Goal: Task Accomplishment & Management: Complete application form

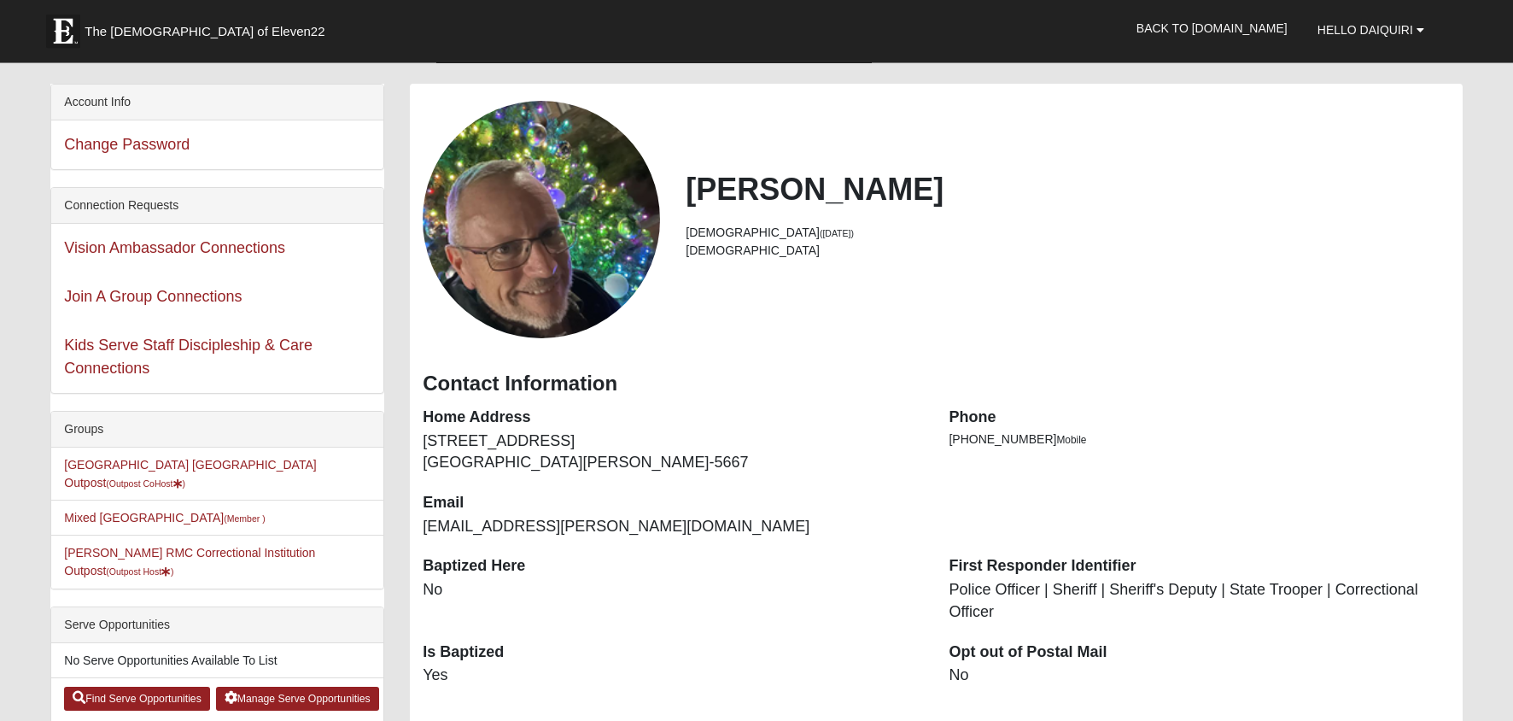
scroll to position [82, 0]
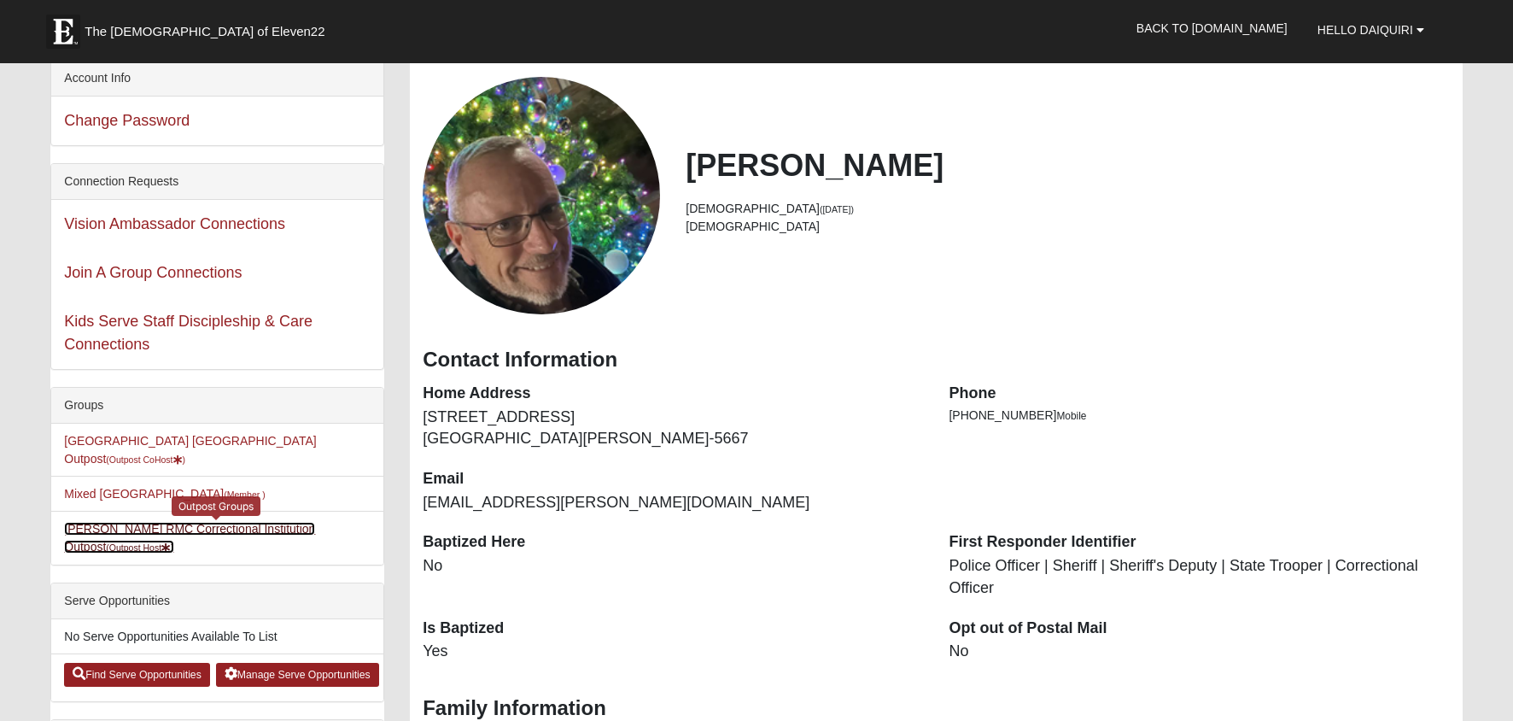
click at [196, 522] on link "Butler RMC Correctional Institution Outpost (Outpost Host )" at bounding box center [189, 538] width 251 height 32
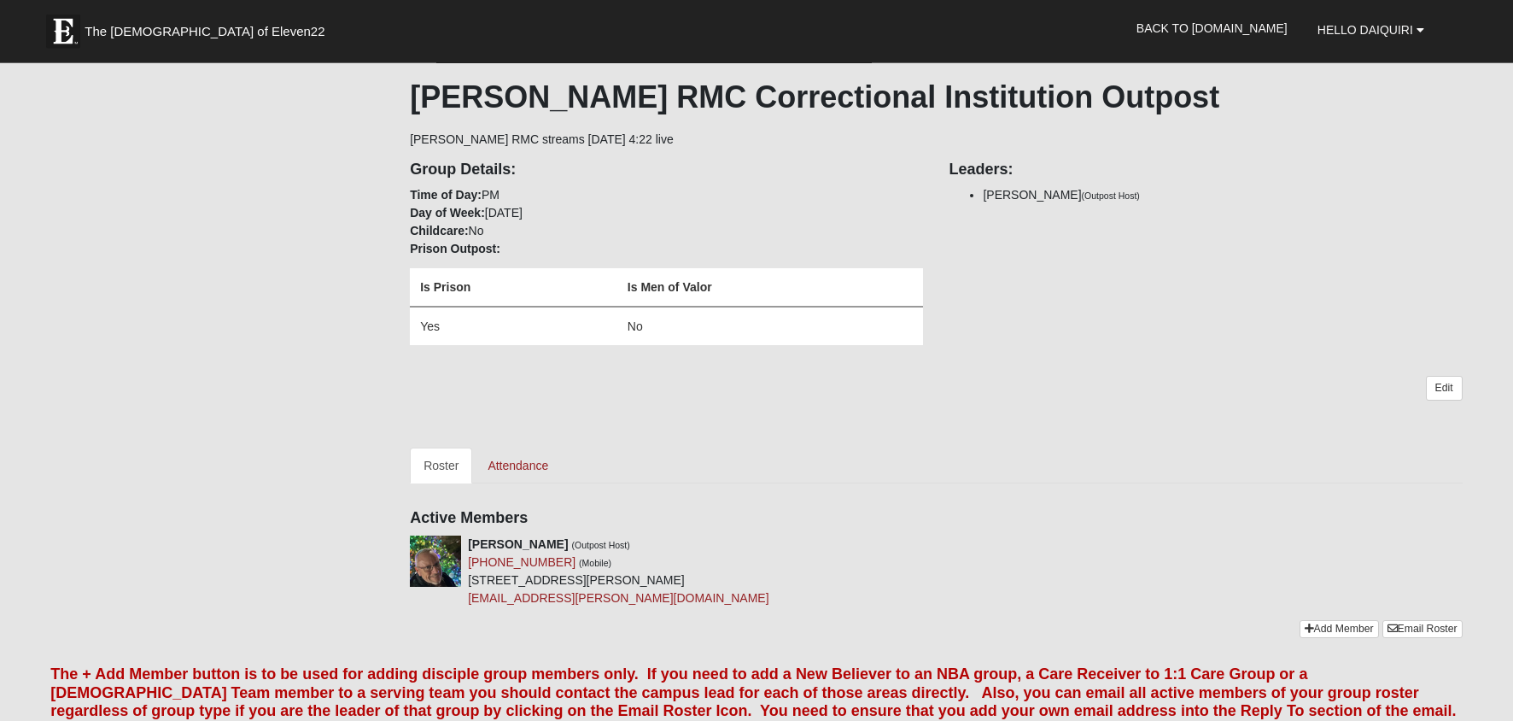
scroll to position [260, 0]
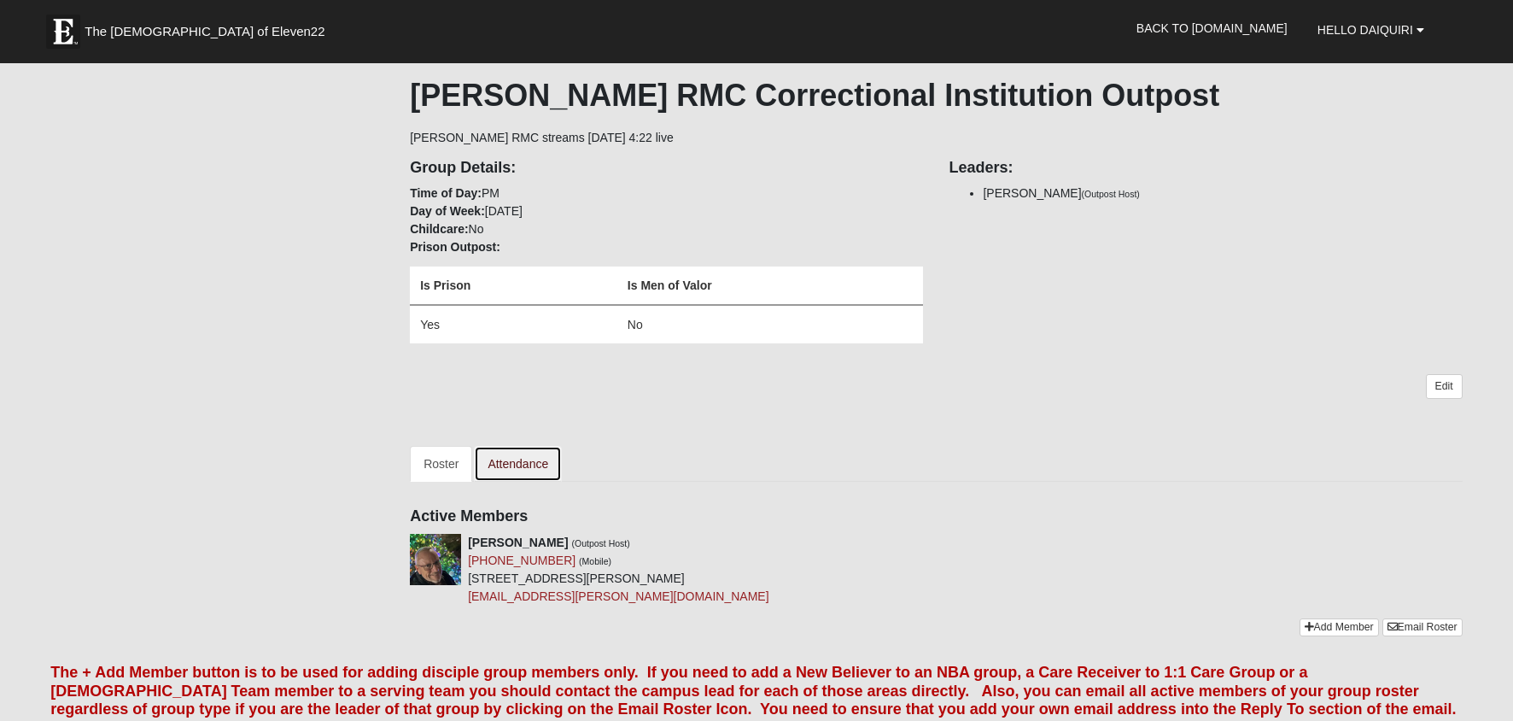
click at [513, 462] on link "Attendance" at bounding box center [518, 464] width 88 height 36
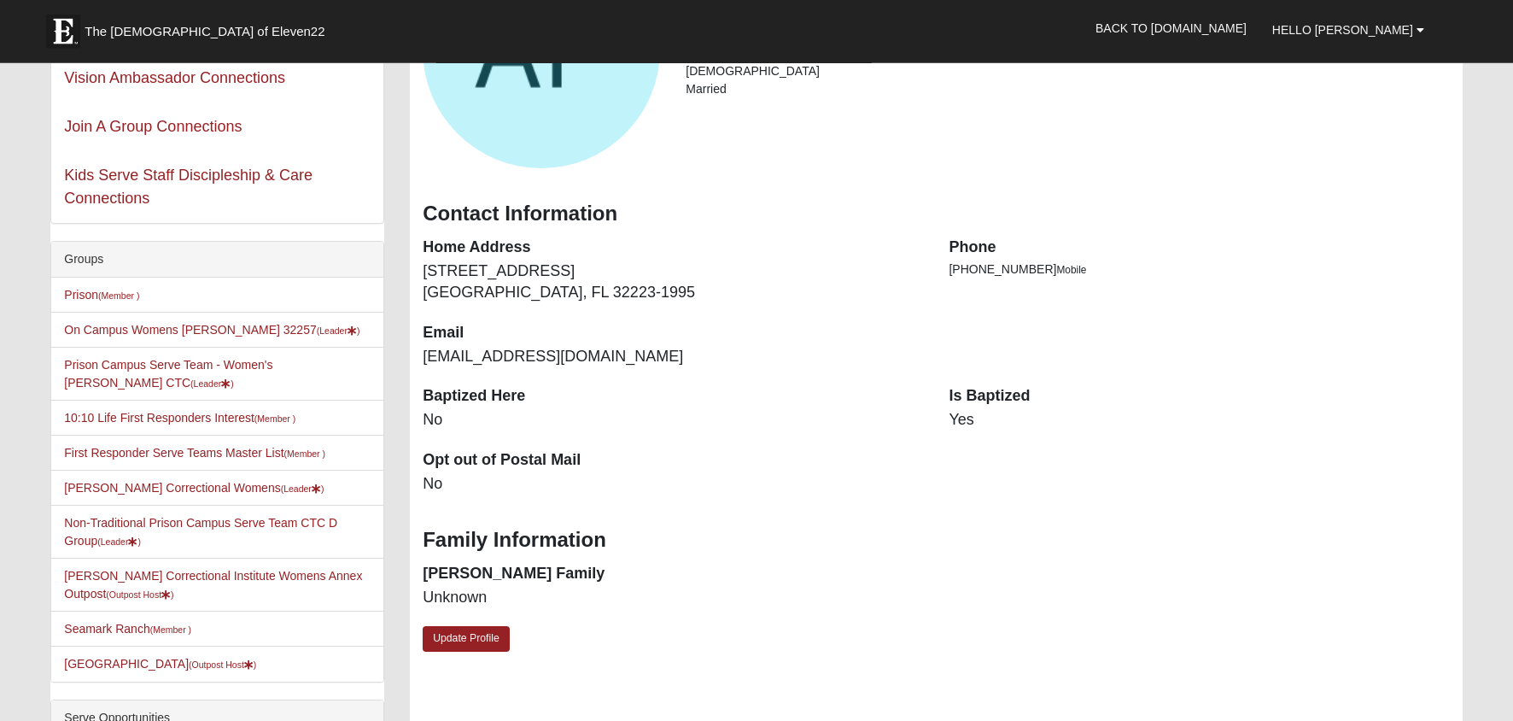
scroll to position [232, 0]
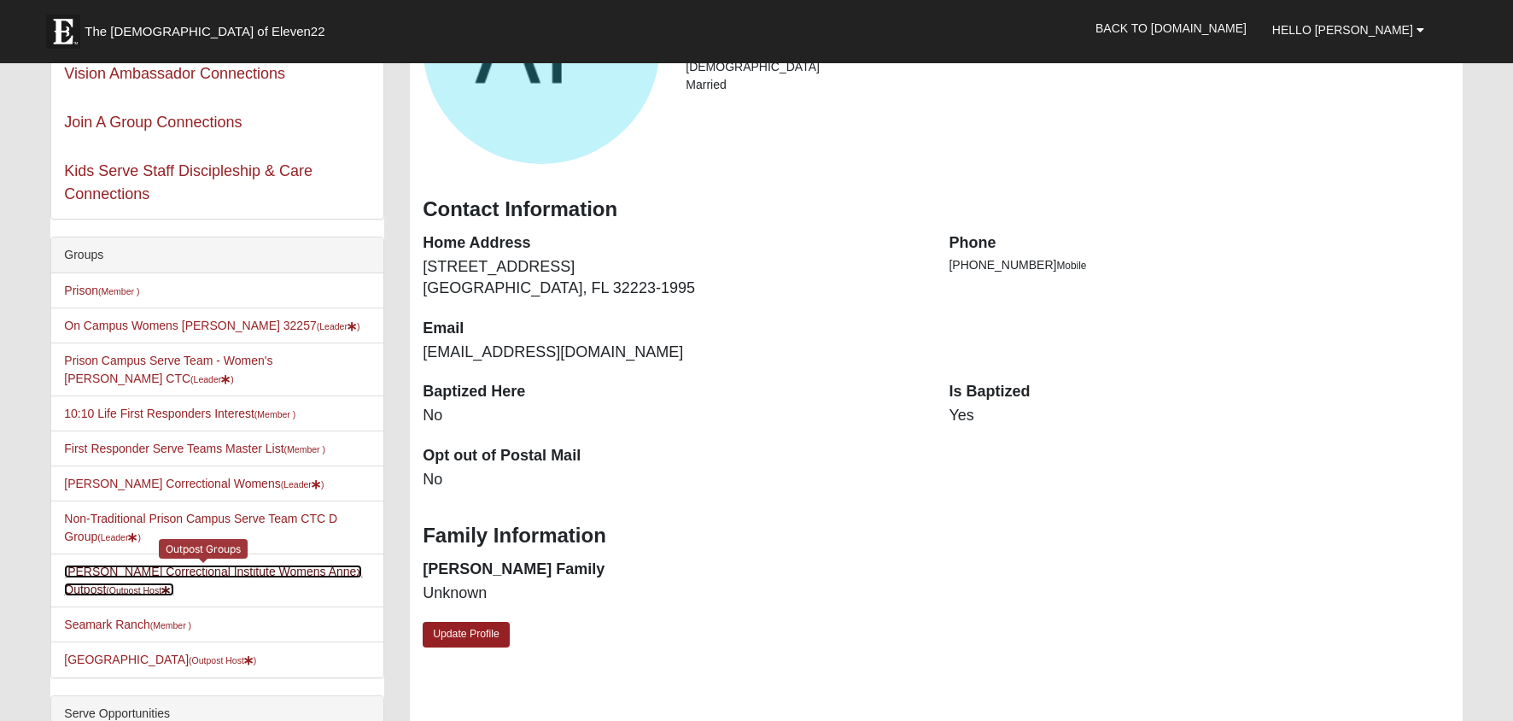
click at [269, 569] on link "Lowell Correctional Institute Womens Annex Outpost (Outpost Host )" at bounding box center [213, 580] width 298 height 32
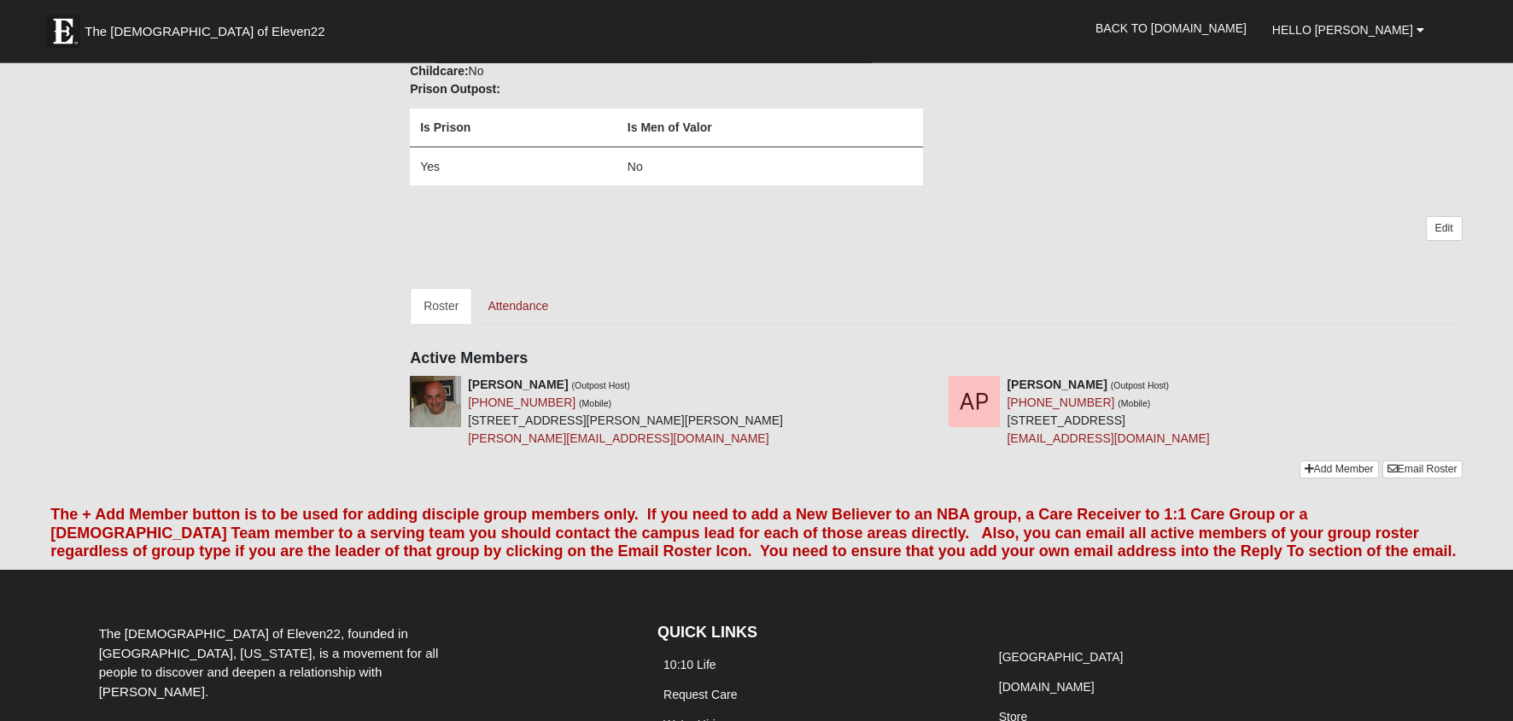
scroll to position [423, 0]
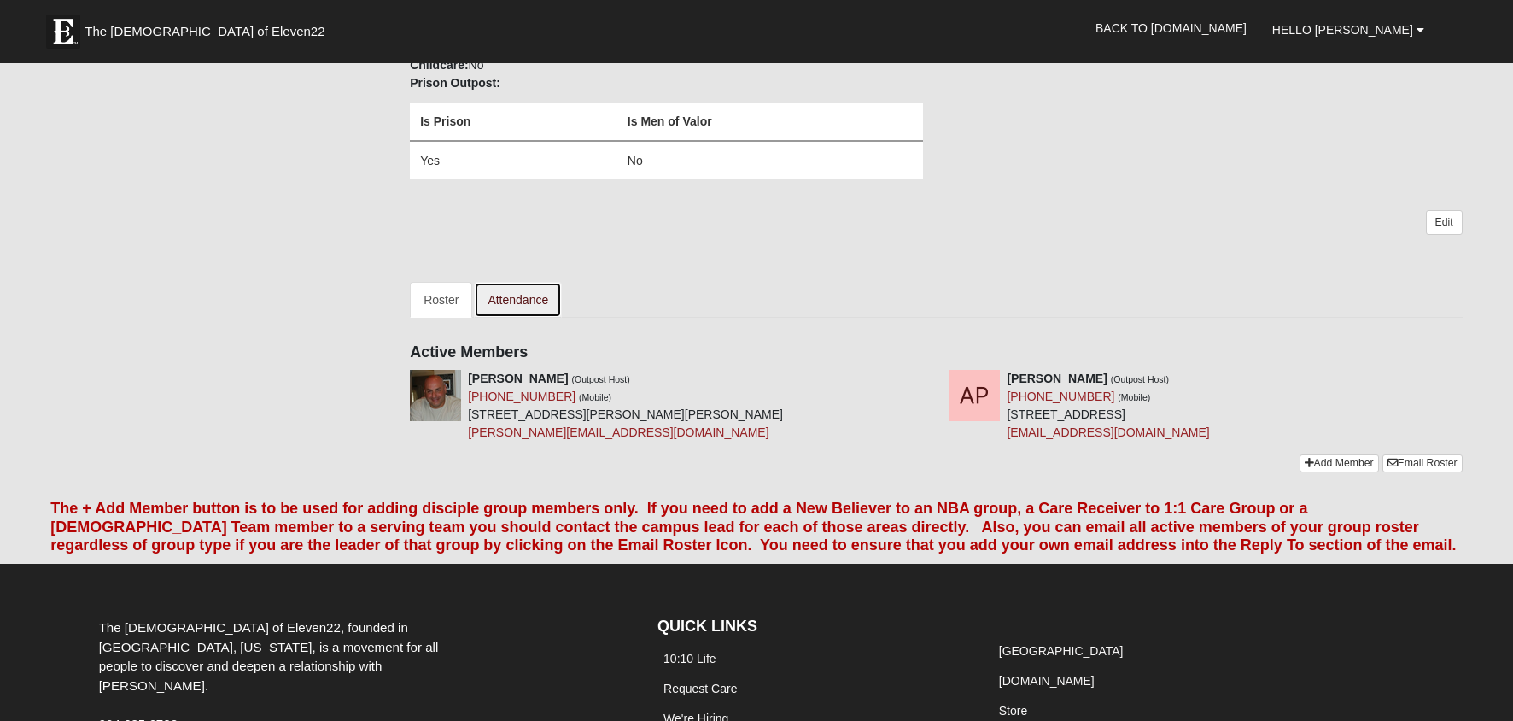
click at [513, 301] on link "Attendance" at bounding box center [518, 300] width 88 height 36
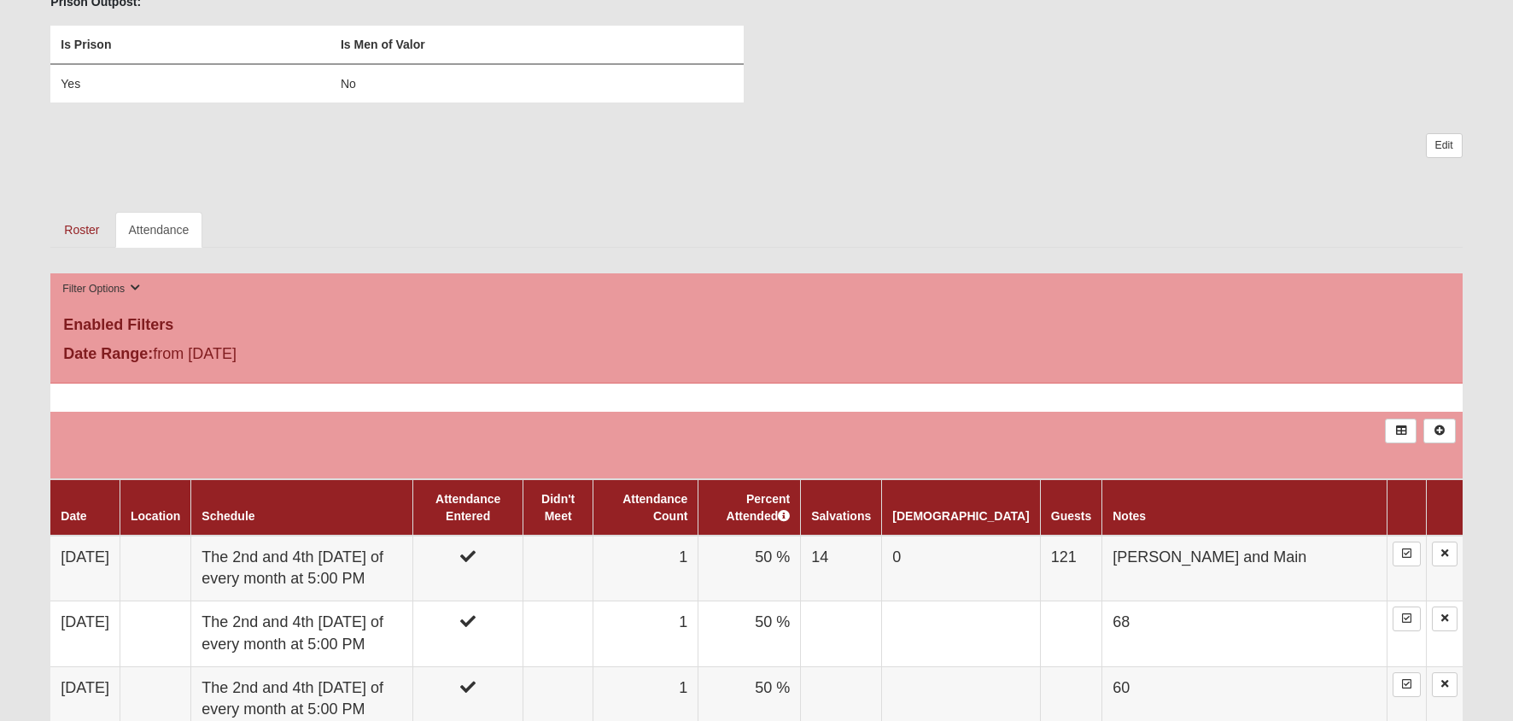
scroll to position [423, 0]
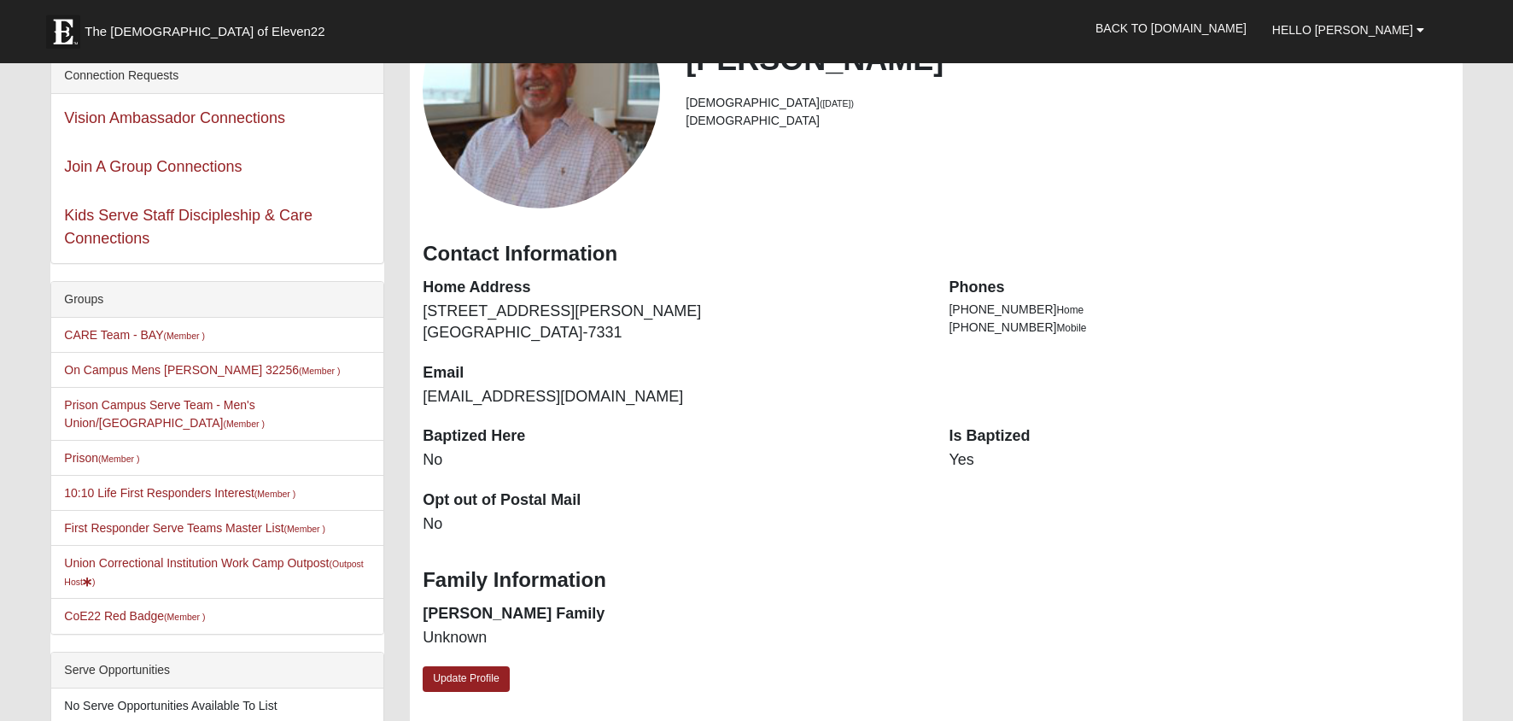
scroll to position [246, 0]
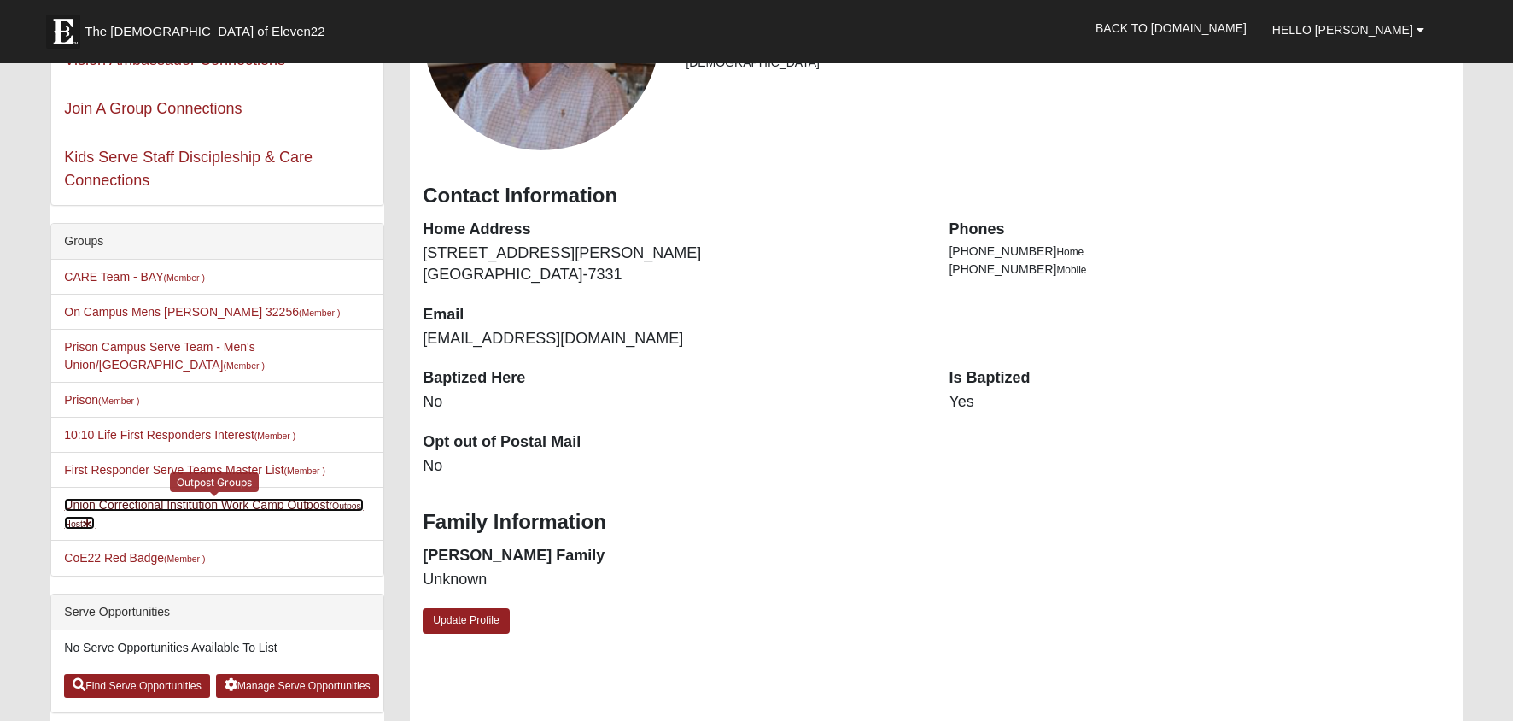
click at [290, 506] on link "Union Correctional Institution Work Camp Outpost (Outpost Host )" at bounding box center [214, 514] width 300 height 32
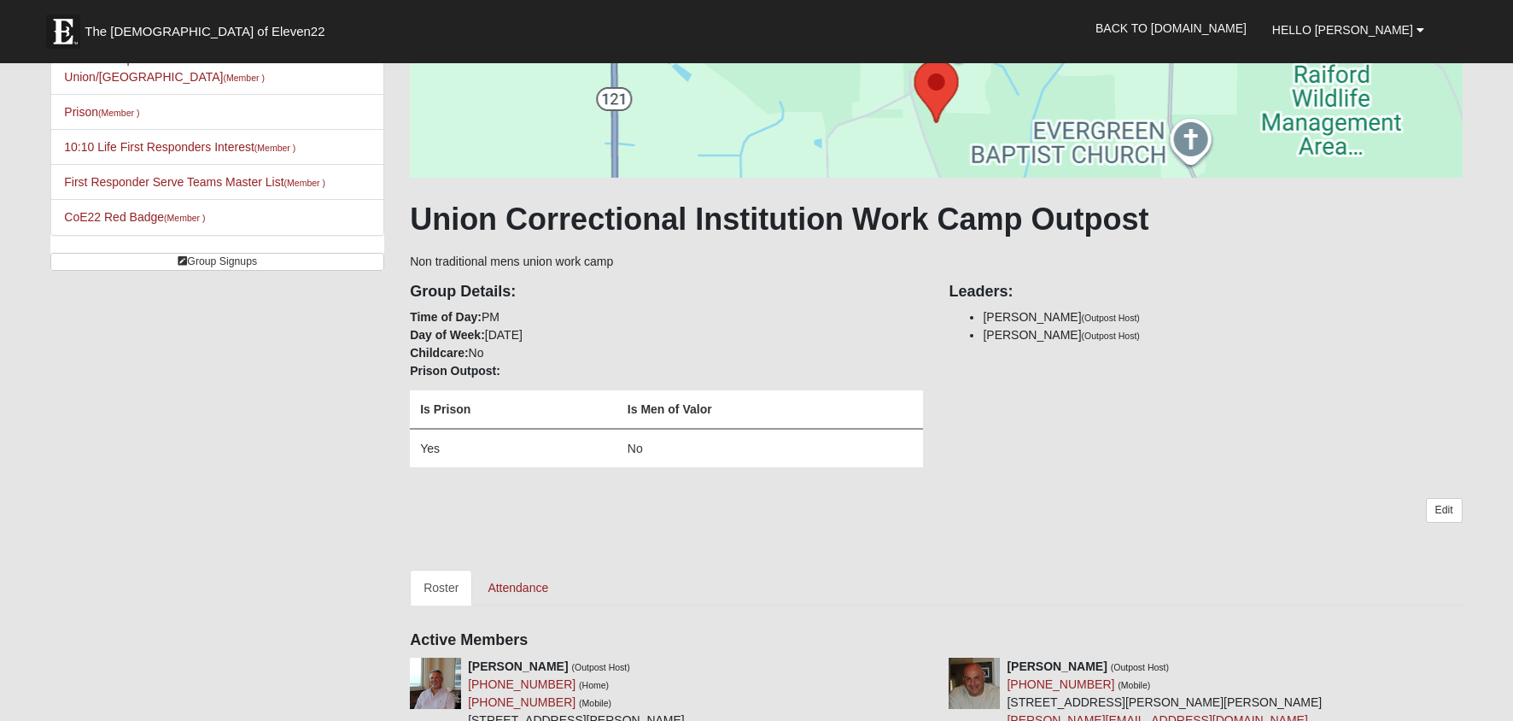
scroll to position [191, 0]
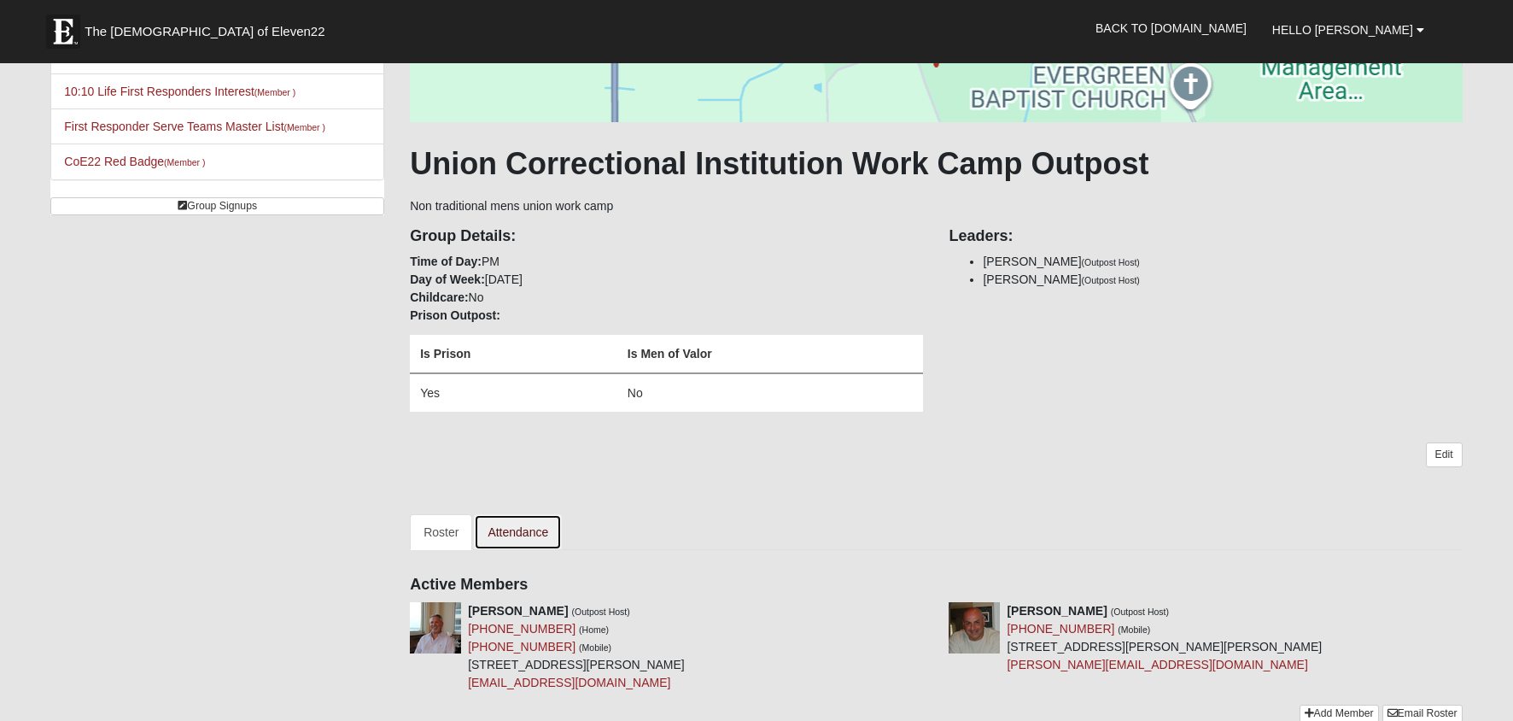
click at [523, 530] on link "Attendance" at bounding box center [518, 532] width 88 height 36
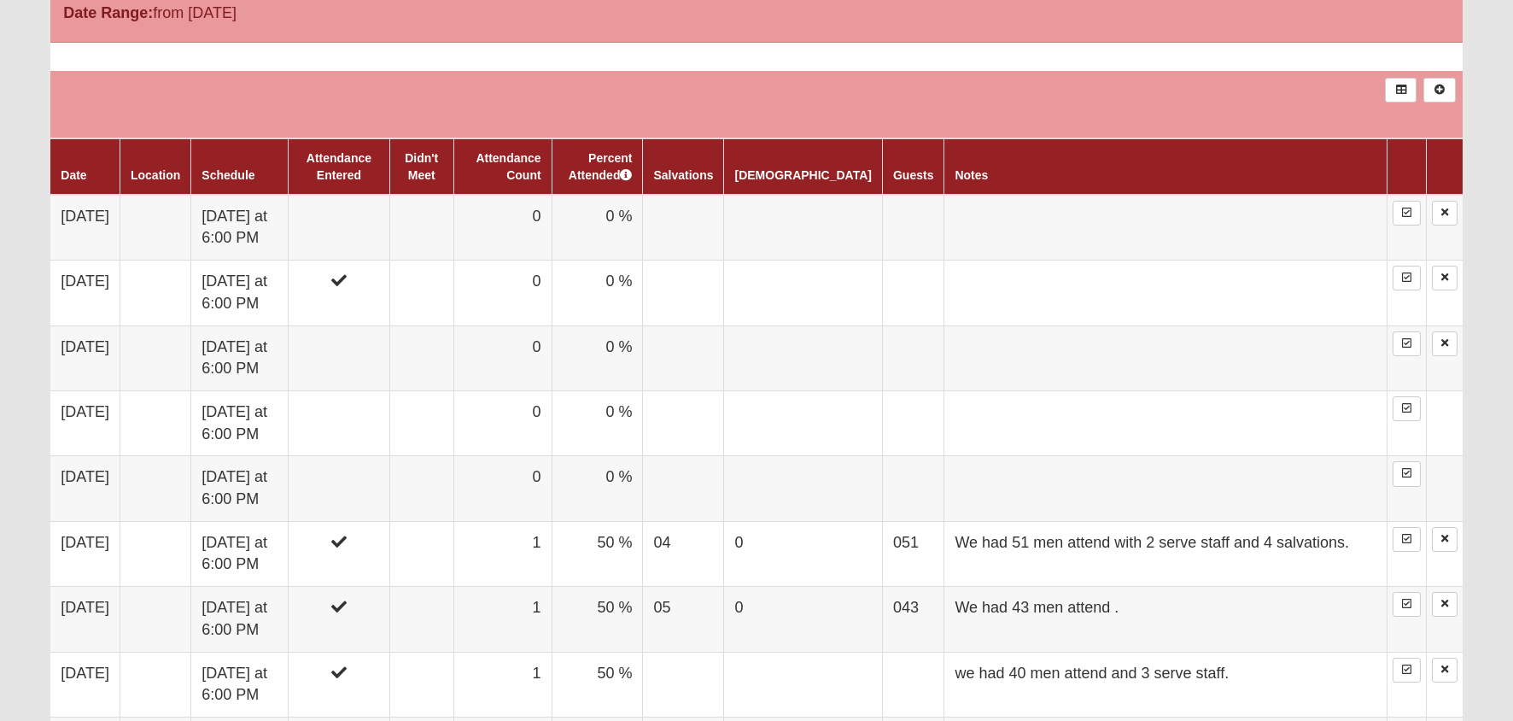
scroll to position [847, 0]
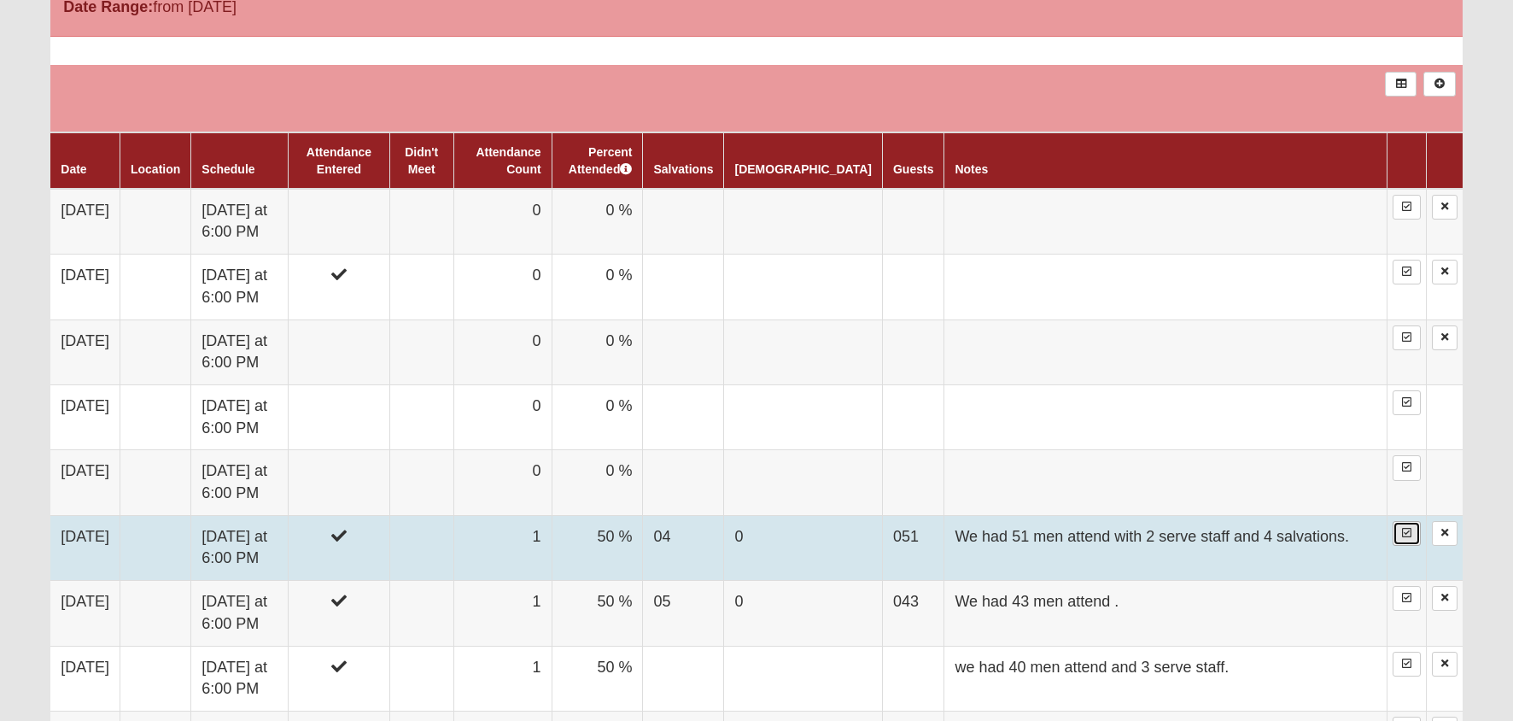
click at [1407, 534] on icon at bounding box center [1406, 533] width 9 height 10
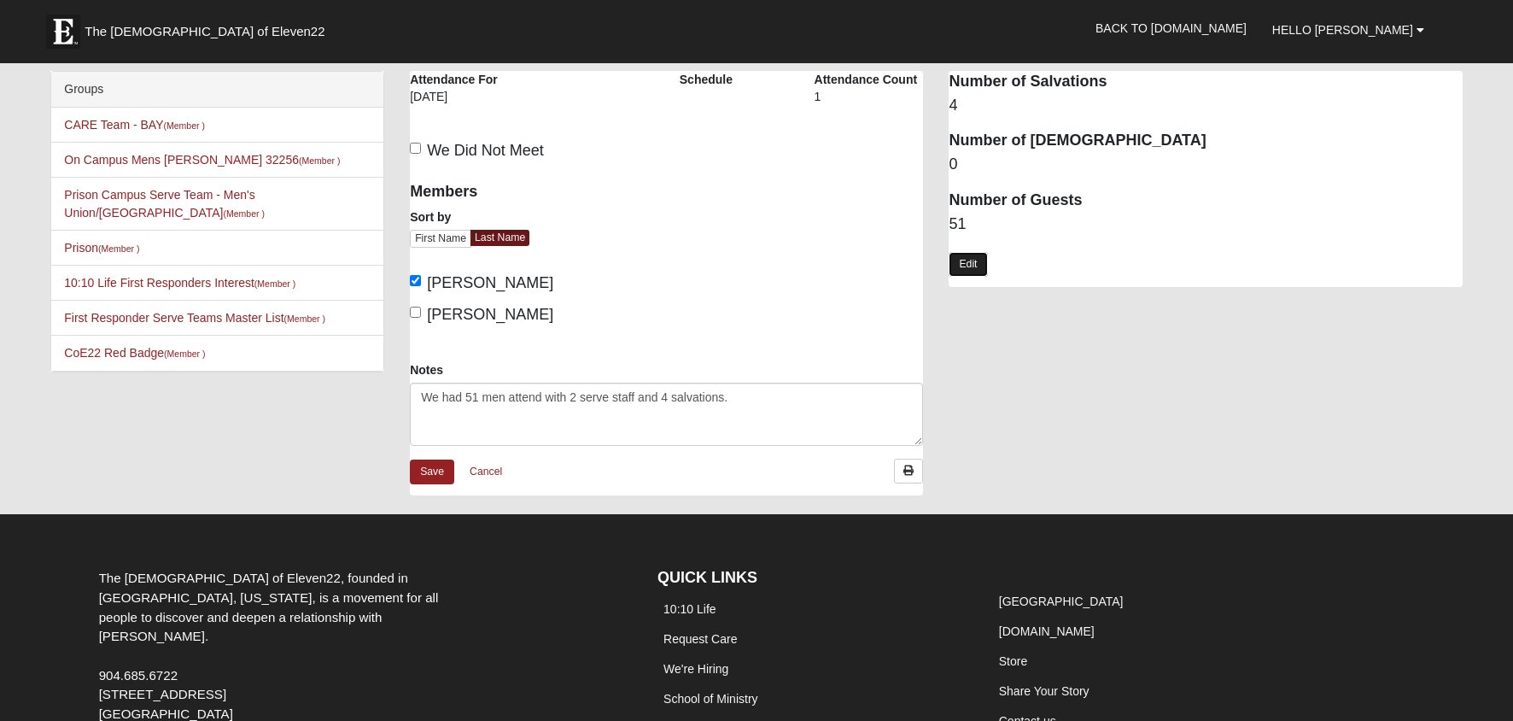
click at [962, 260] on link "Edit" at bounding box center [968, 264] width 38 height 25
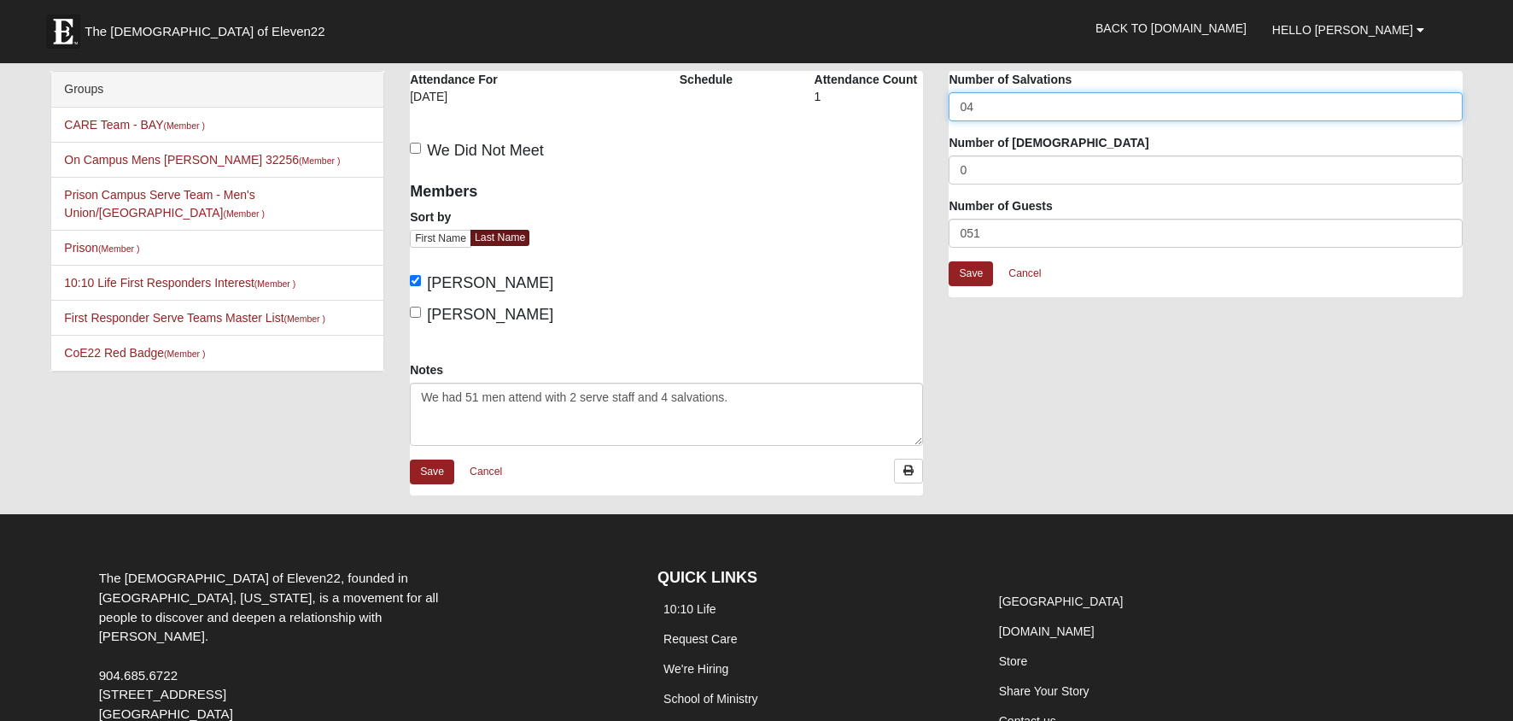
click at [967, 105] on input "04" at bounding box center [1205, 106] width 513 height 29
type input "4"
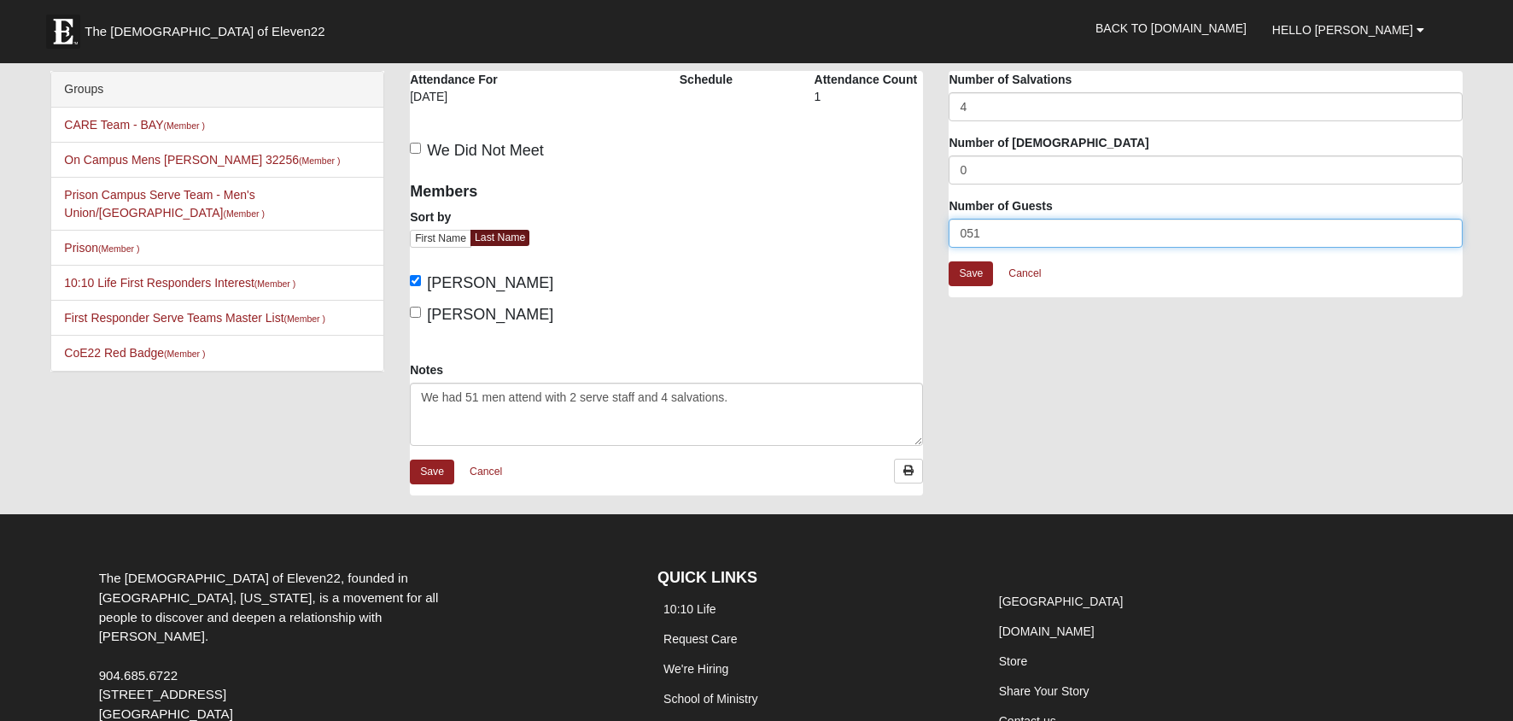
click at [966, 229] on input "051" at bounding box center [1205, 233] width 513 height 29
type input "51"
click at [970, 273] on link "Save" at bounding box center [971, 273] width 44 height 25
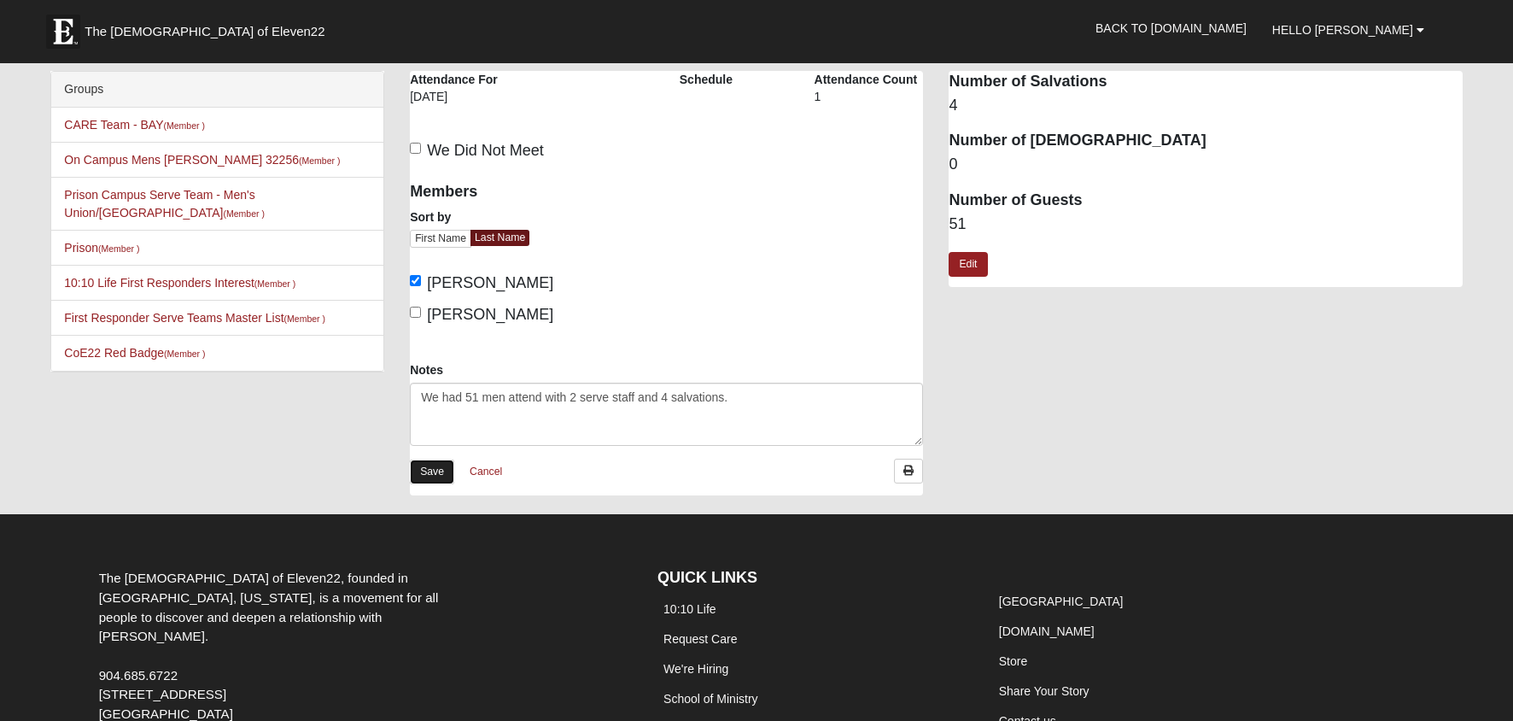
click at [427, 472] on link "Save" at bounding box center [432, 471] width 44 height 25
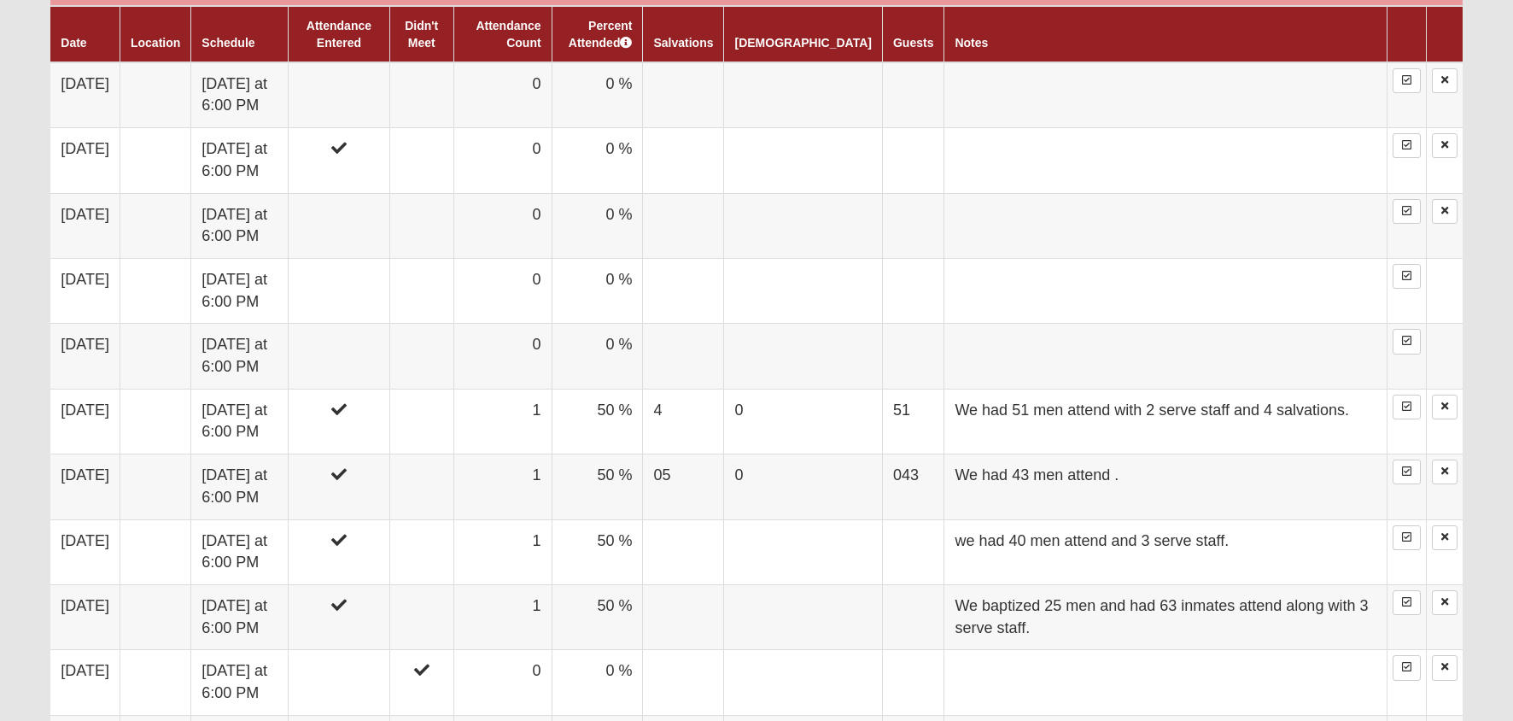
scroll to position [984, 0]
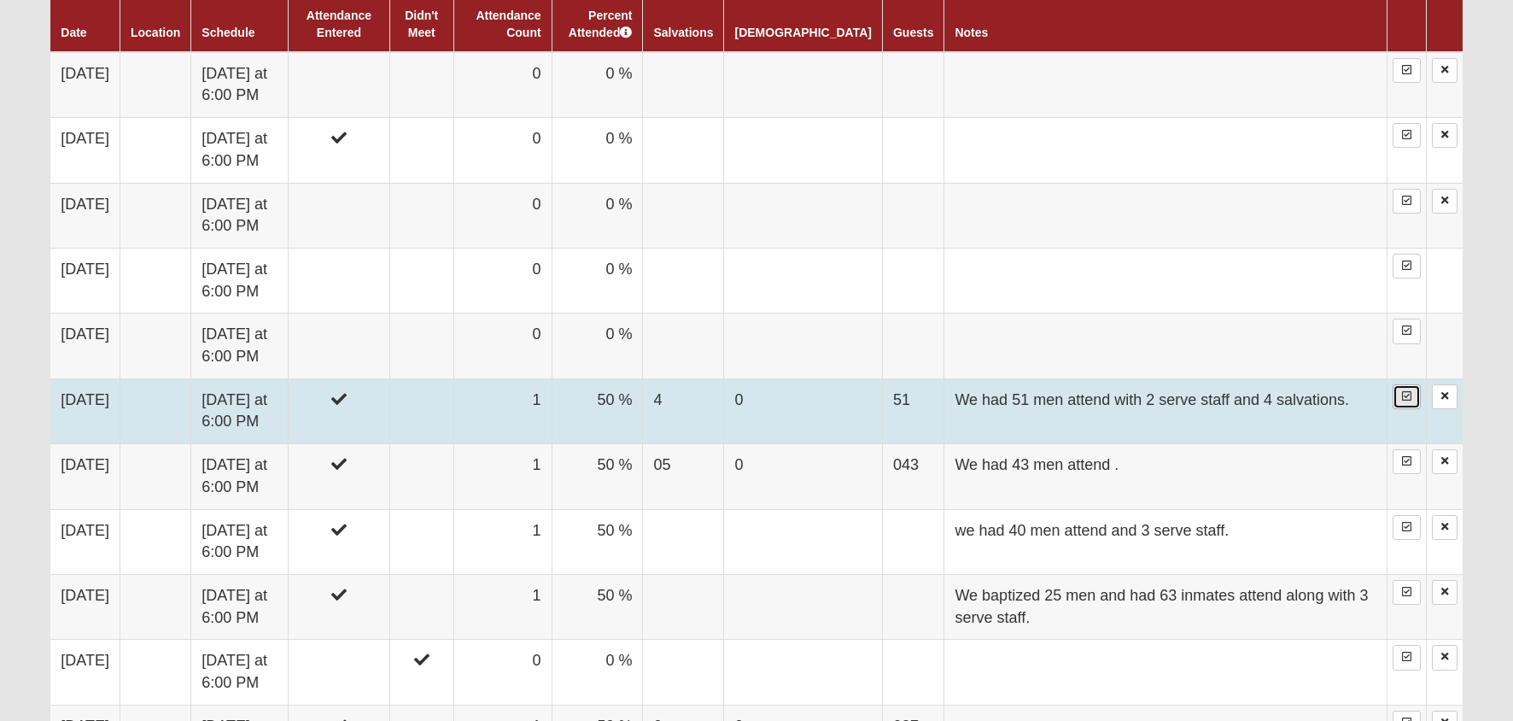
click at [1403, 397] on icon at bounding box center [1406, 396] width 9 height 10
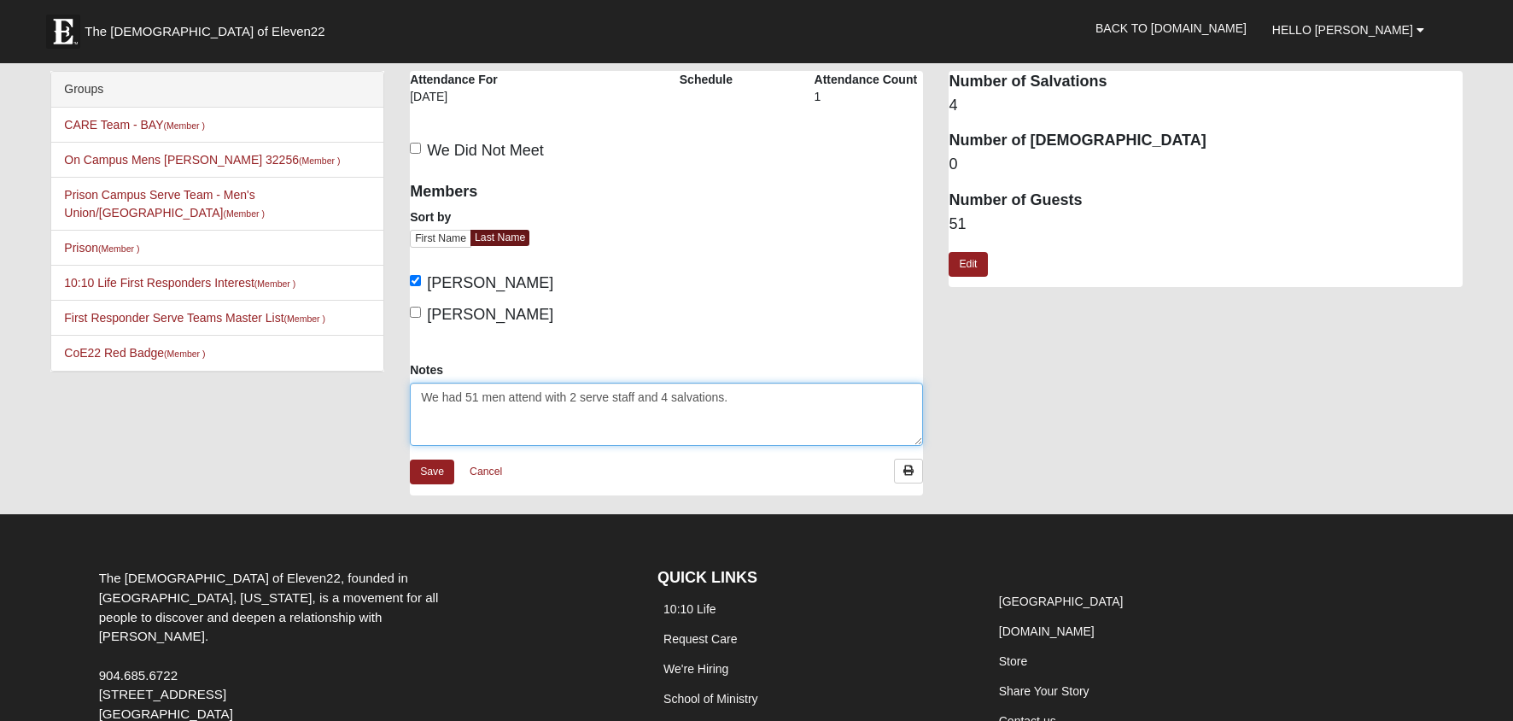
drag, startPoint x: 734, startPoint y: 405, endPoint x: 370, endPoint y: 394, distance: 364.7
click at [410, 394] on textarea "We had 51 men attend with 2 serve staff and 4 salvations." at bounding box center [666, 414] width 513 height 63
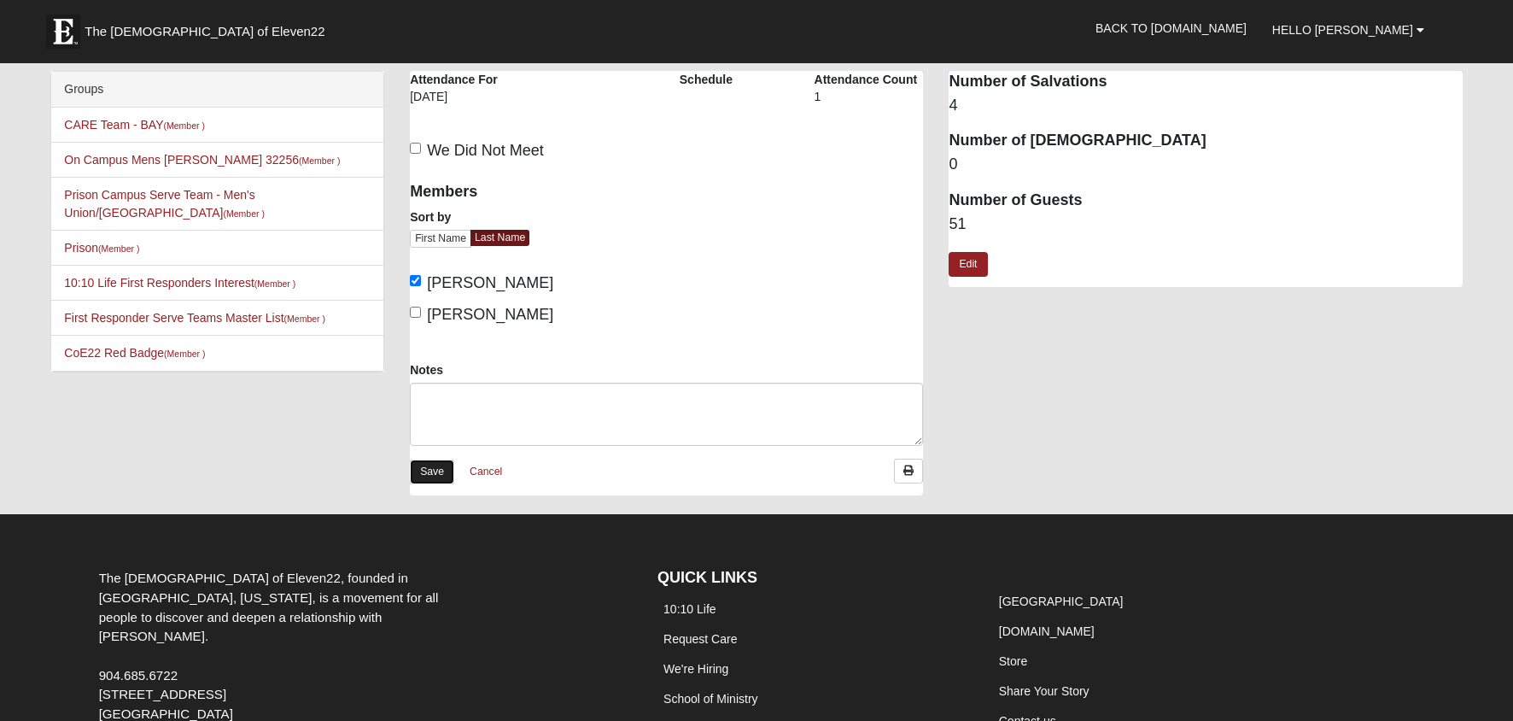
click at [434, 473] on link "Save" at bounding box center [432, 471] width 44 height 25
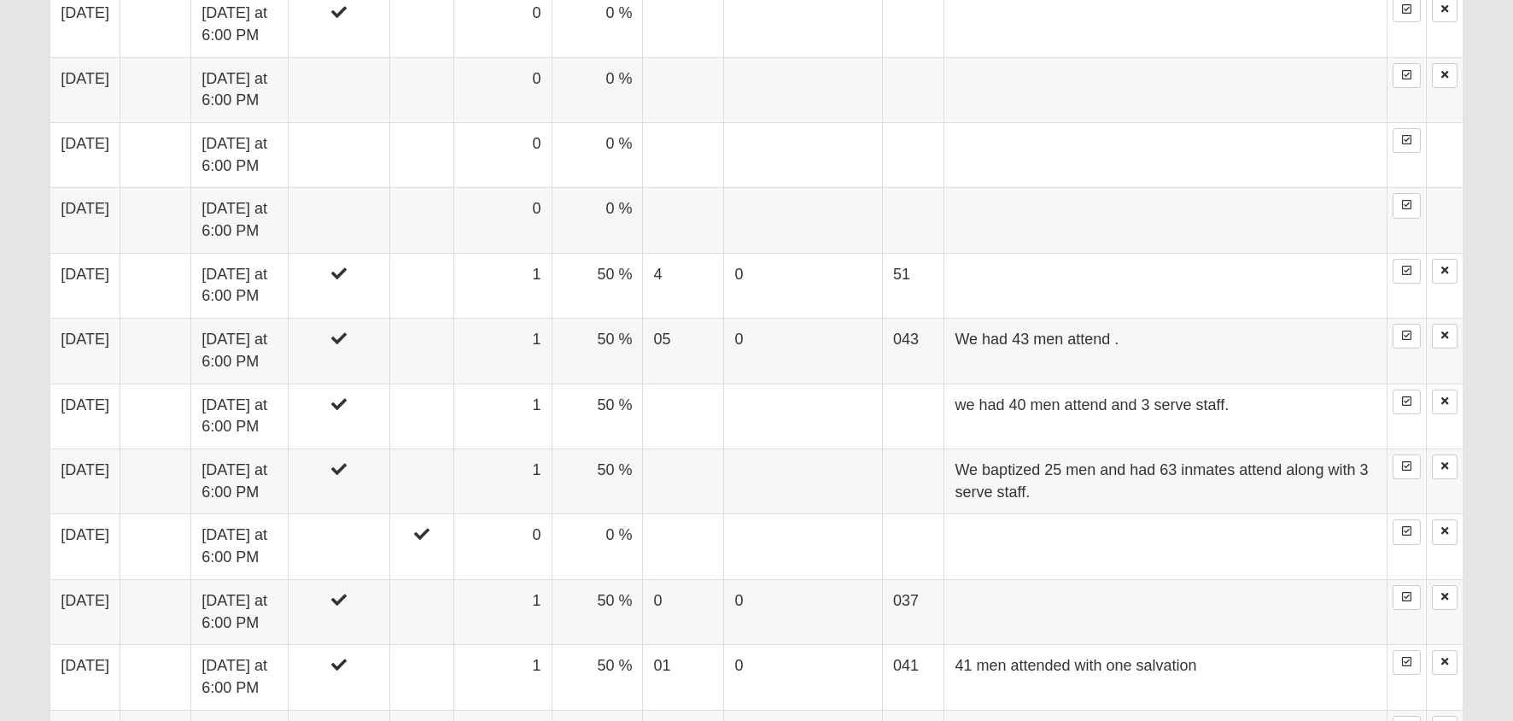
scroll to position [1243, 0]
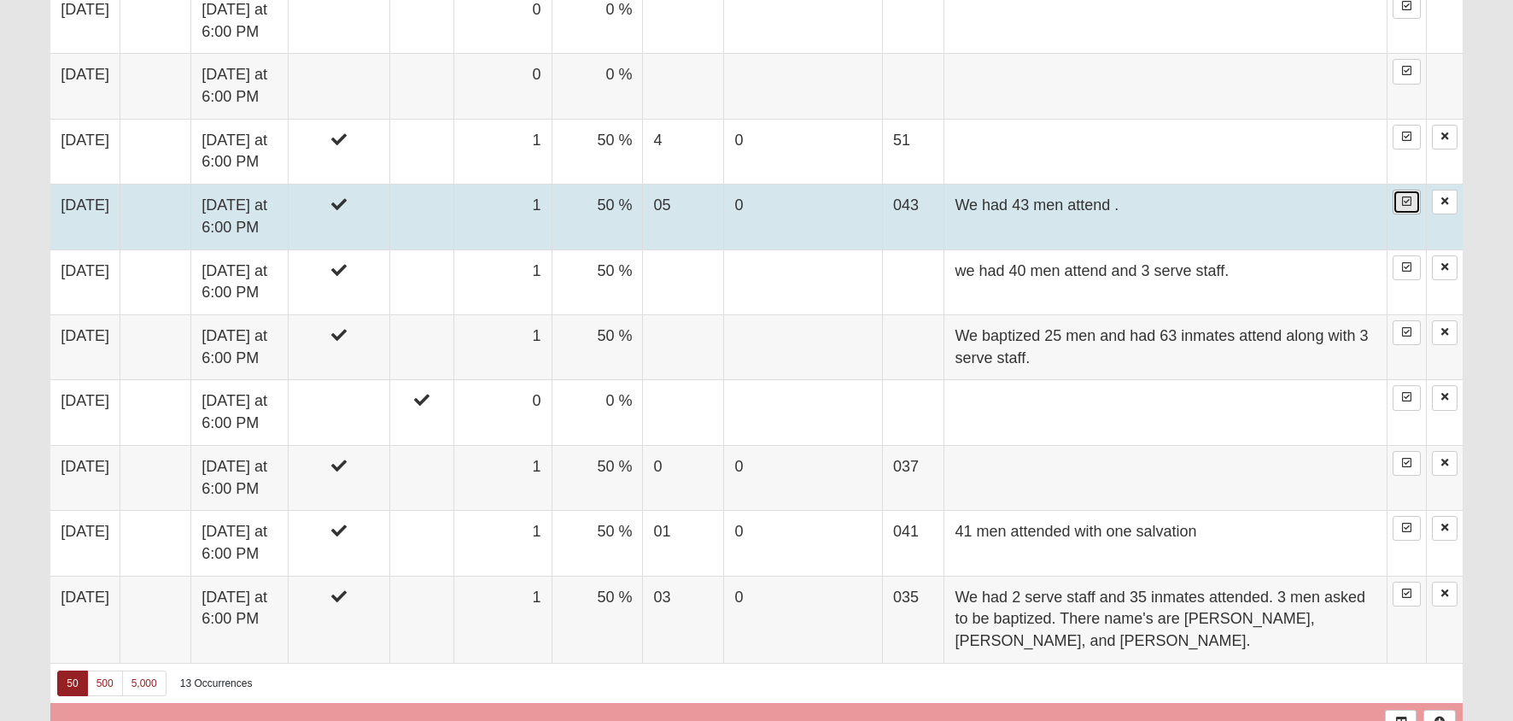
click at [1405, 201] on icon at bounding box center [1406, 201] width 9 height 10
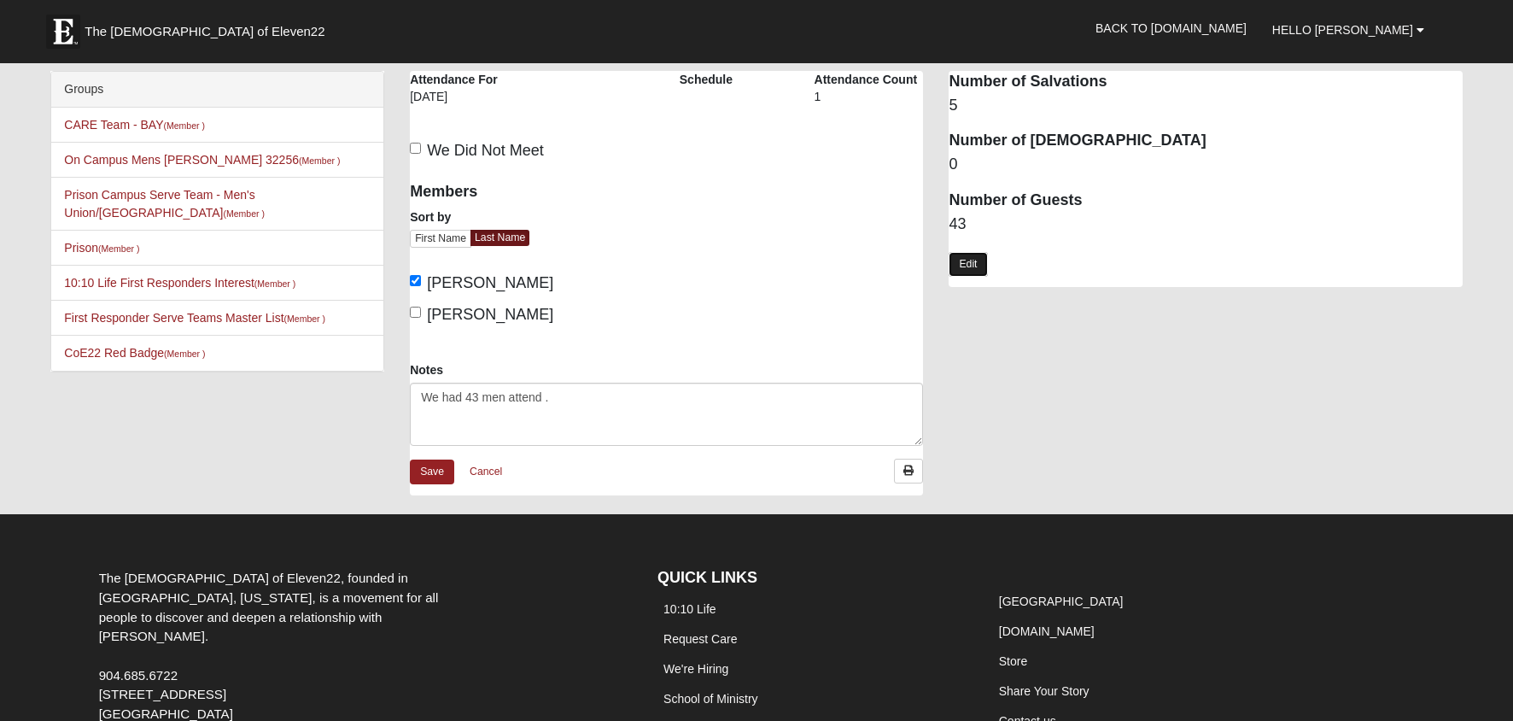
click at [972, 262] on link "Edit" at bounding box center [968, 264] width 38 height 25
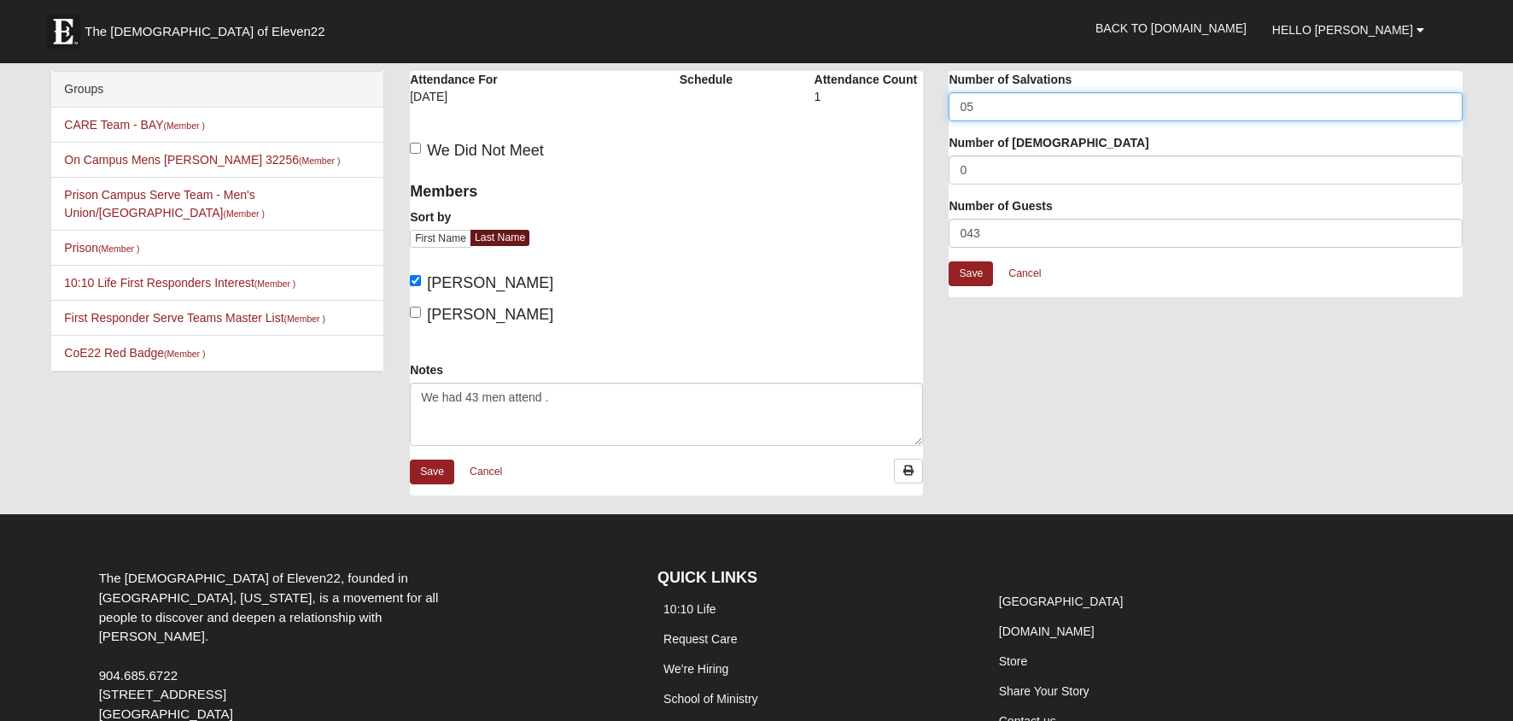
click at [967, 108] on input "05" at bounding box center [1205, 106] width 513 height 29
type input "5"
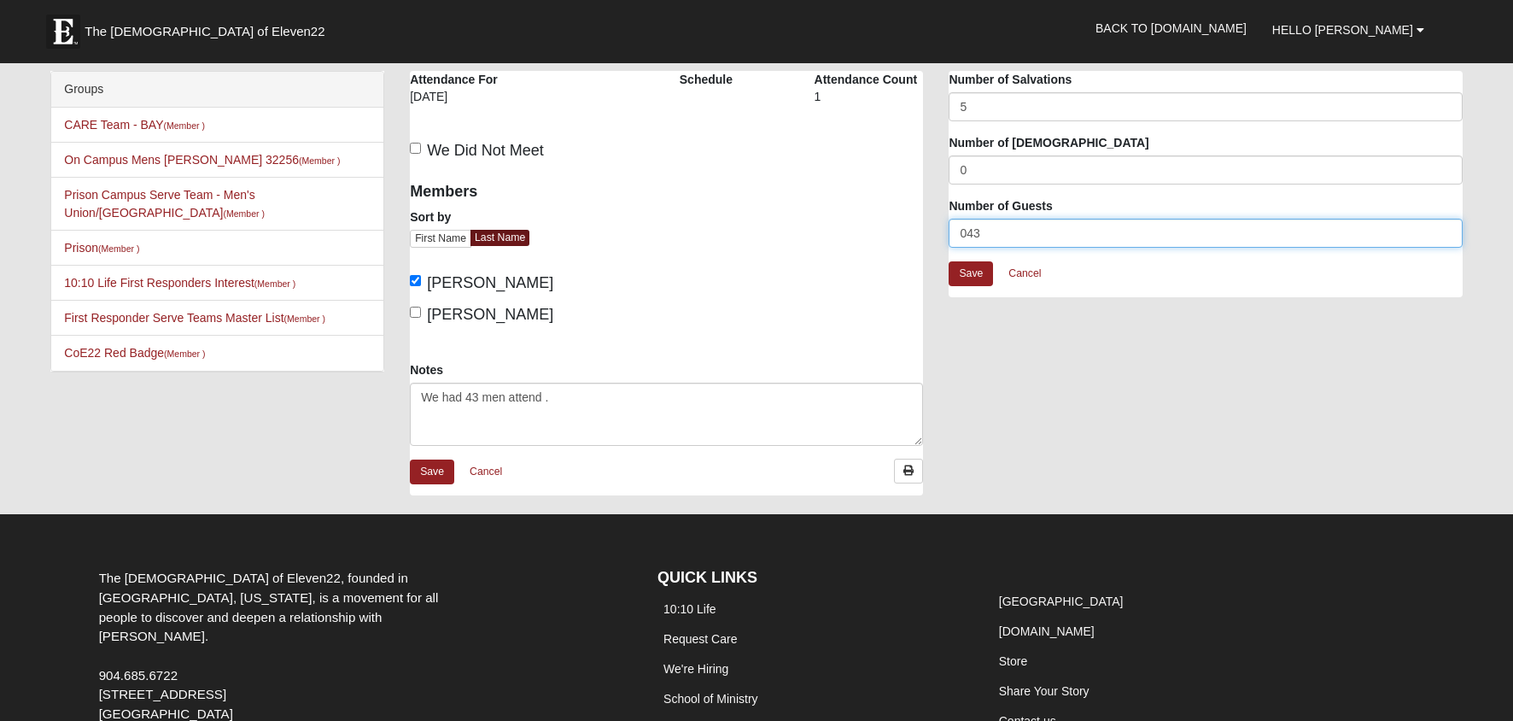
click at [967, 236] on input "043" at bounding box center [1205, 233] width 513 height 29
type input "43"
click at [971, 272] on link "Save" at bounding box center [971, 273] width 44 height 25
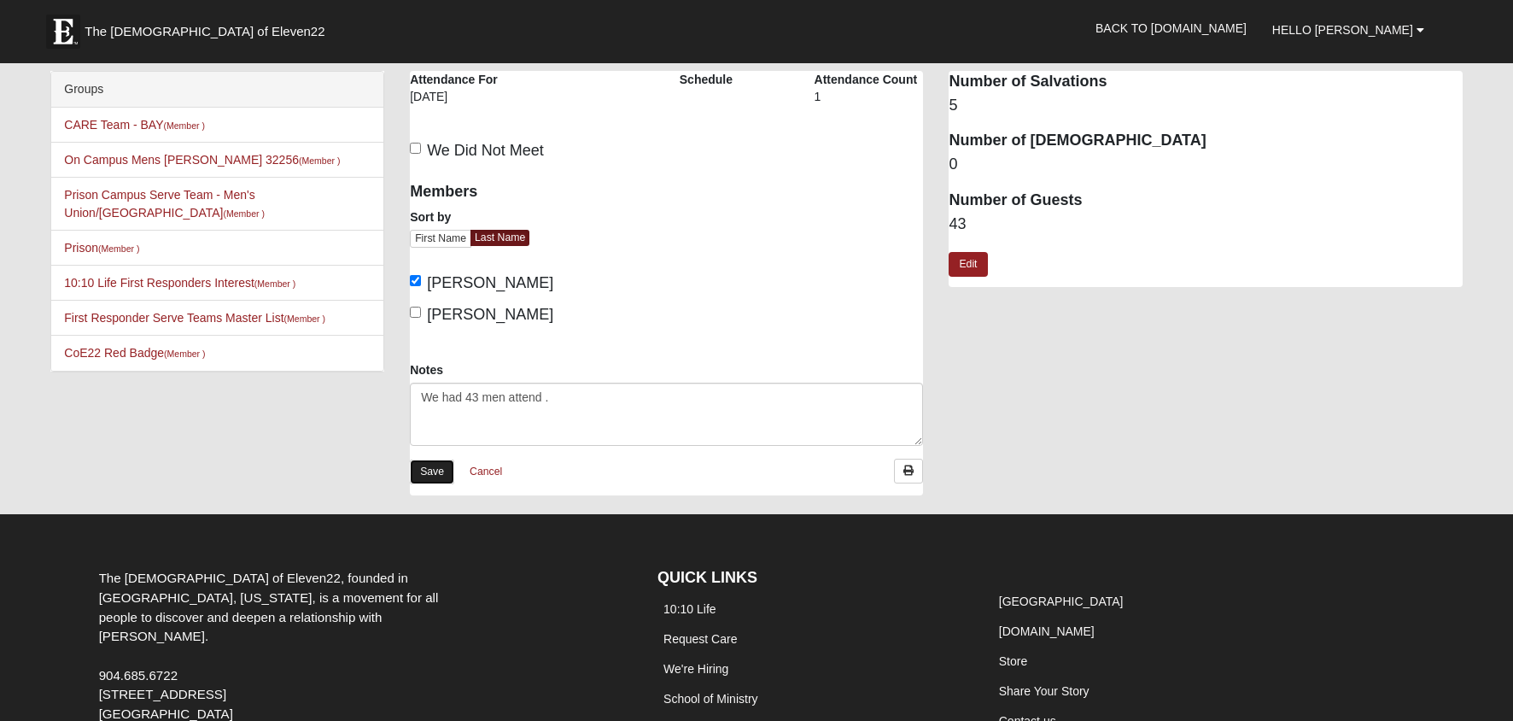
click at [435, 474] on link "Save" at bounding box center [432, 471] width 44 height 25
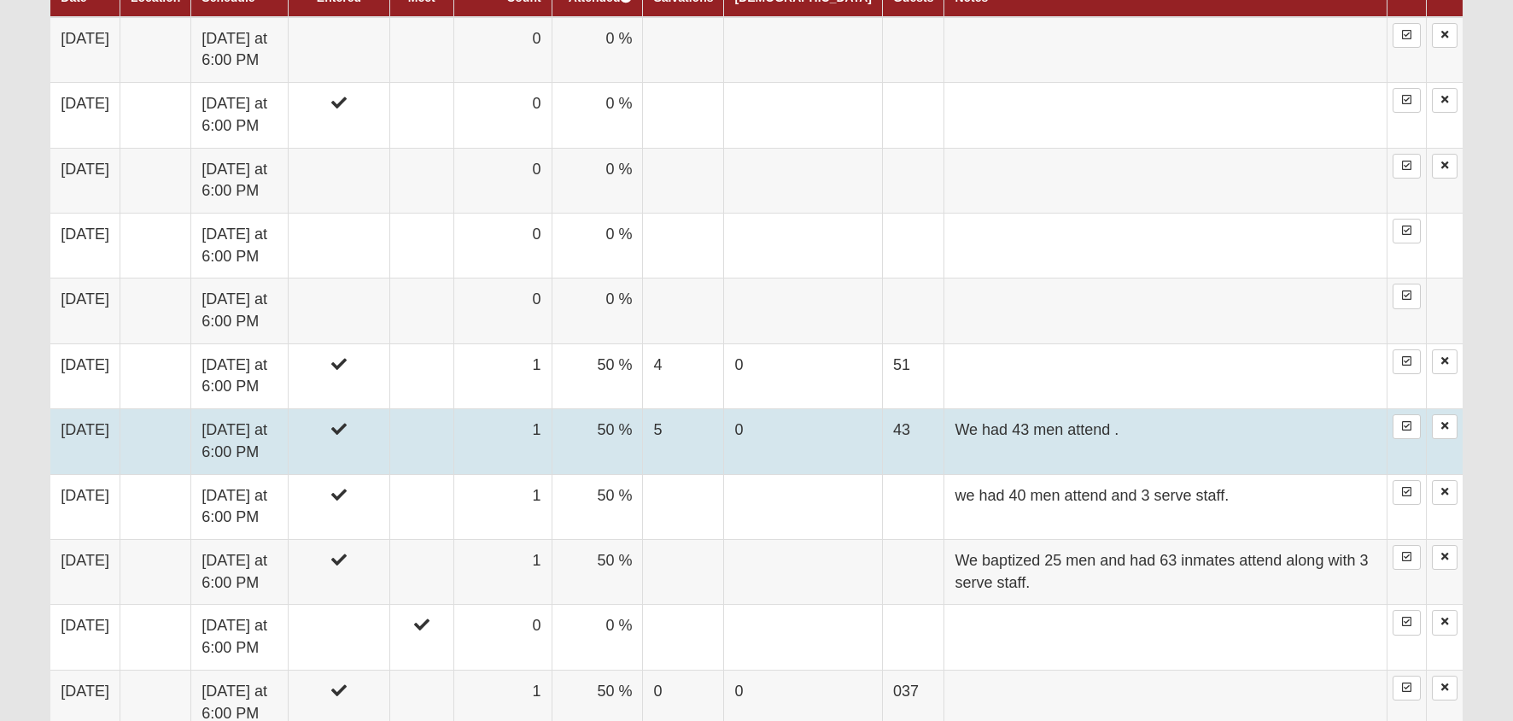
scroll to position [1025, 0]
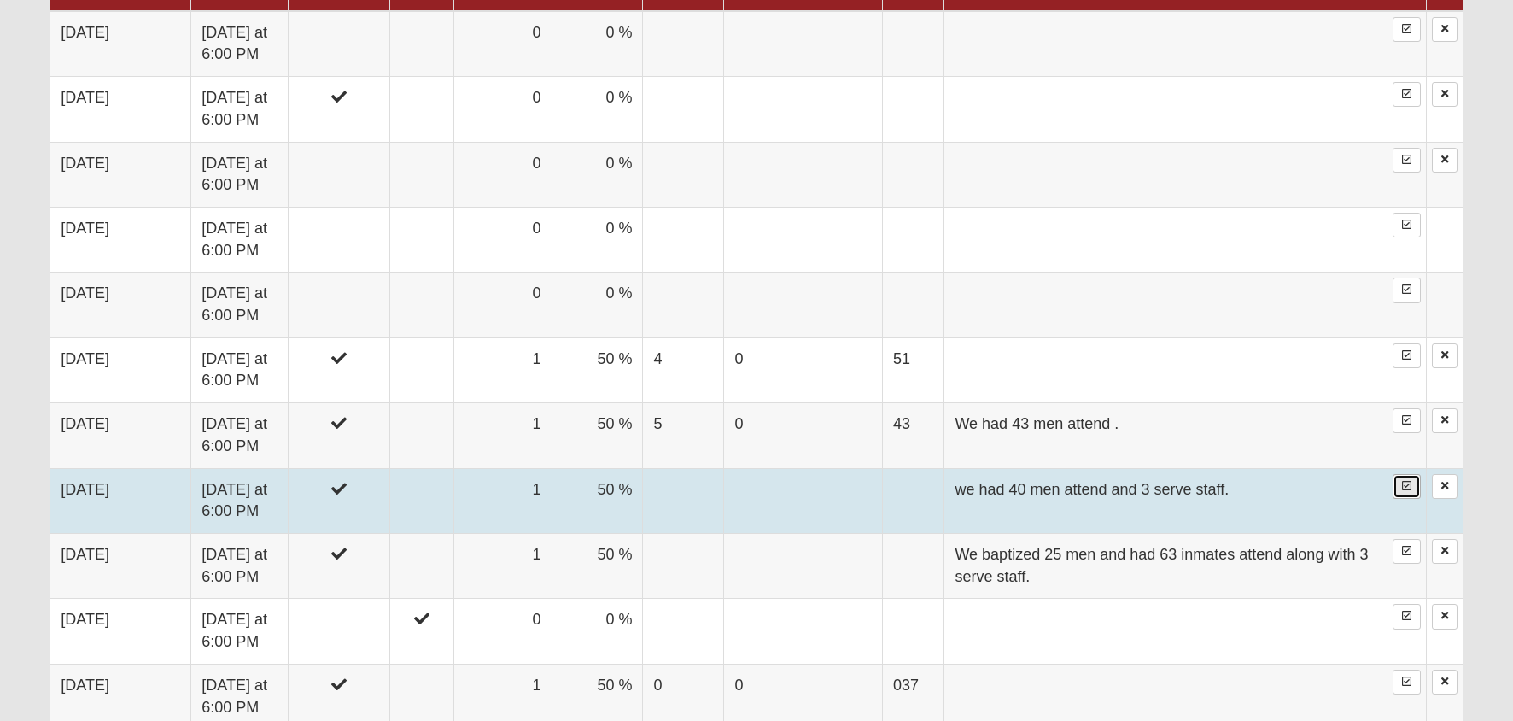
click at [1407, 488] on icon at bounding box center [1406, 486] width 9 height 10
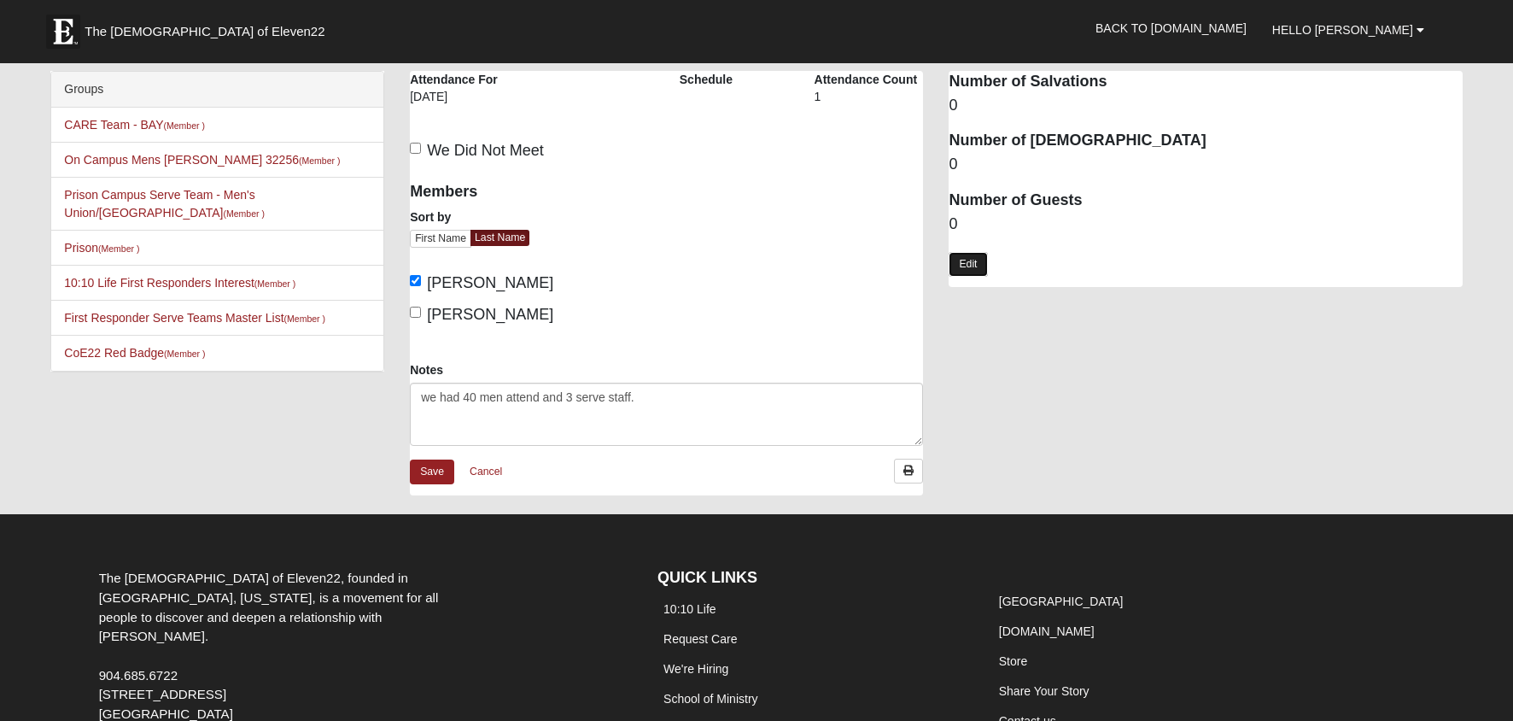
click at [975, 260] on link "Edit" at bounding box center [968, 264] width 38 height 25
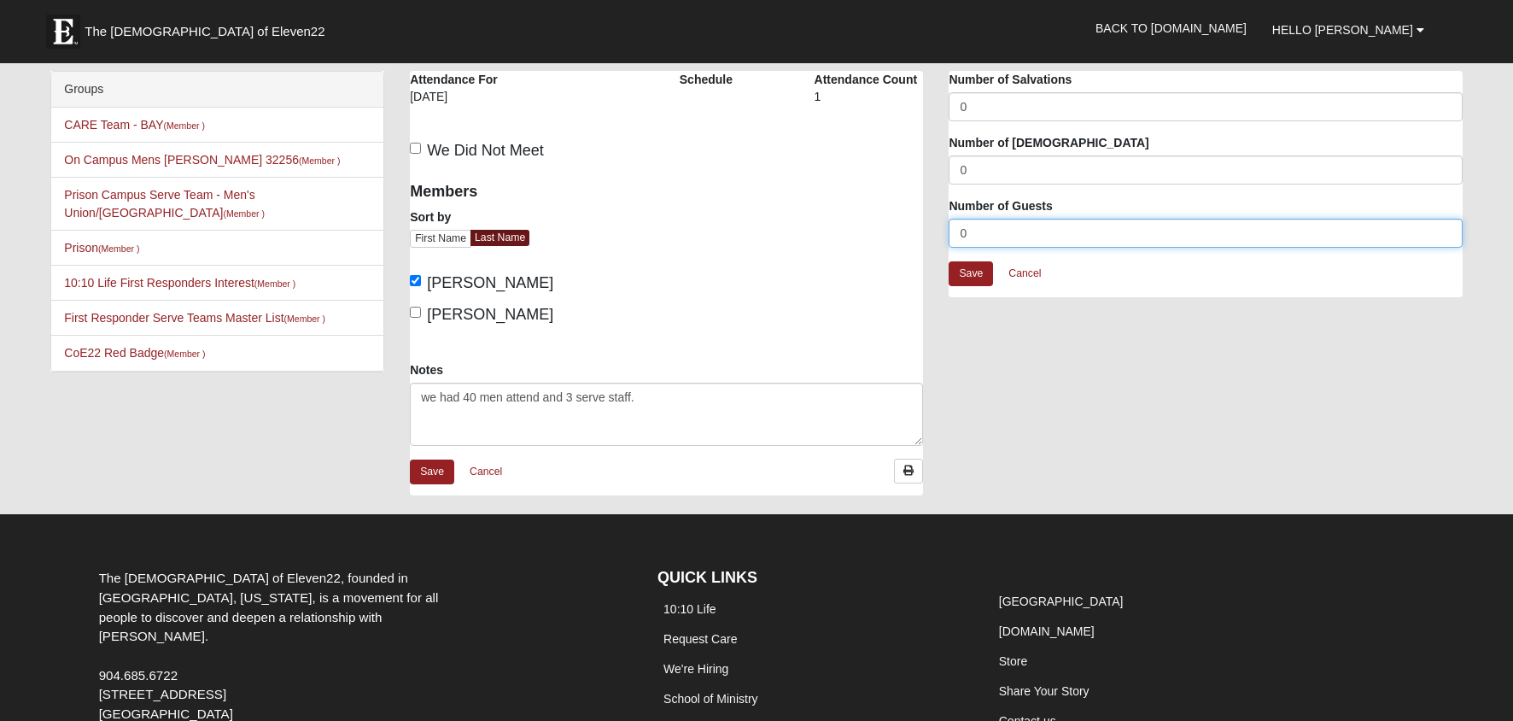
click at [976, 230] on input "0" at bounding box center [1205, 233] width 513 height 29
type input "40"
click at [975, 277] on link "Save" at bounding box center [971, 273] width 44 height 25
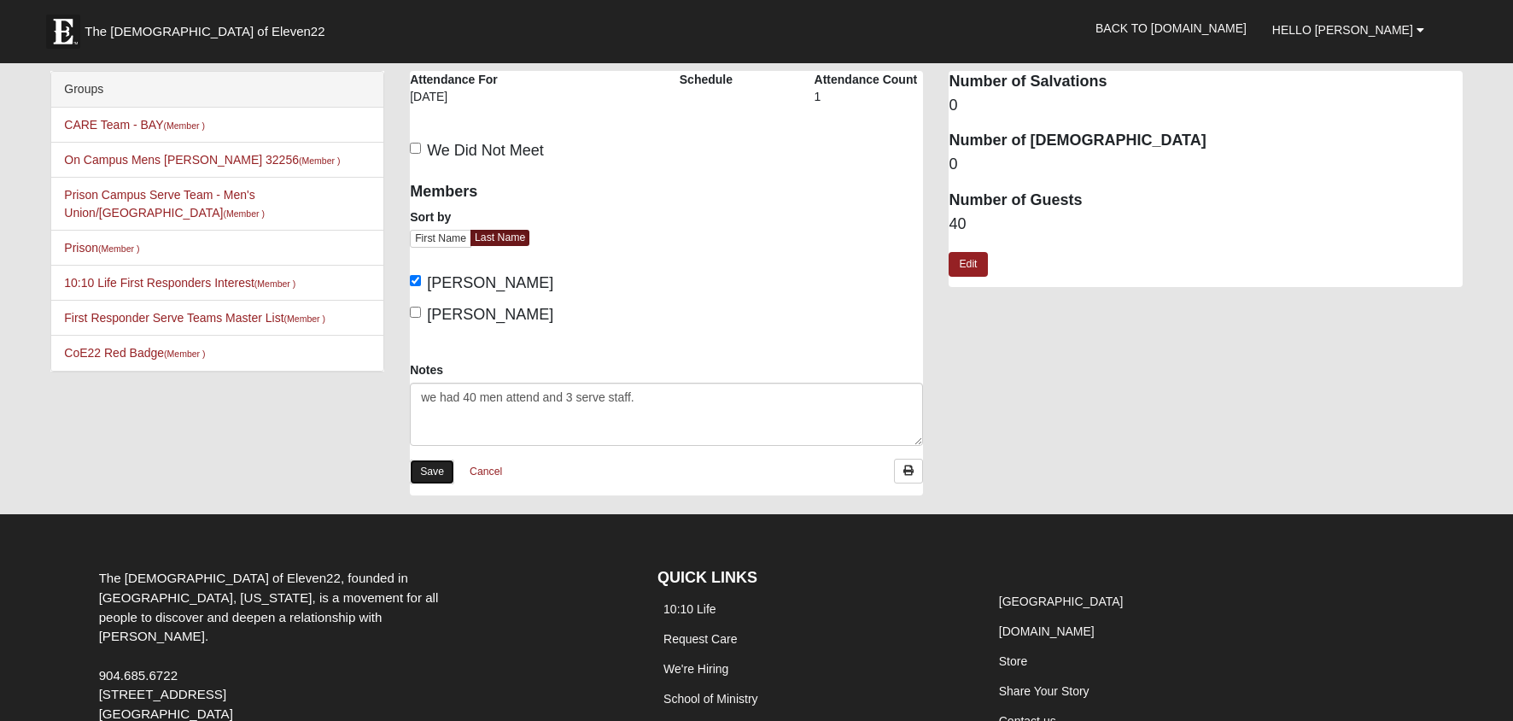
click at [440, 469] on link "Save" at bounding box center [432, 471] width 44 height 25
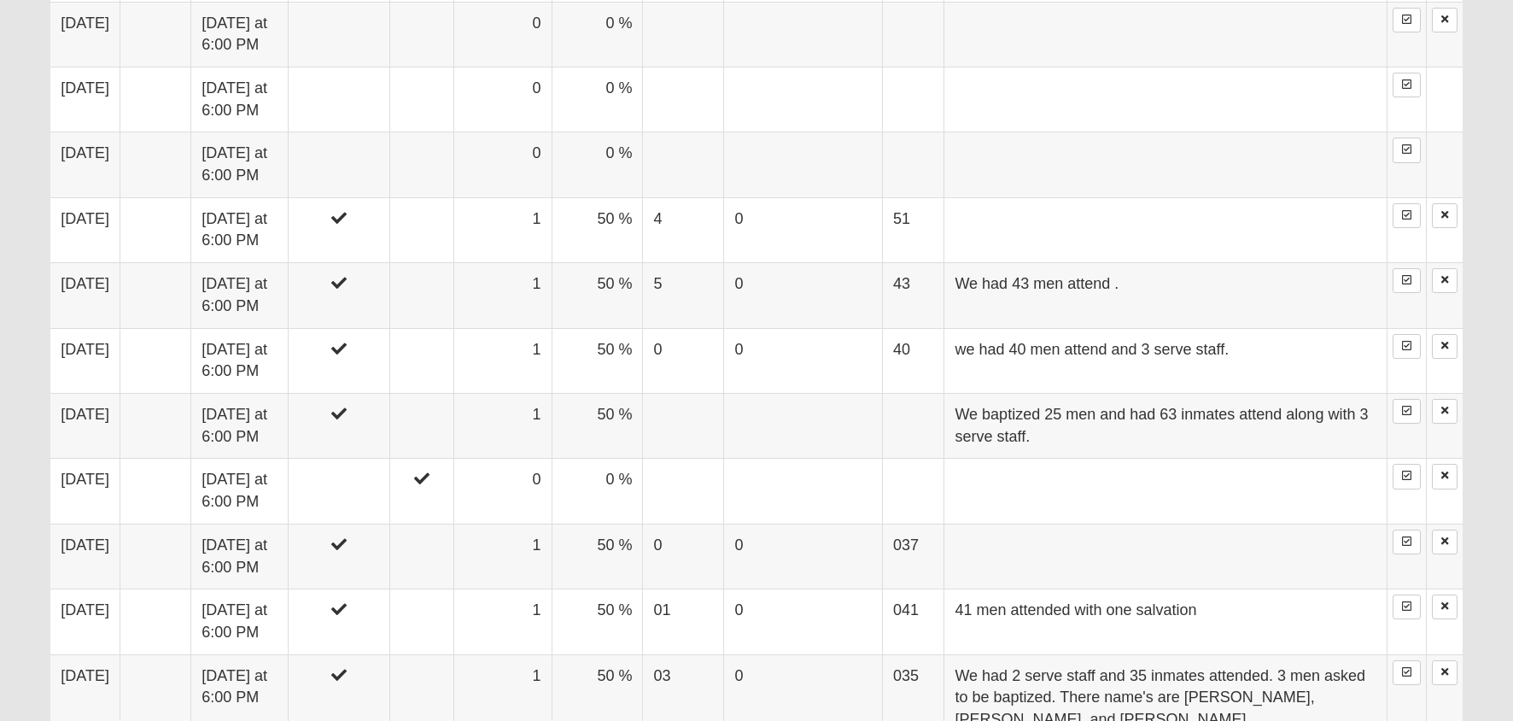
scroll to position [1175, 0]
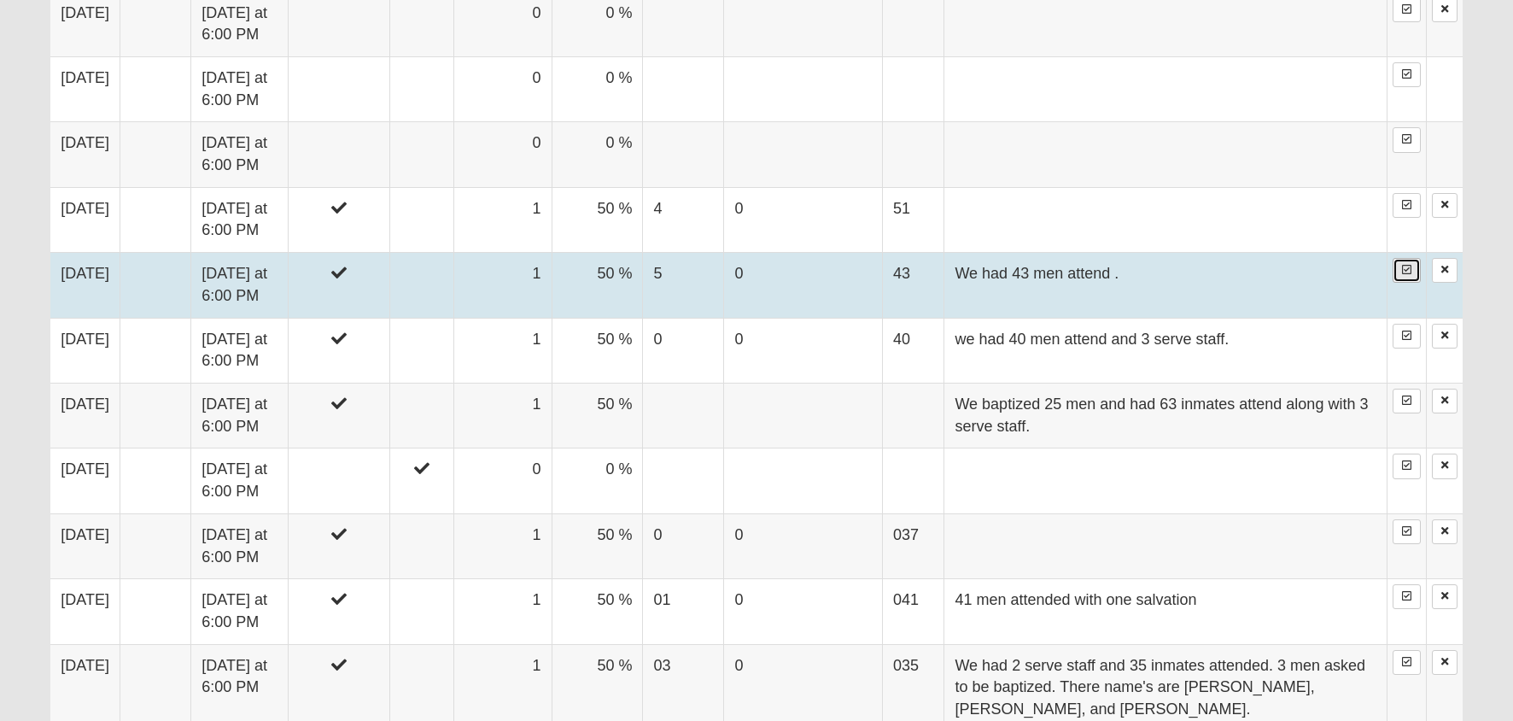
click at [1405, 270] on icon at bounding box center [1406, 270] width 9 height 10
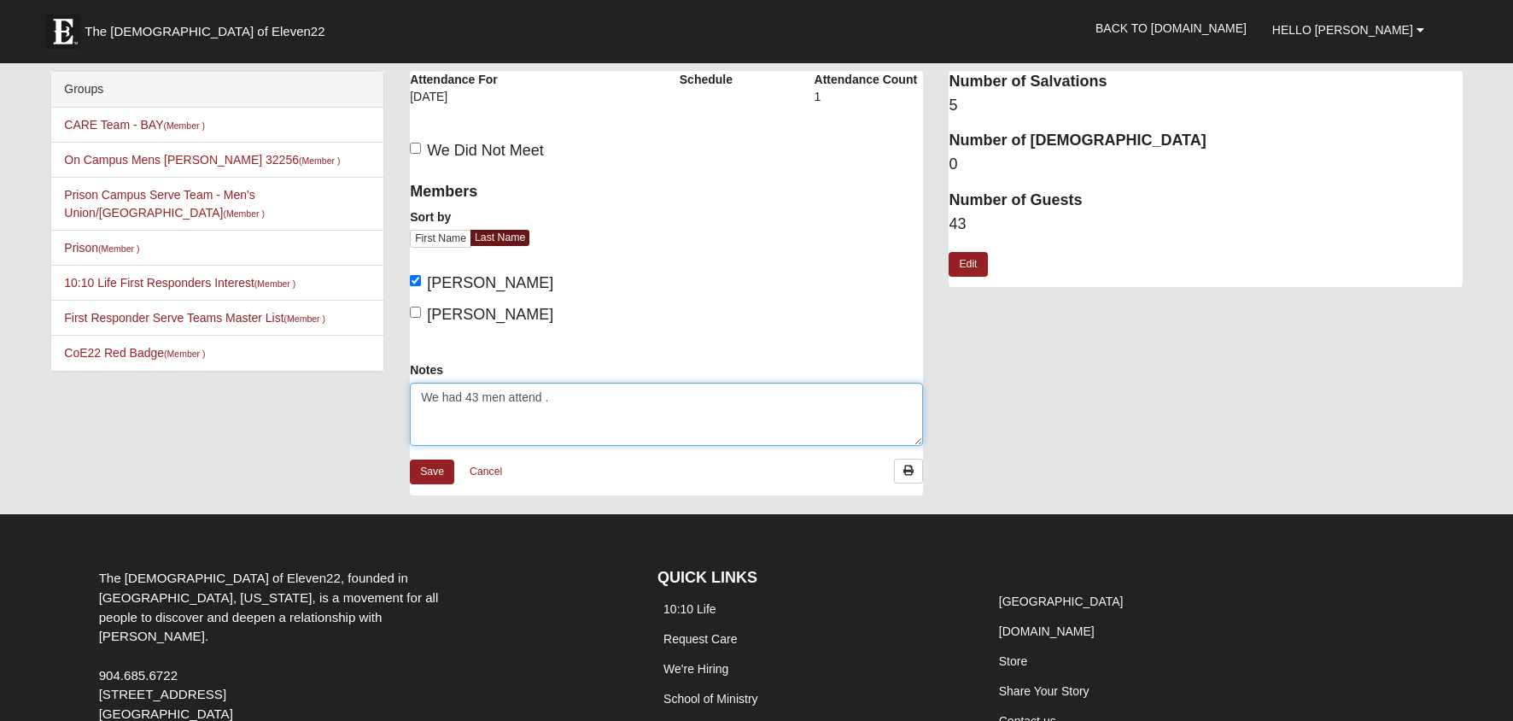
drag, startPoint x: 564, startPoint y: 404, endPoint x: 381, endPoint y: 394, distance: 183.0
click at [410, 394] on textarea "We had 43 men attend ." at bounding box center [666, 414] width 513 height 63
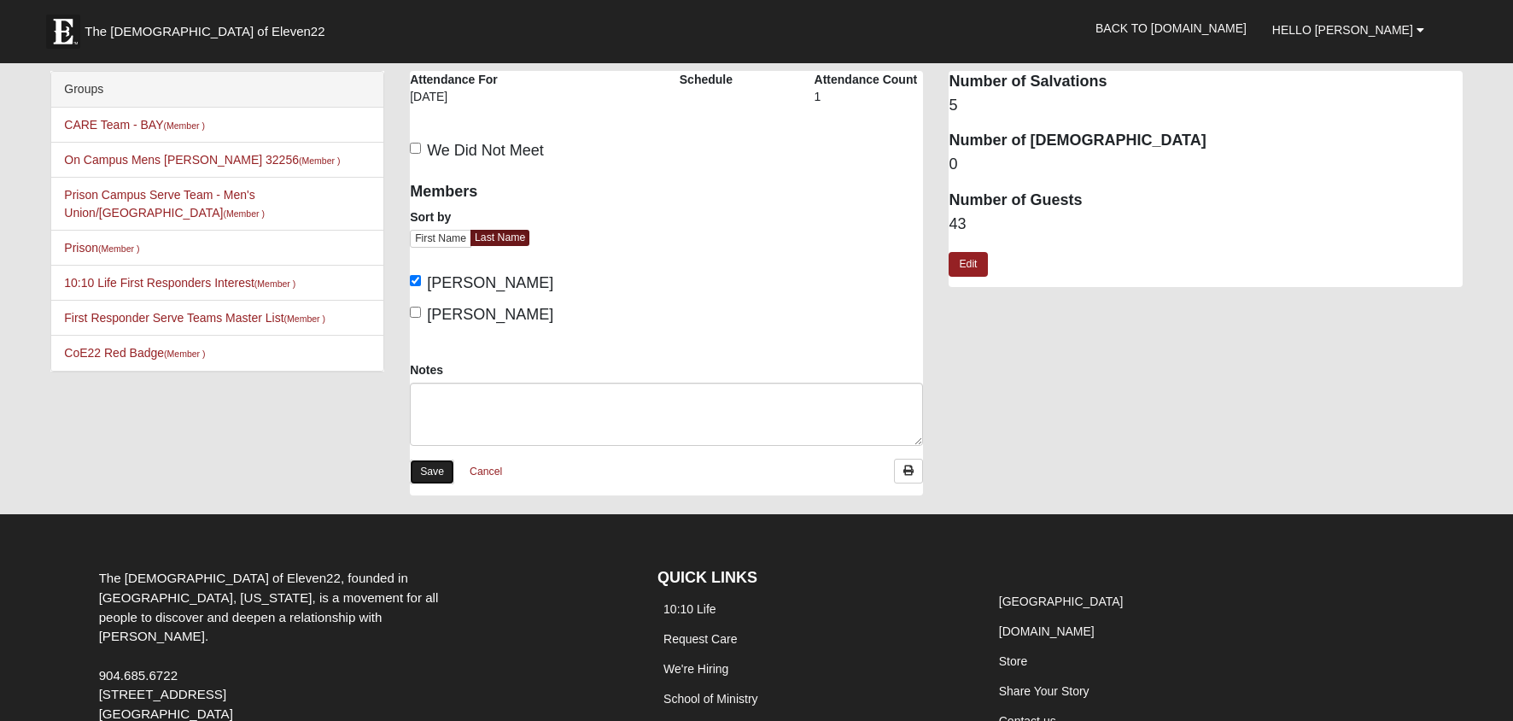
click at [442, 471] on link "Save" at bounding box center [432, 471] width 44 height 25
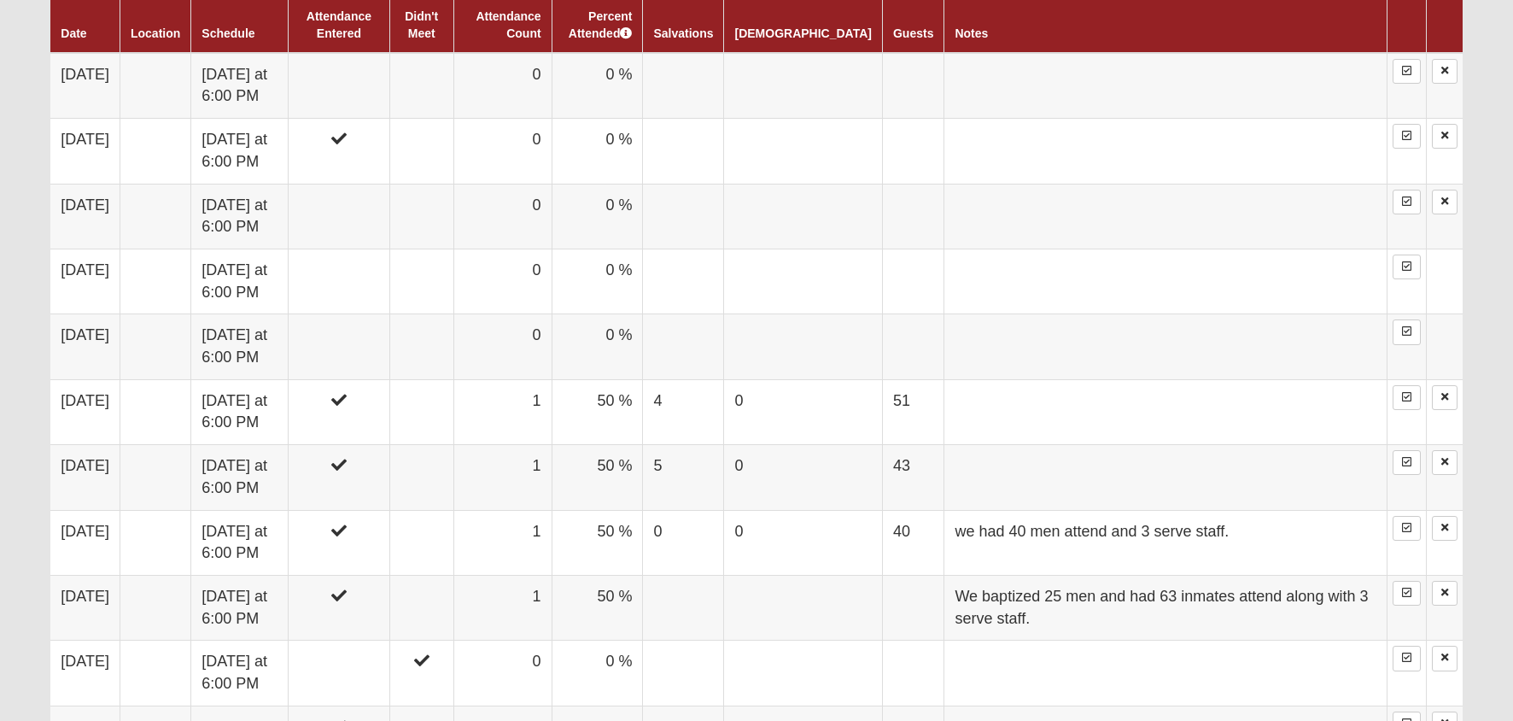
scroll to position [984, 0]
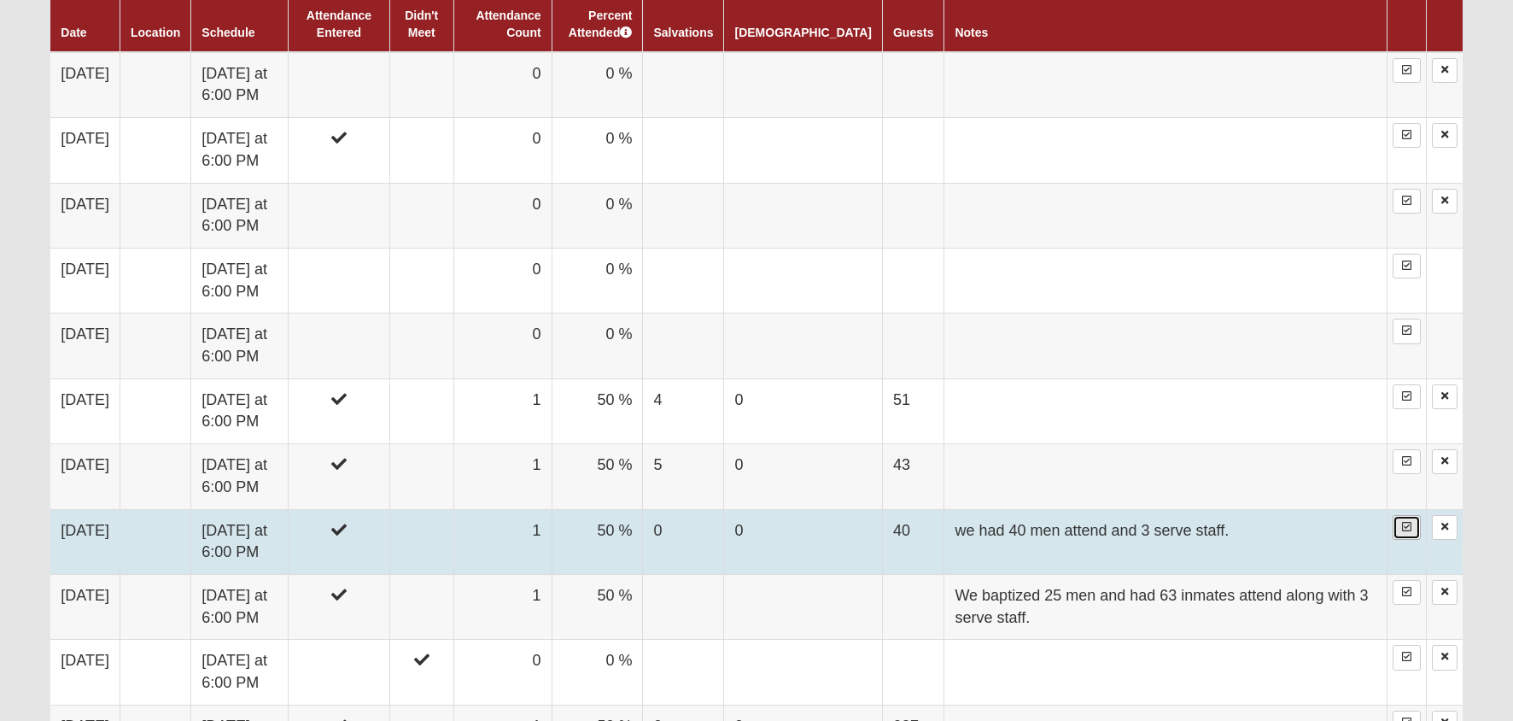
click at [1406, 532] on icon at bounding box center [1406, 527] width 9 height 10
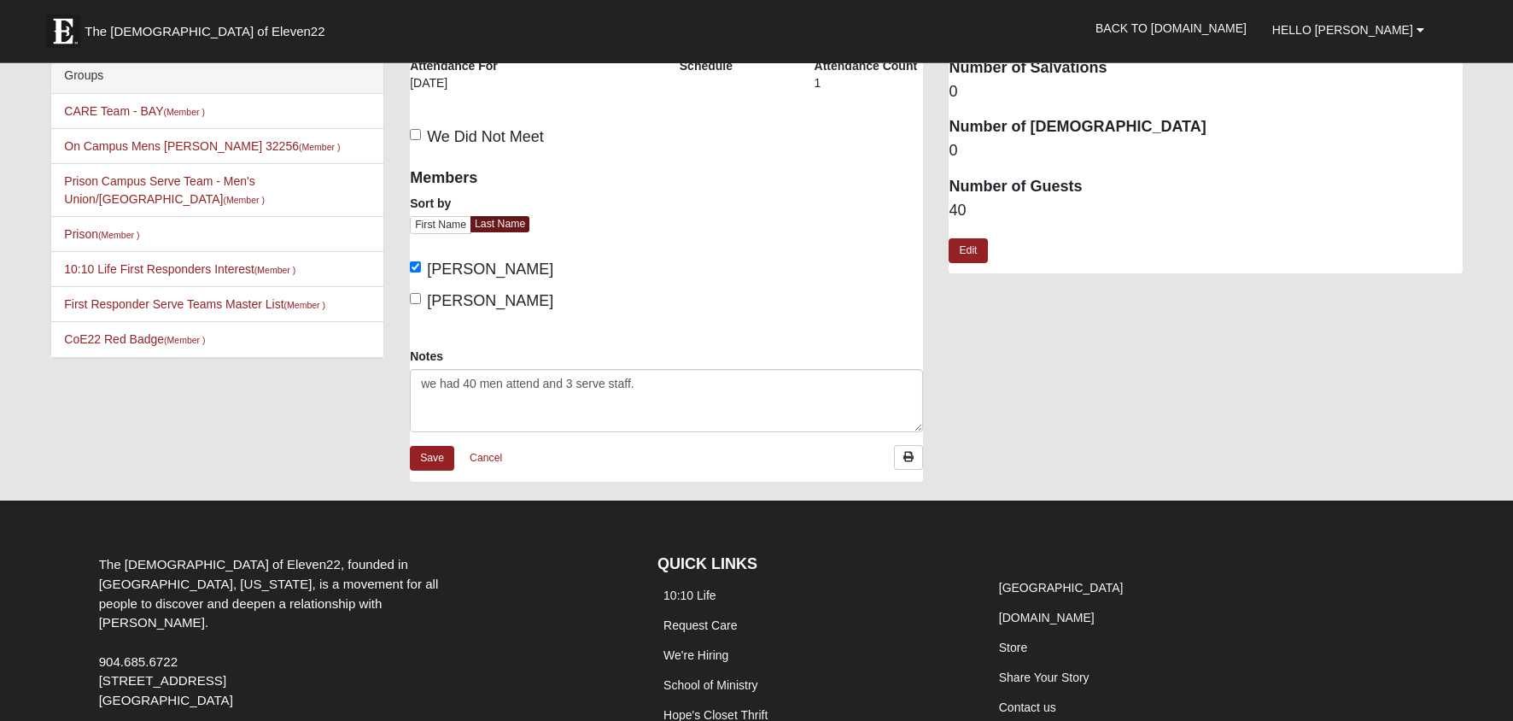
scroll to position [27, 0]
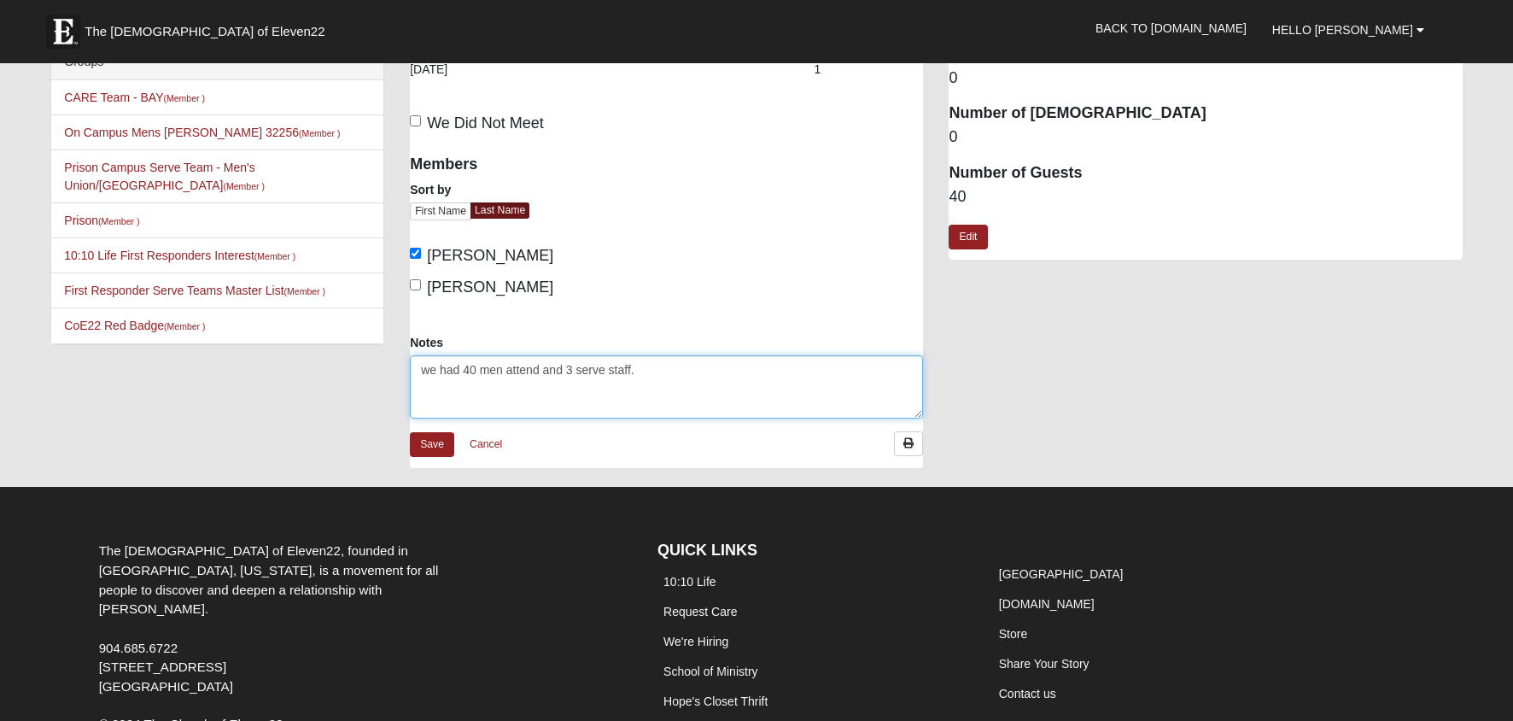
drag, startPoint x: 675, startPoint y: 368, endPoint x: 394, endPoint y: 364, distance: 281.8
click at [410, 364] on textarea "we had 40 men attend and 3 serve staff." at bounding box center [666, 386] width 513 height 63
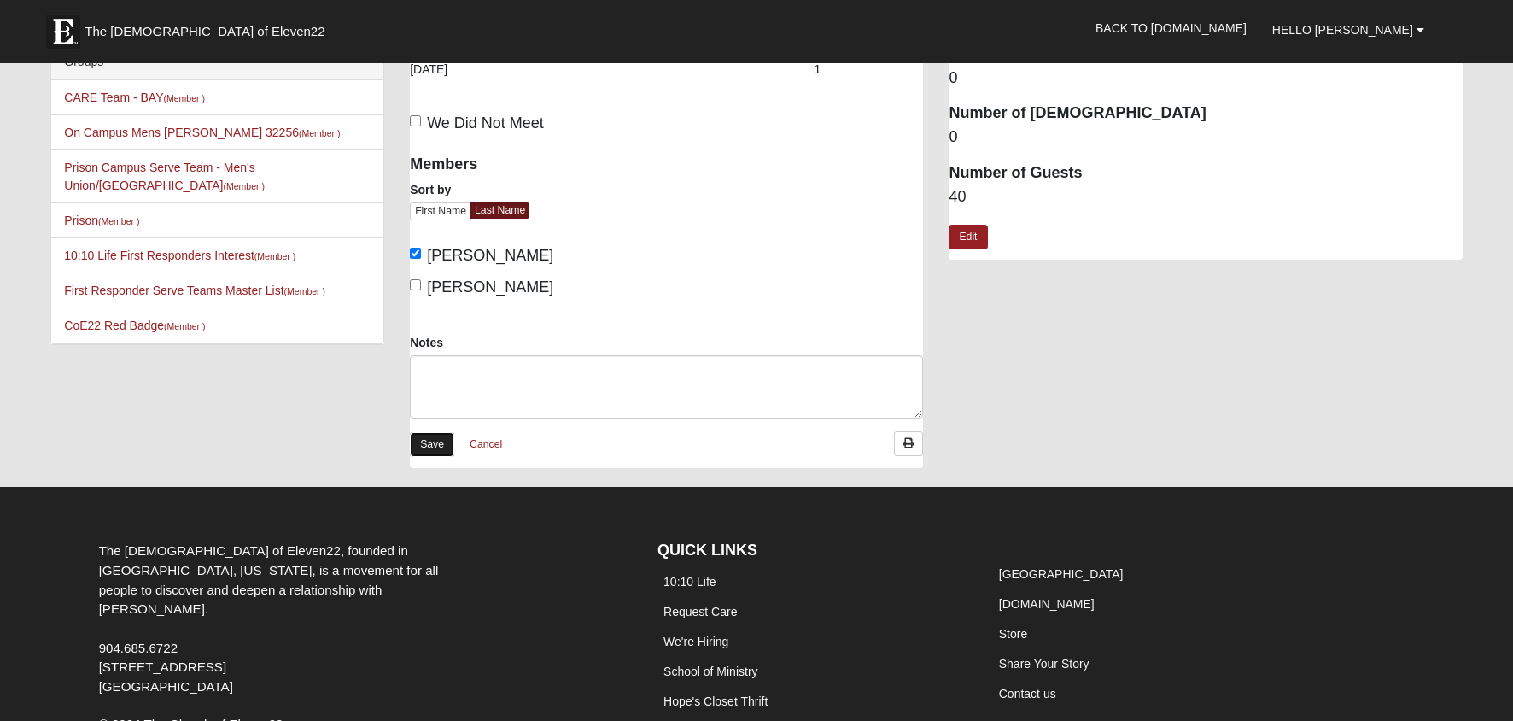
click at [435, 450] on link "Save" at bounding box center [432, 444] width 44 height 25
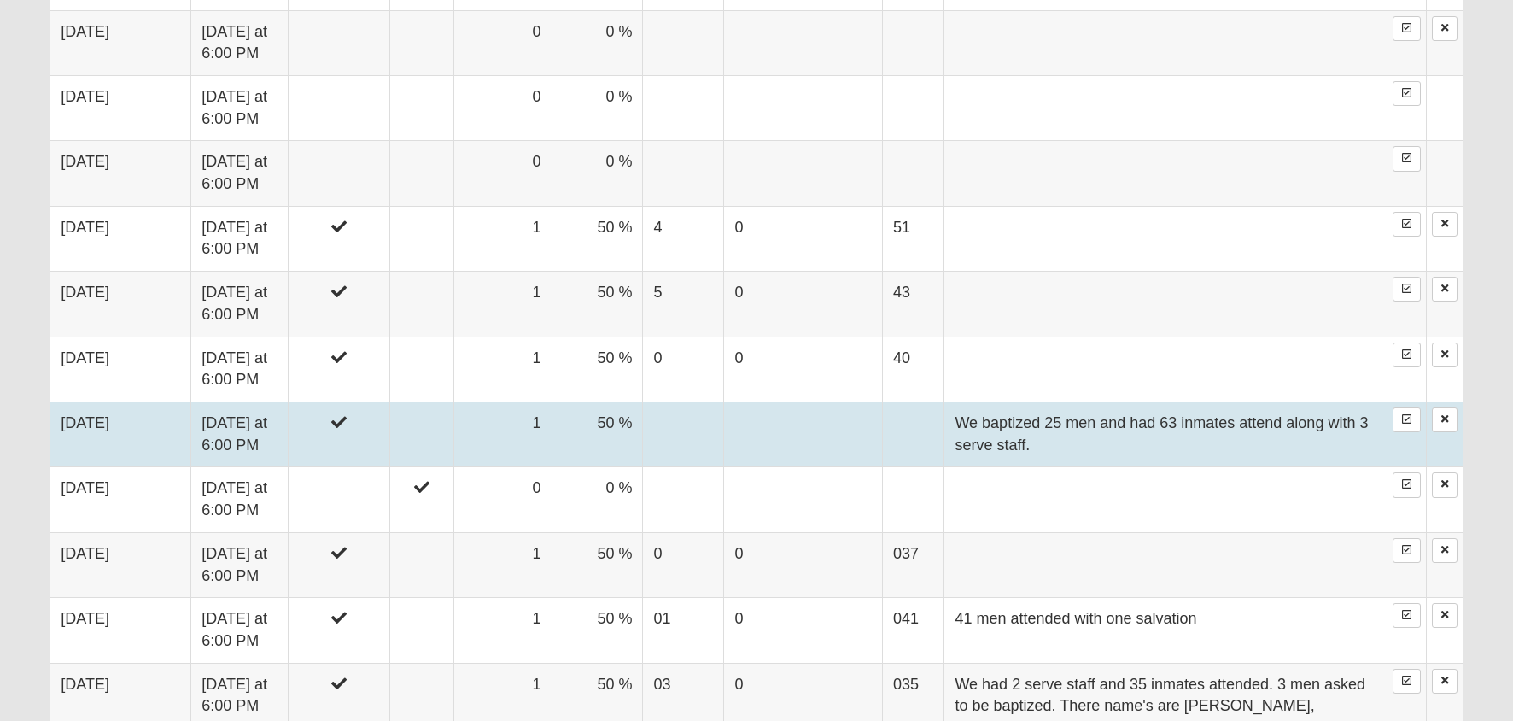
scroll to position [1175, 0]
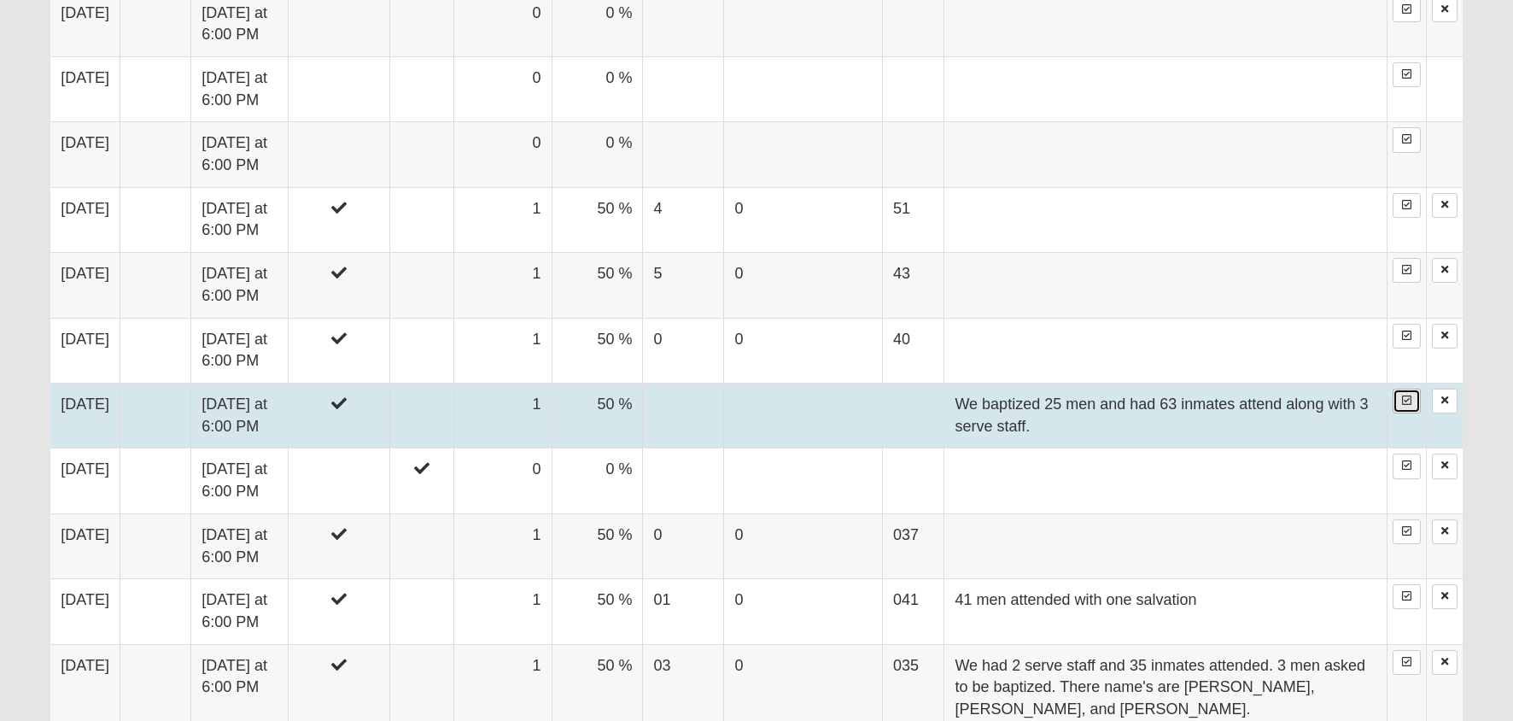
click at [1405, 401] on icon at bounding box center [1406, 400] width 9 height 10
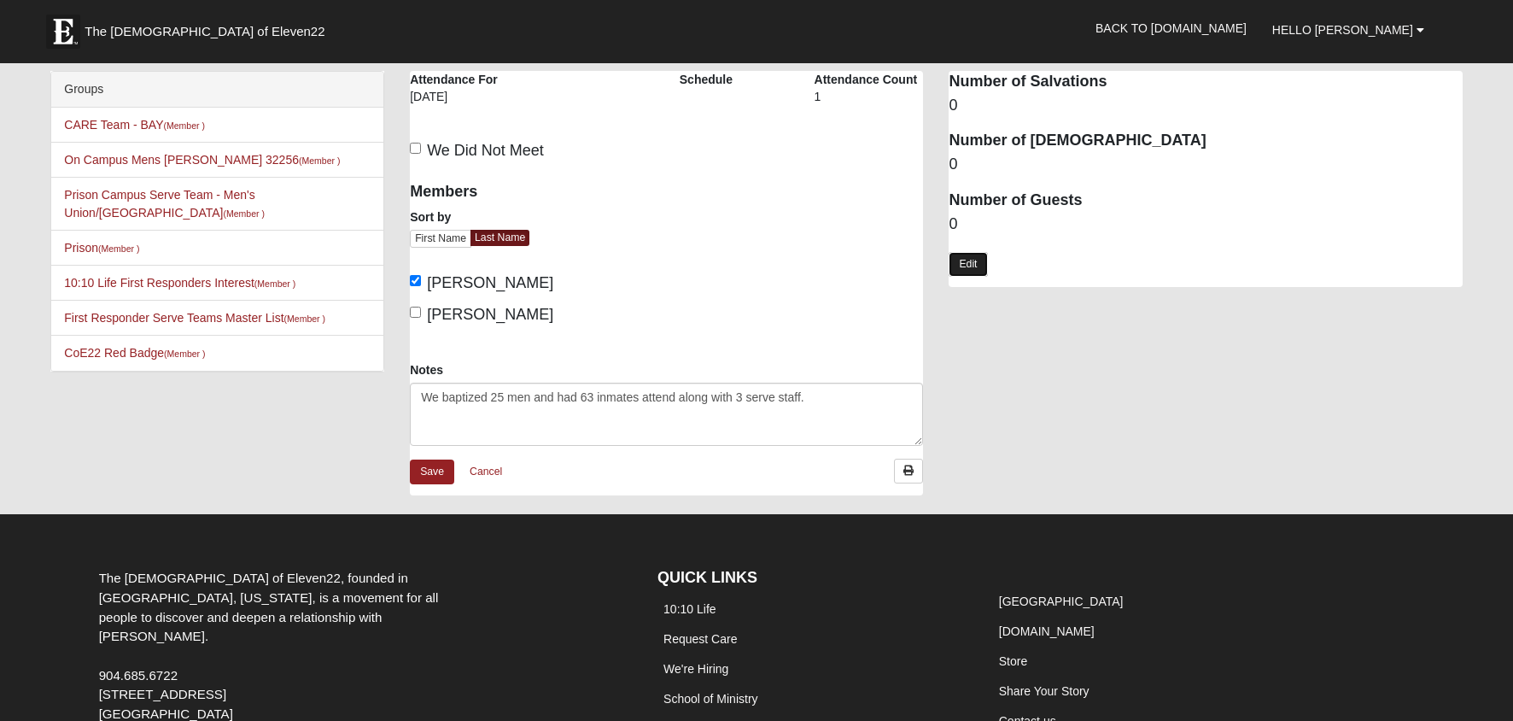
click at [966, 264] on link "Edit" at bounding box center [968, 264] width 38 height 25
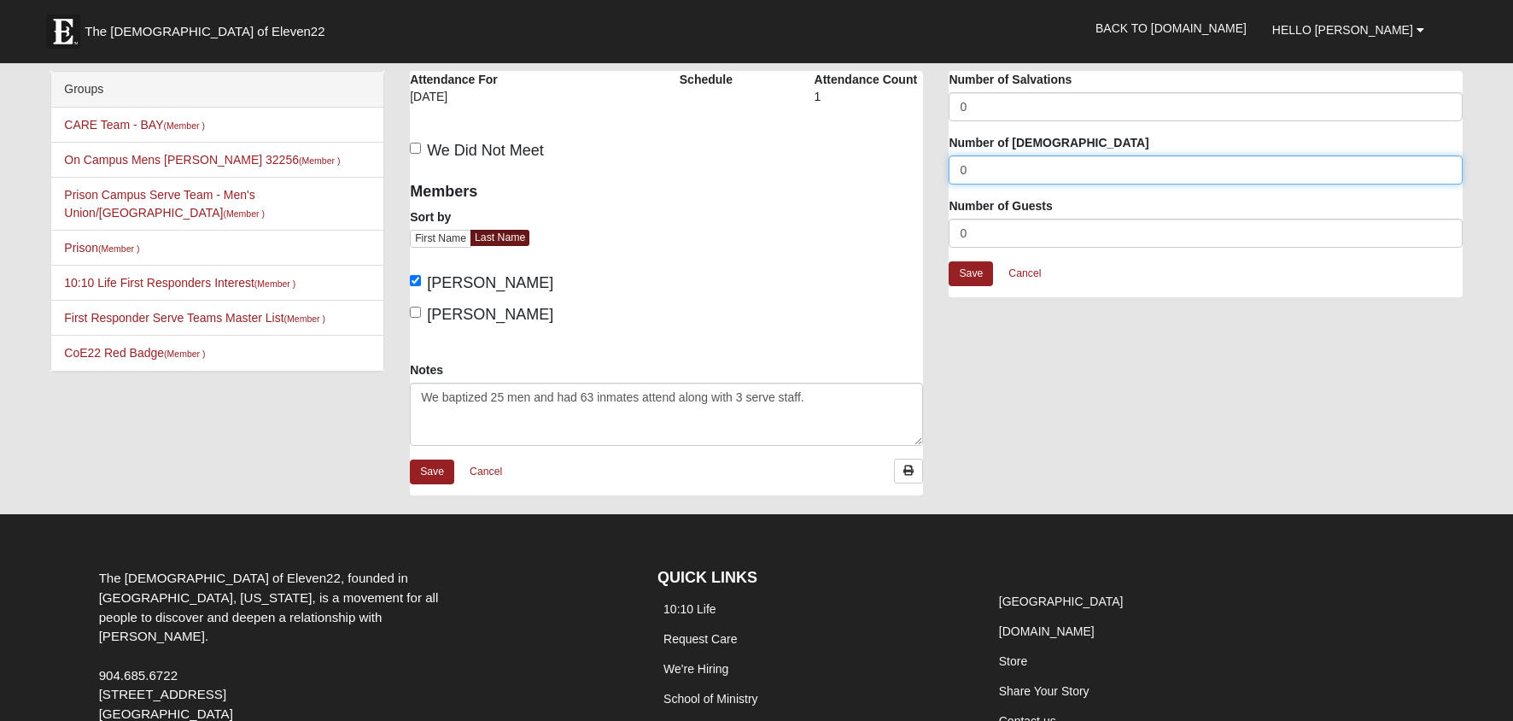
click at [975, 161] on input "0" at bounding box center [1205, 169] width 513 height 29
type input "25"
click at [979, 228] on input "0" at bounding box center [1205, 233] width 513 height 29
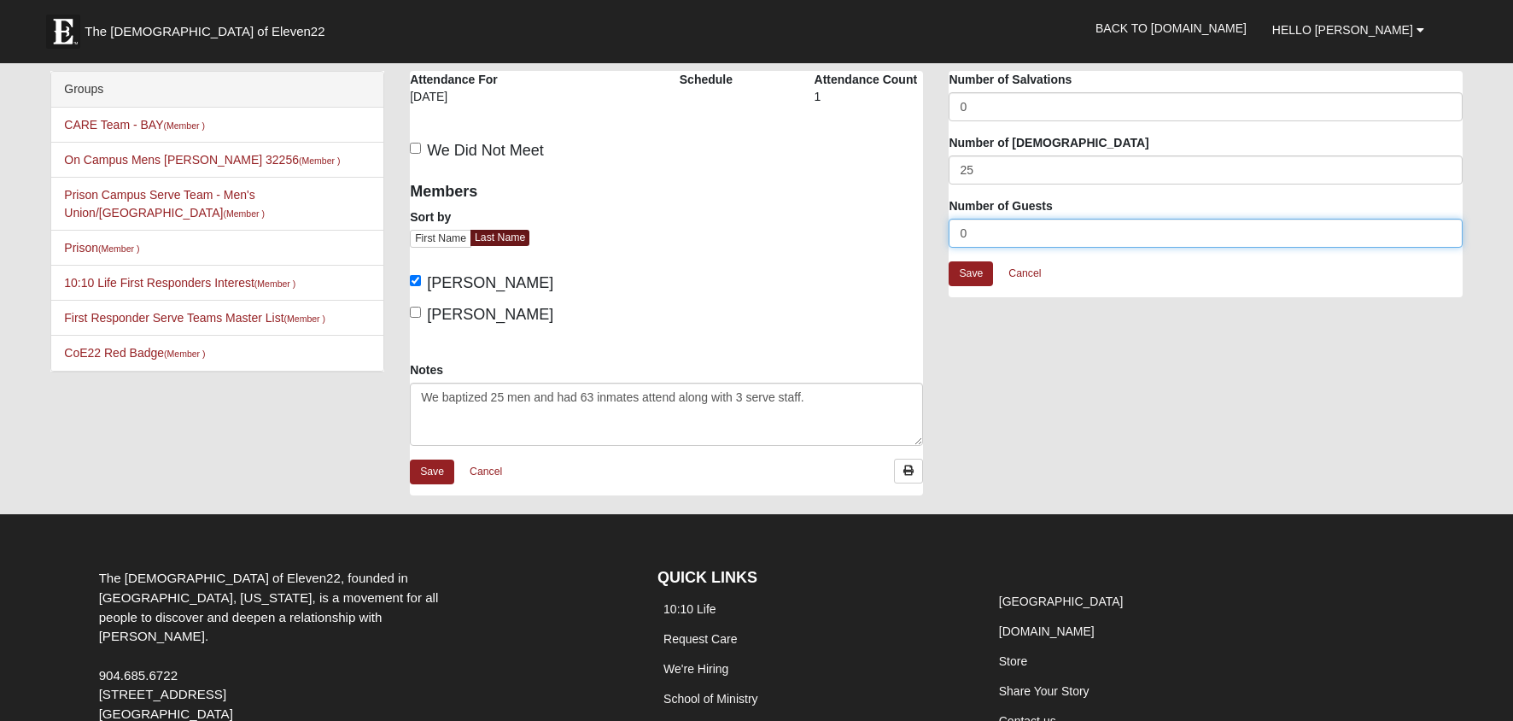
click at [979, 228] on input "0" at bounding box center [1205, 233] width 513 height 29
type input "63"
click at [972, 272] on link "Save" at bounding box center [971, 273] width 44 height 25
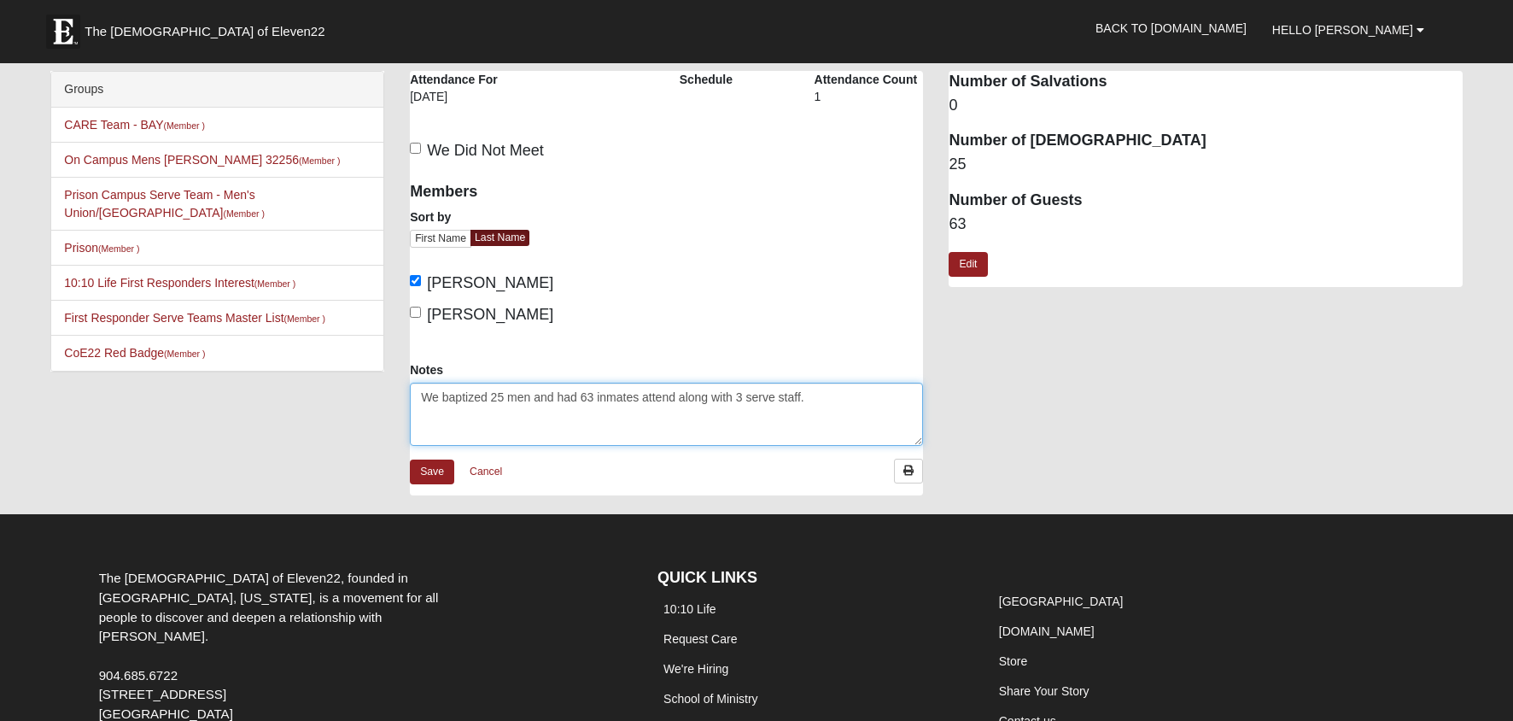
drag, startPoint x: 815, startPoint y: 399, endPoint x: 359, endPoint y: 386, distance: 456.1
click at [410, 384] on textarea "We baptized 25 men and had 63 inmates attend along with 3 serve staff." at bounding box center [666, 414] width 513 height 63
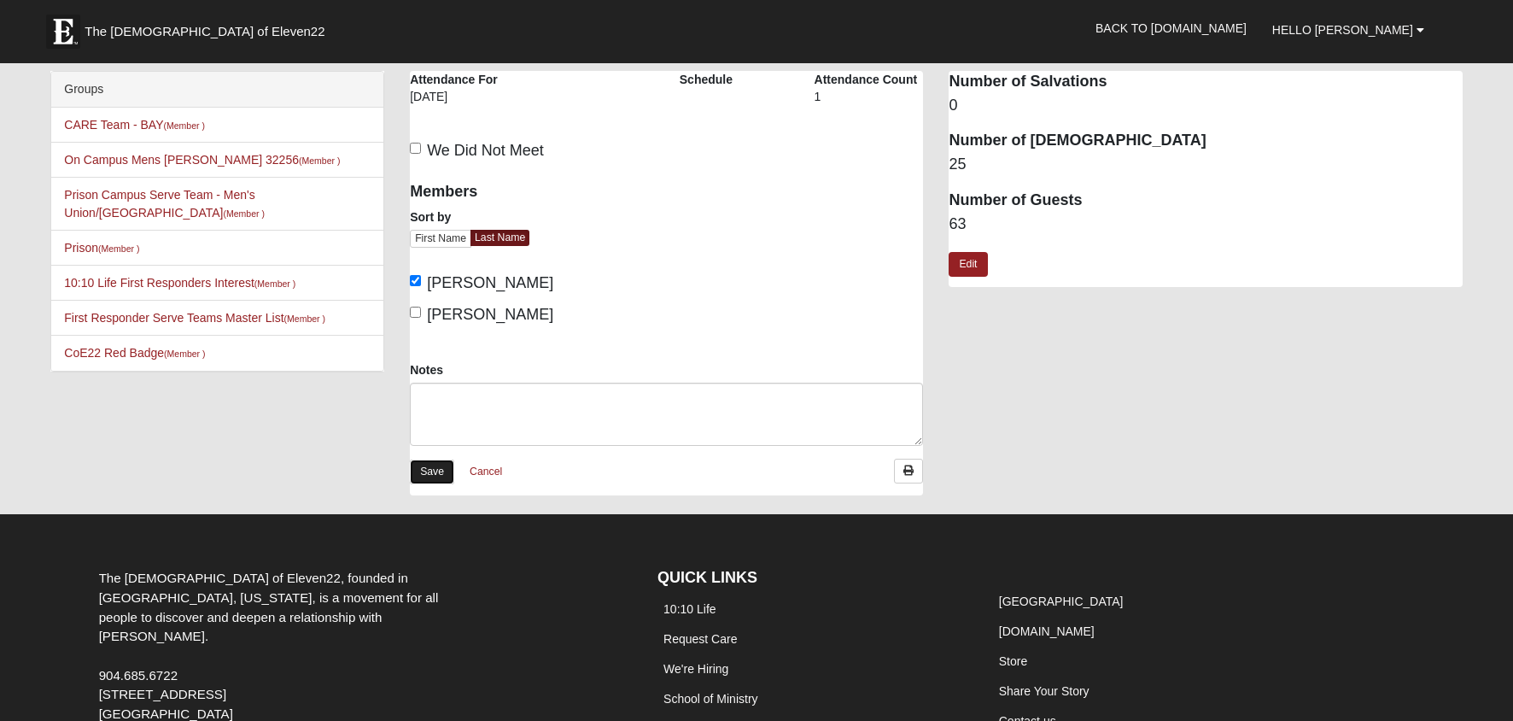
click at [435, 469] on link "Save" at bounding box center [432, 471] width 44 height 25
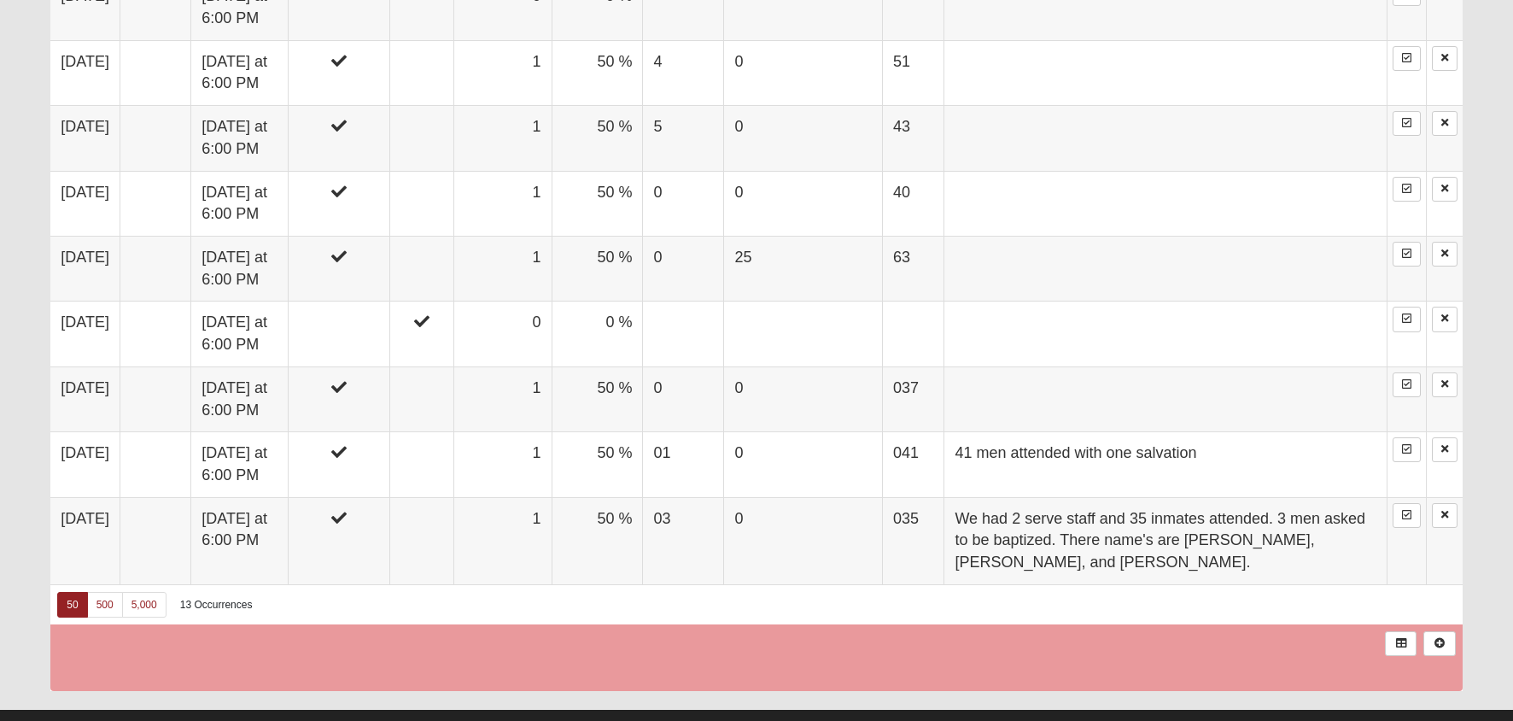
scroll to position [1352, 0]
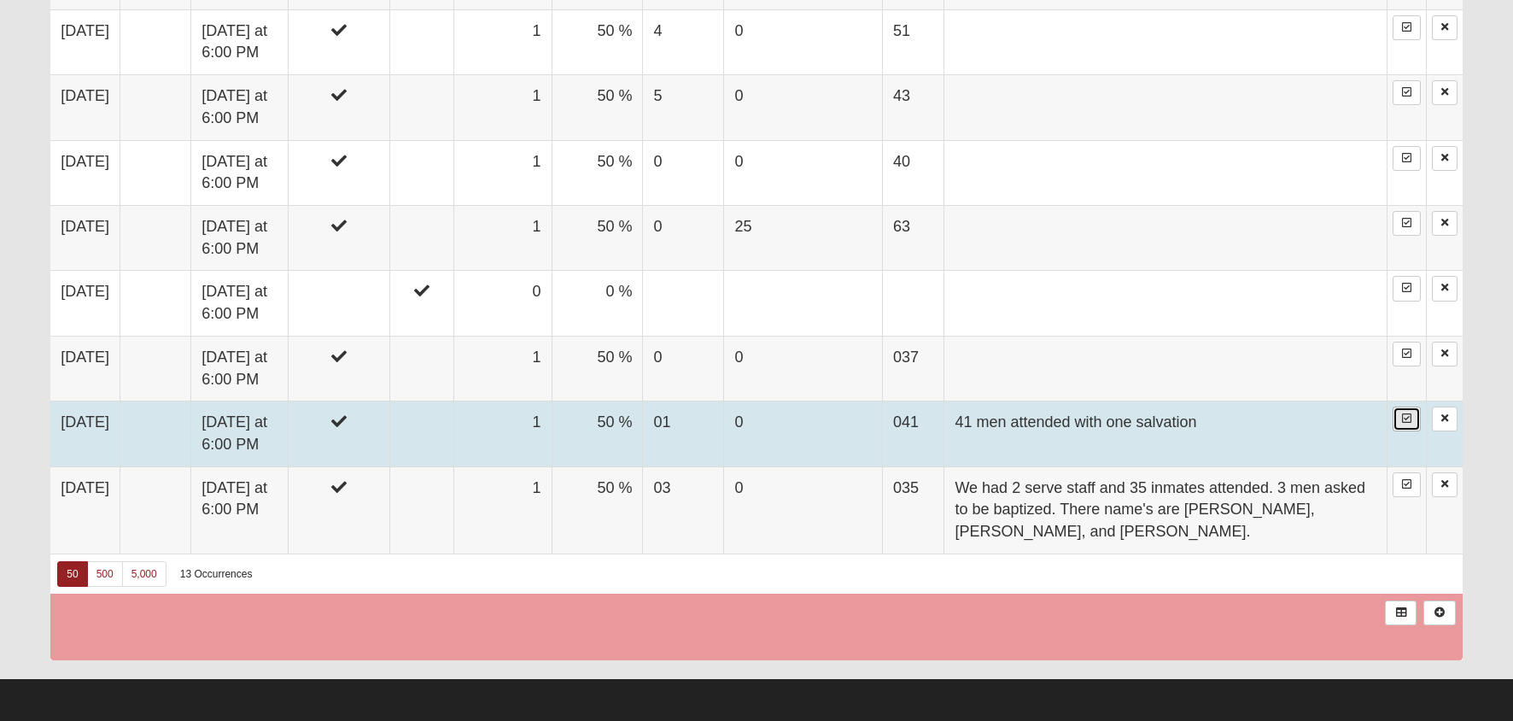
click at [1408, 420] on icon at bounding box center [1406, 418] width 9 height 10
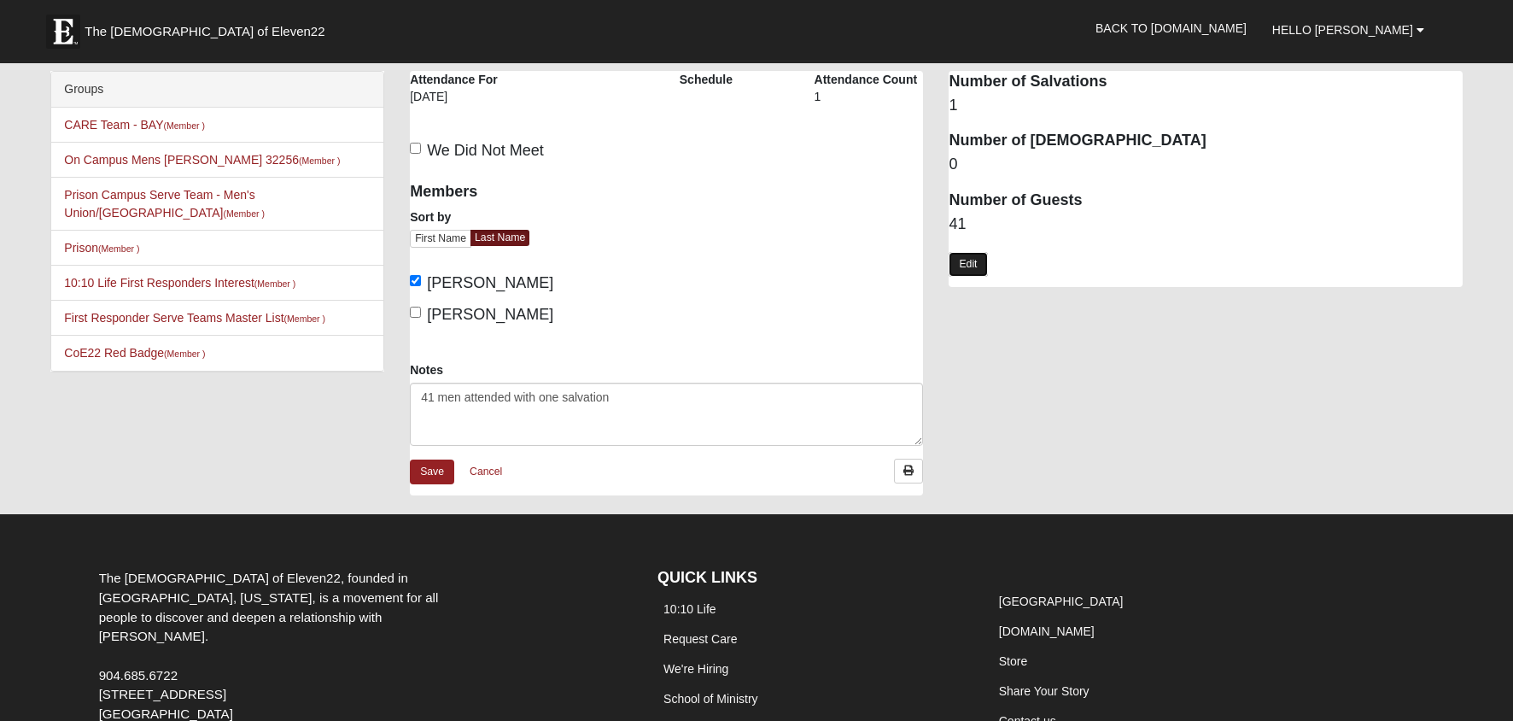
click at [966, 265] on link "Edit" at bounding box center [968, 264] width 38 height 25
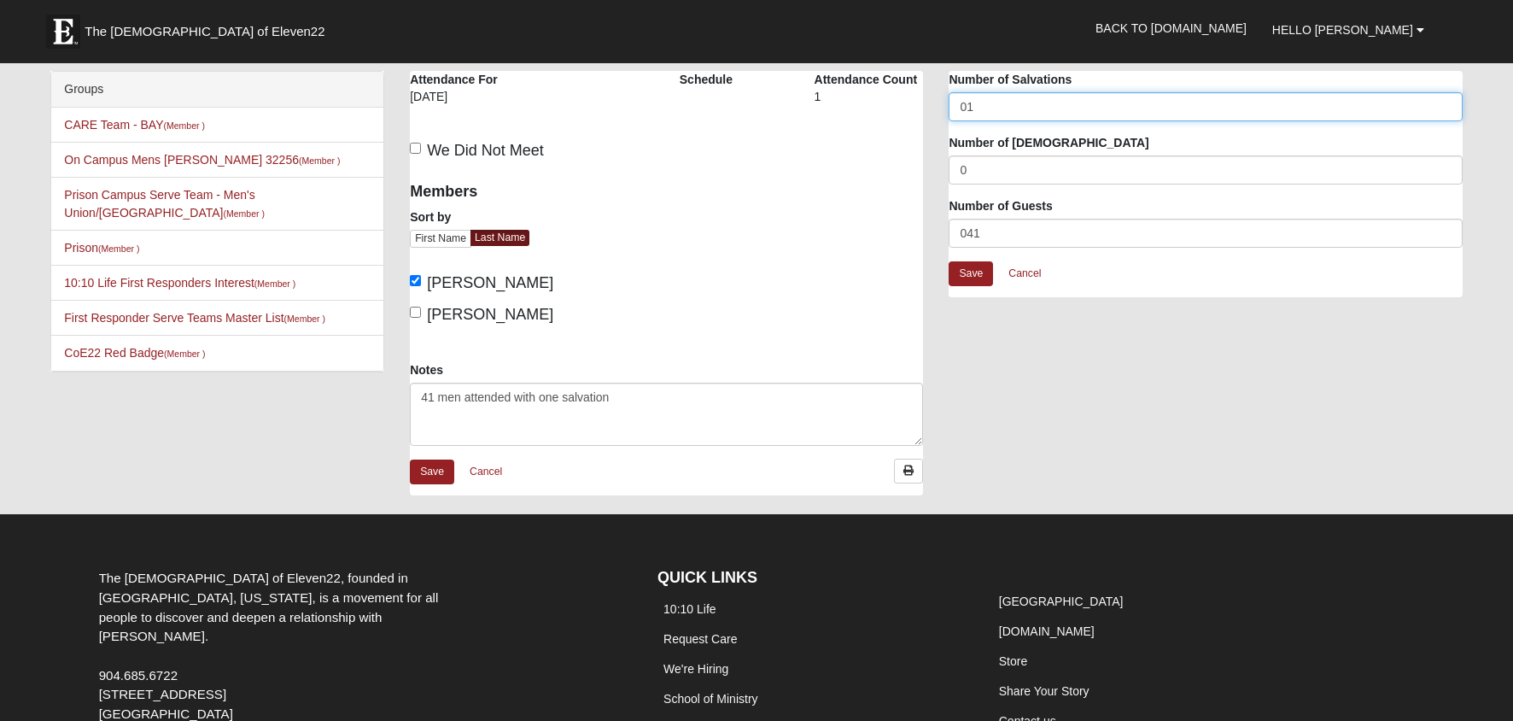
click at [967, 107] on input "01" at bounding box center [1205, 106] width 513 height 29
type input "1"
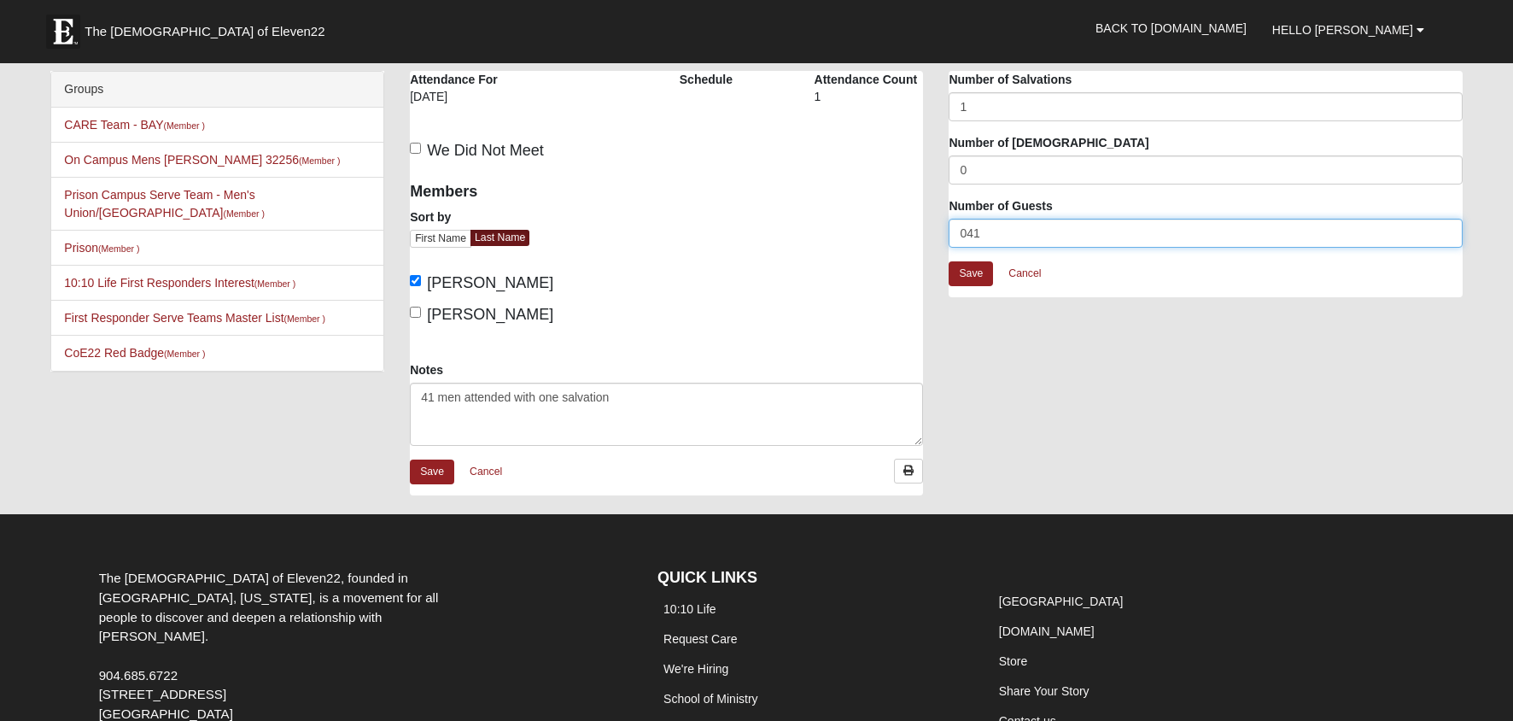
click at [968, 236] on input "041" at bounding box center [1205, 233] width 513 height 29
type input "41"
click at [967, 266] on link "Save" at bounding box center [971, 273] width 44 height 25
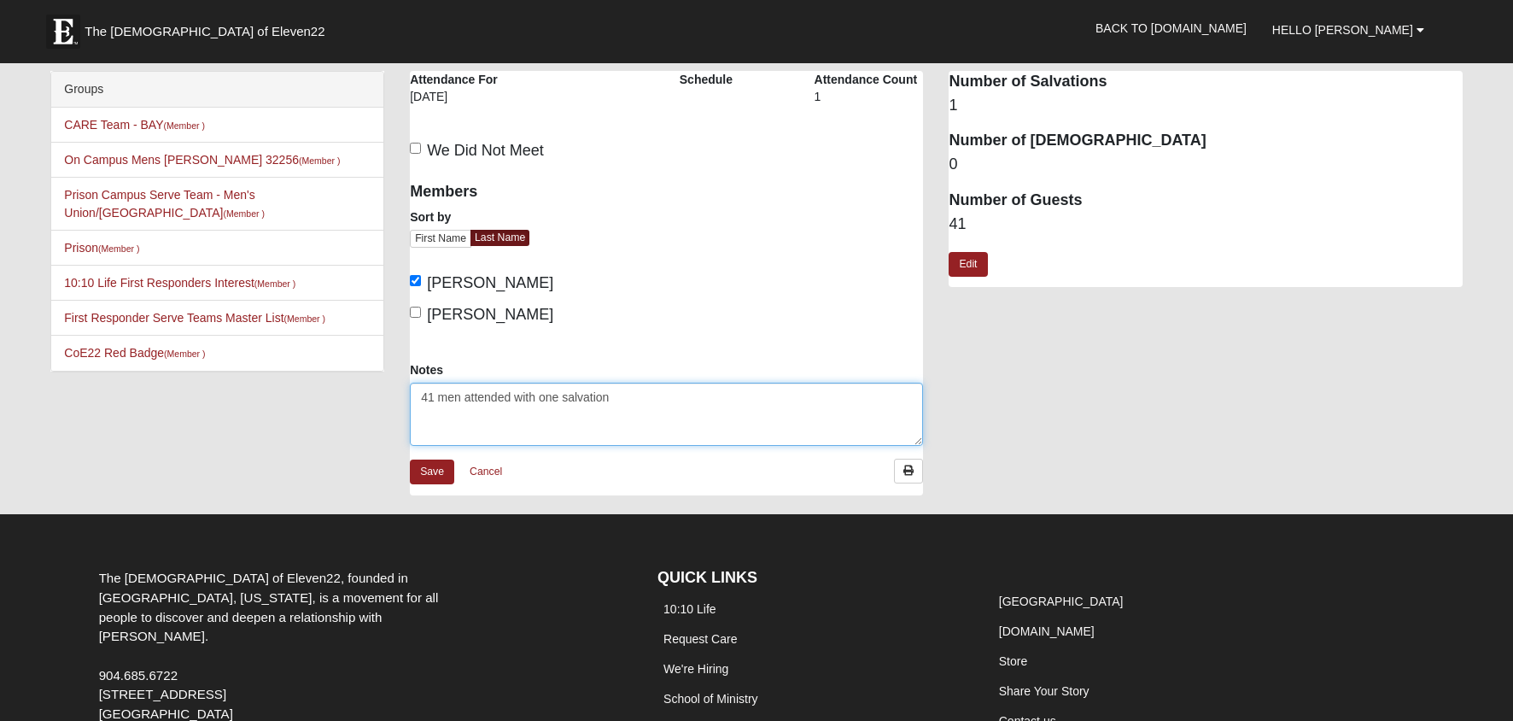
drag, startPoint x: 634, startPoint y: 393, endPoint x: 369, endPoint y: 399, distance: 265.6
click at [410, 399] on textarea "41 men attended with one salvation" at bounding box center [666, 414] width 513 height 63
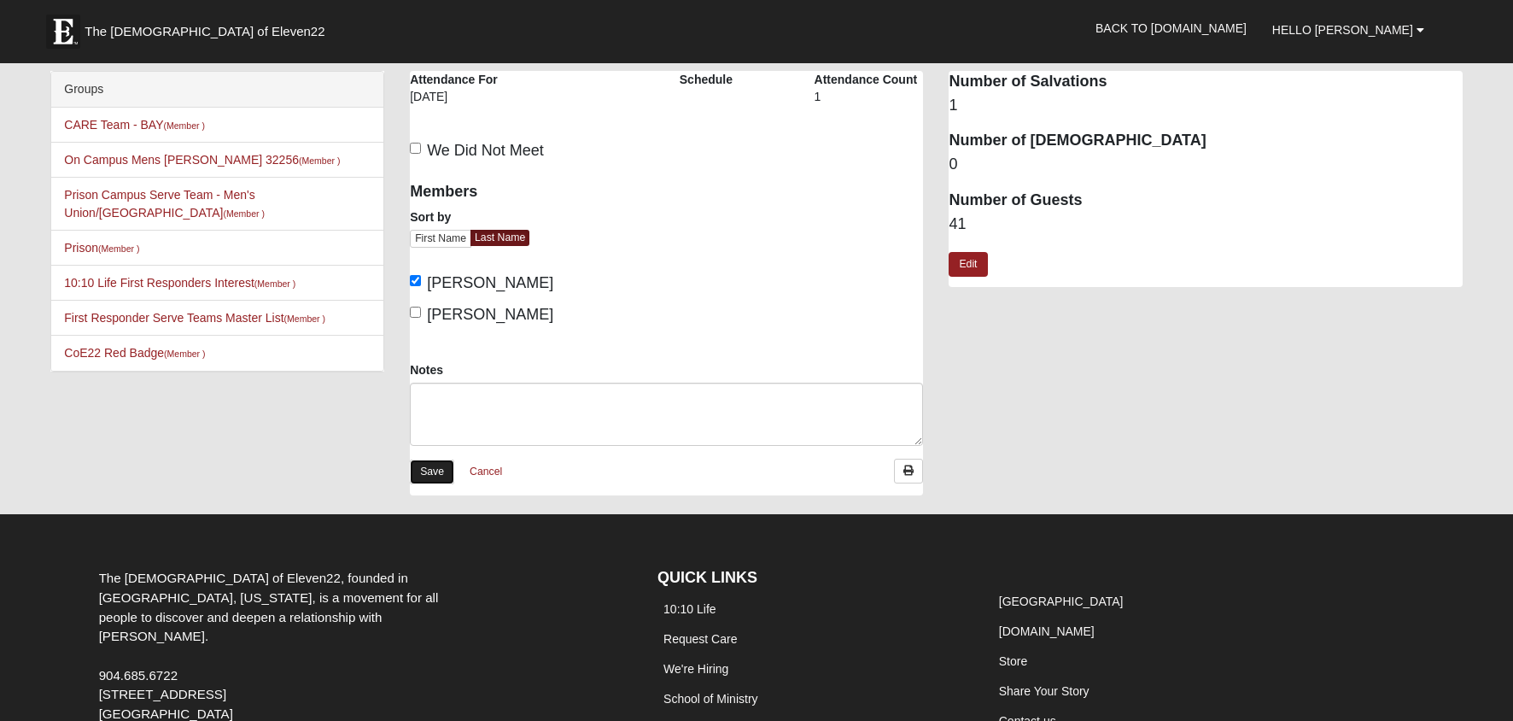
click at [440, 469] on link "Save" at bounding box center [432, 471] width 44 height 25
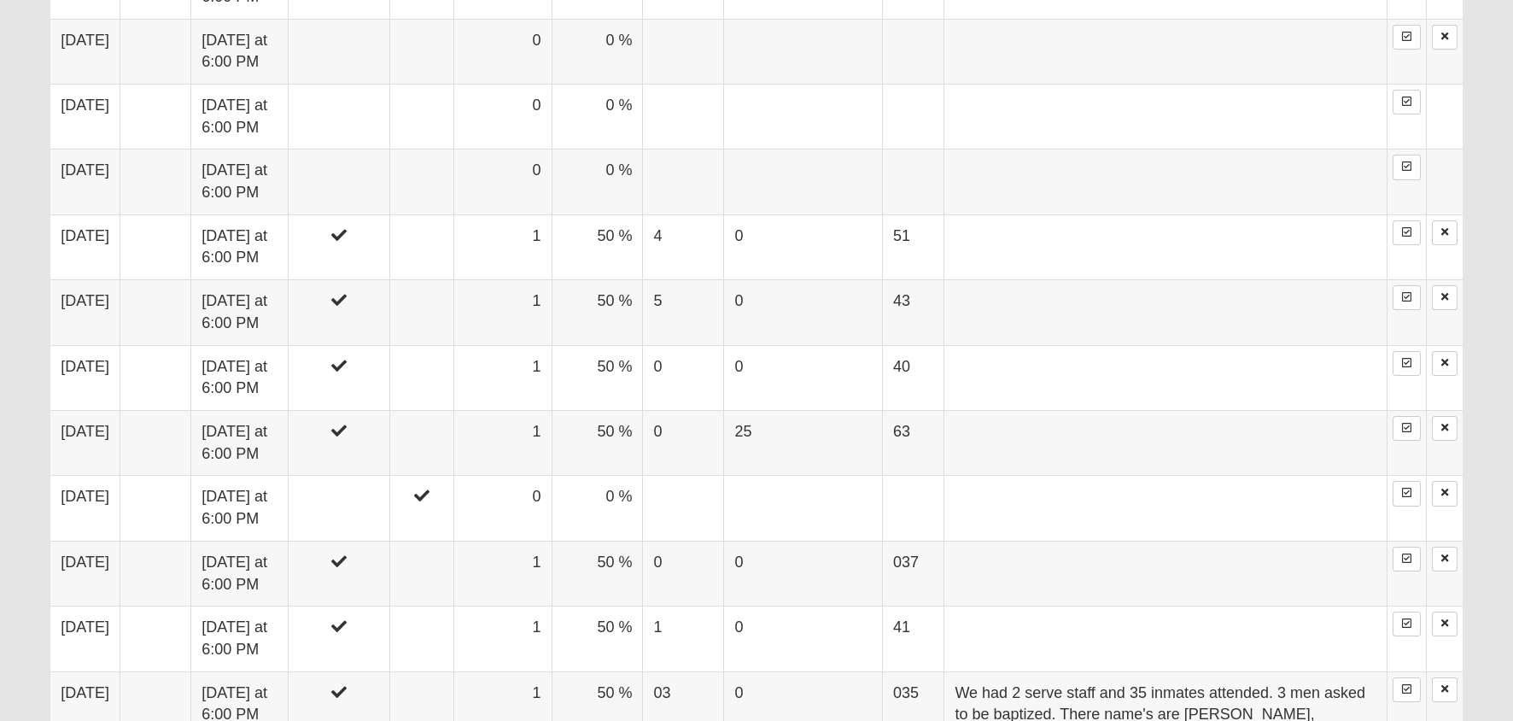
scroll to position [1380, 0]
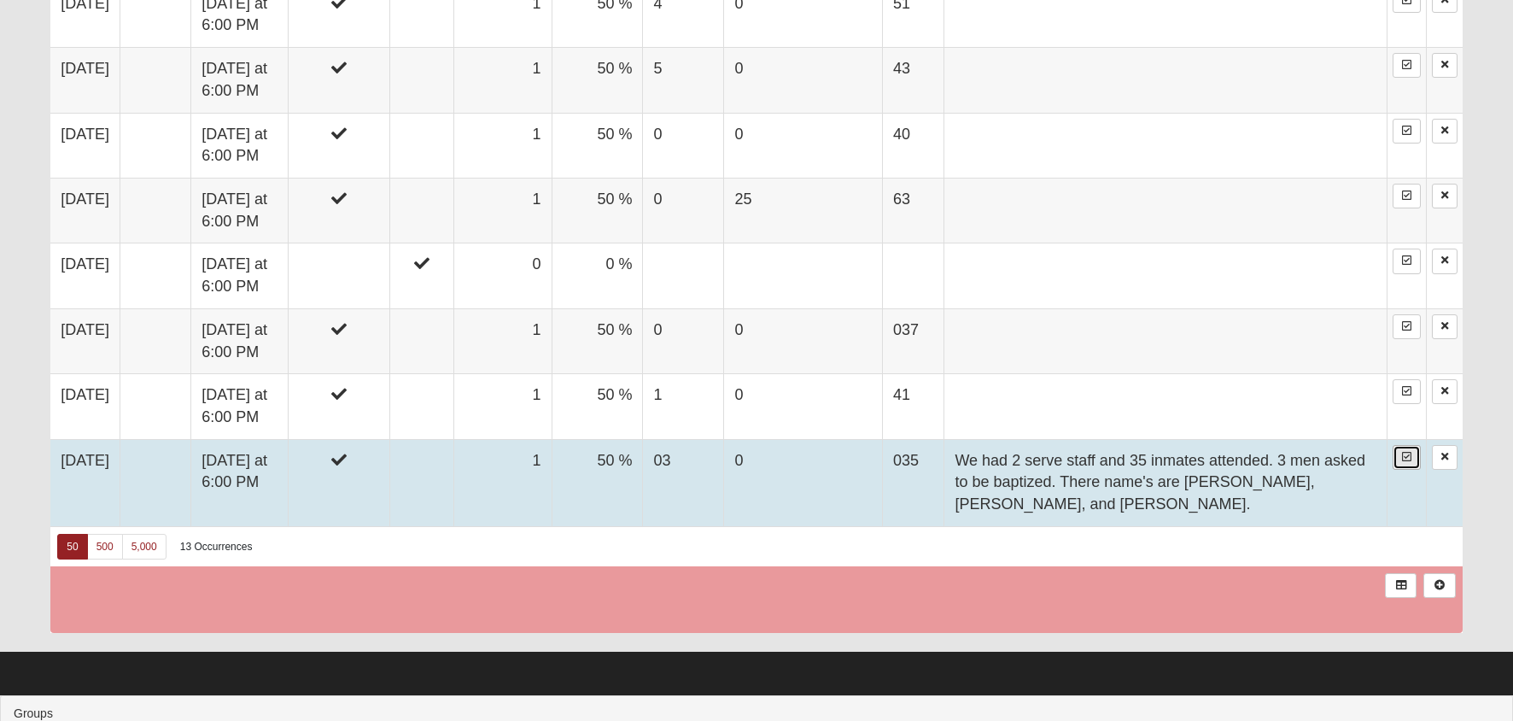
click at [1401, 456] on link at bounding box center [1407, 457] width 28 height 25
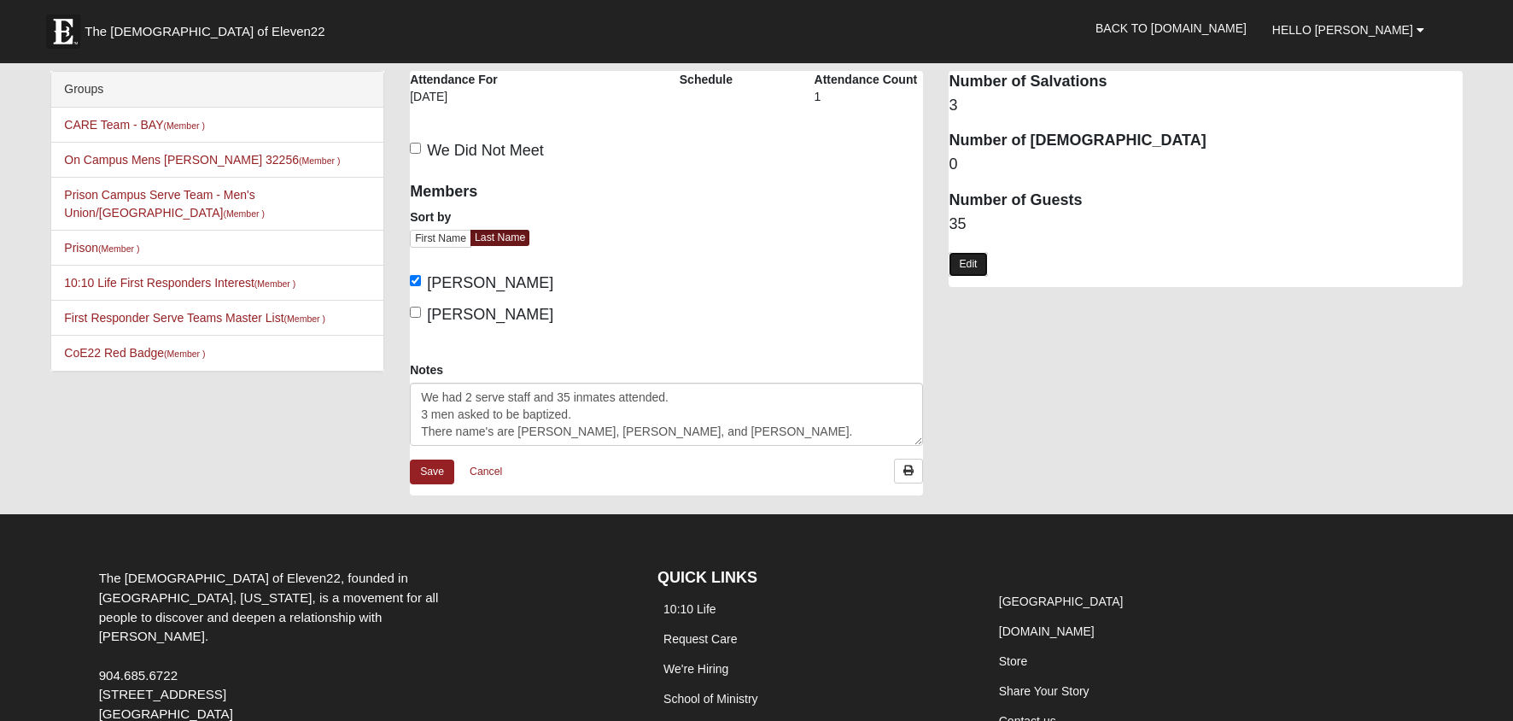
click at [969, 256] on link "Edit" at bounding box center [968, 264] width 38 height 25
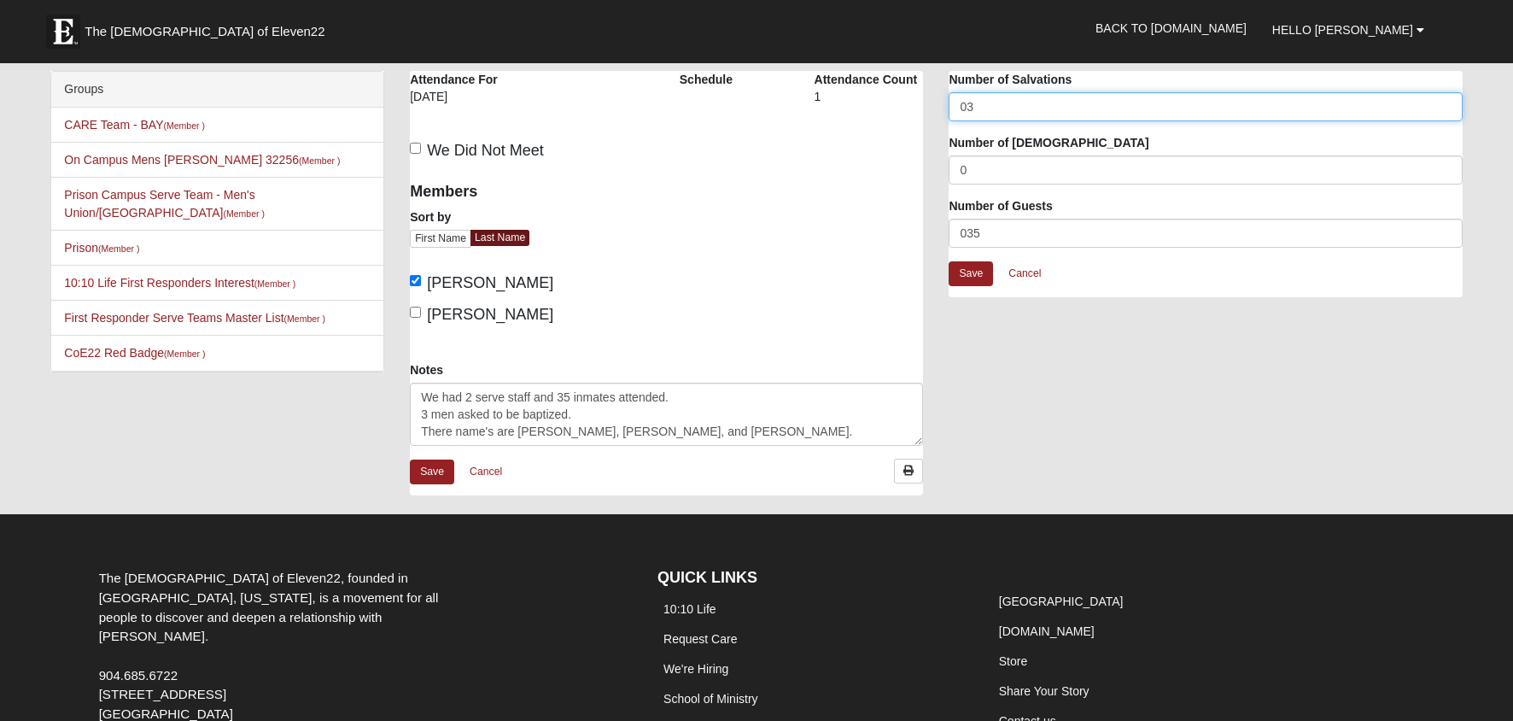
click at [969, 107] on input "03" at bounding box center [1205, 106] width 513 height 29
type input "3"
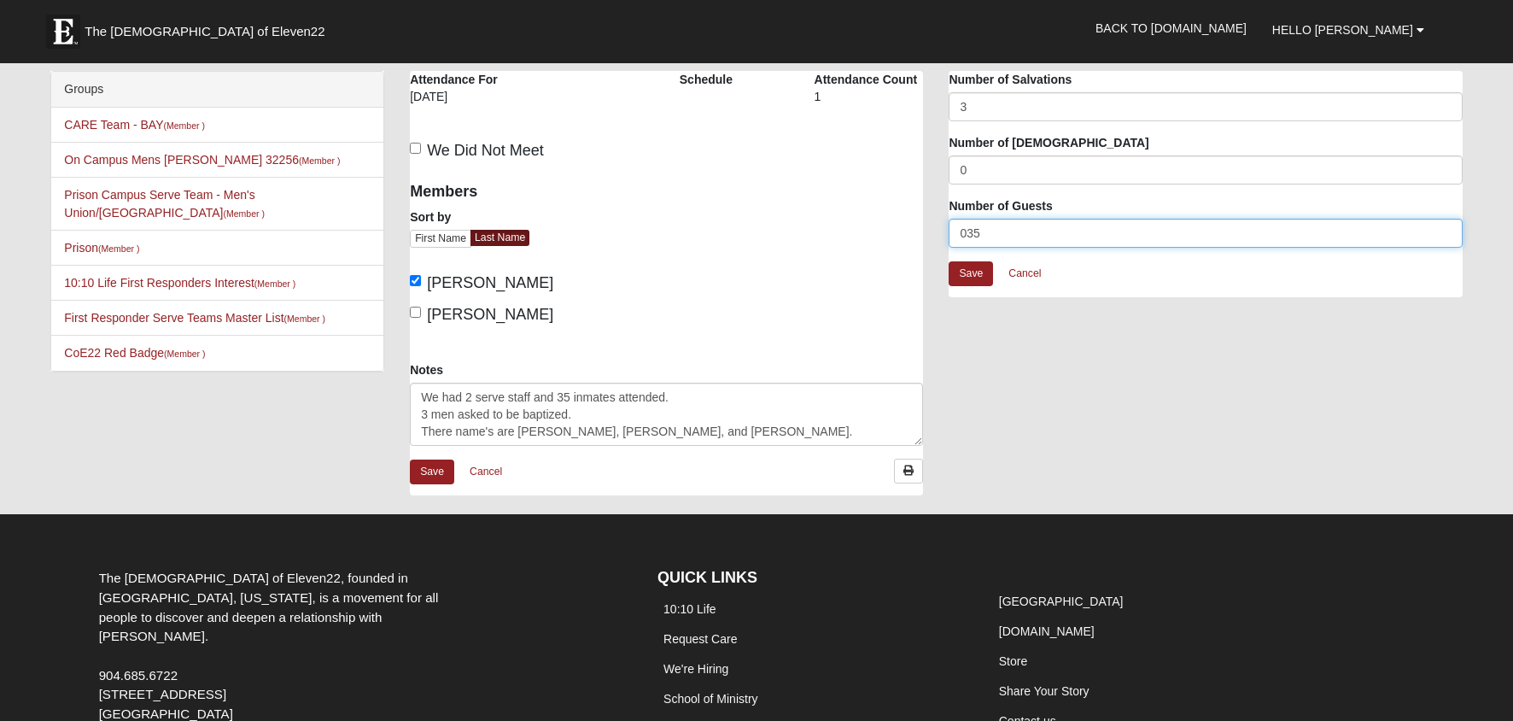
click at [966, 231] on input "035" at bounding box center [1205, 233] width 513 height 29
type input "35"
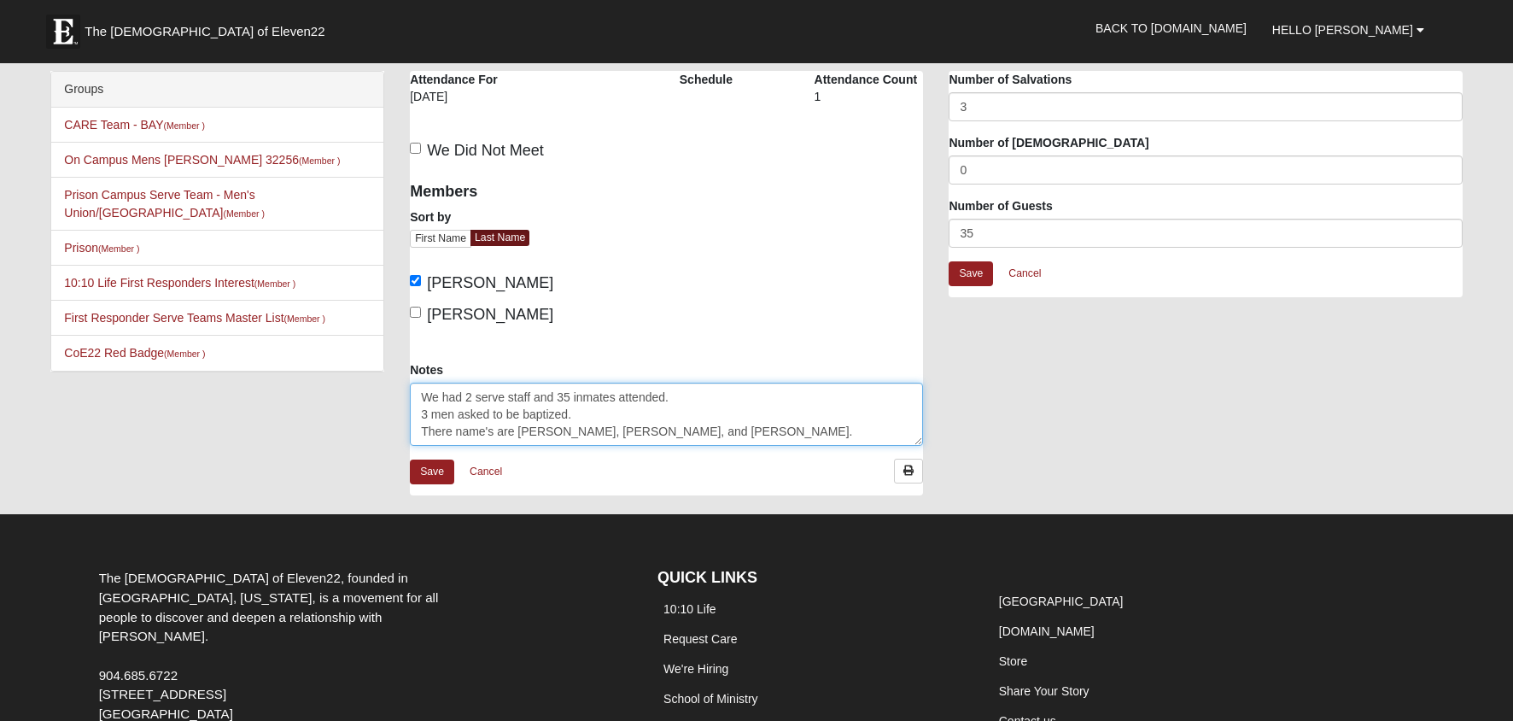
drag, startPoint x: 706, startPoint y: 397, endPoint x: 387, endPoint y: 396, distance: 319.3
click at [410, 396] on textarea "We had 2 serve staff and 35 inmates attended. 3 men asked to be baptized. There…" at bounding box center [666, 414] width 513 height 63
click at [417, 411] on textarea "We had 2 serve staff and 35 inmates attended. 3 men asked to be baptized. There…" at bounding box center [666, 414] width 513 height 63
type textarea "3 men asked to be baptized. There name's are [PERSON_NAME], [PERSON_NAME], and …"
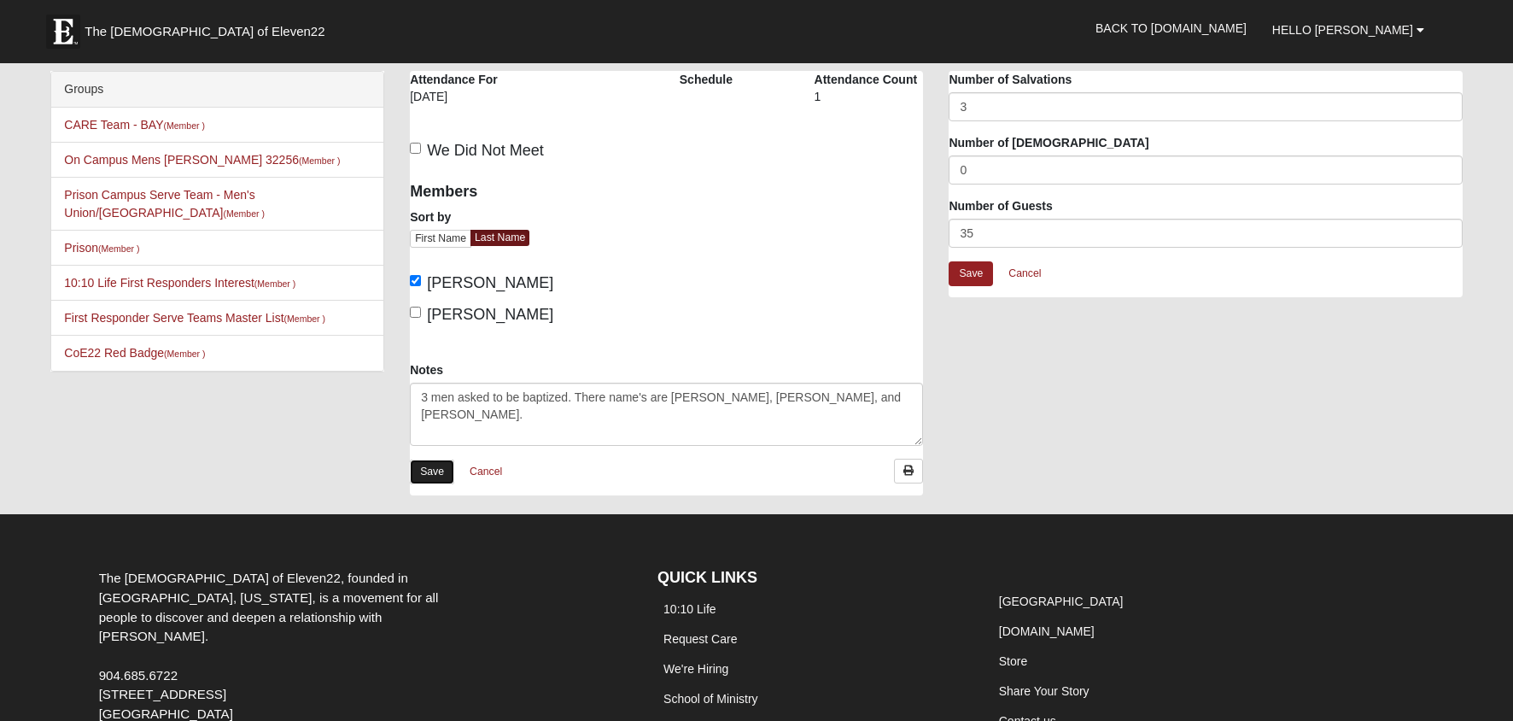
click at [428, 472] on link "Save" at bounding box center [432, 471] width 44 height 25
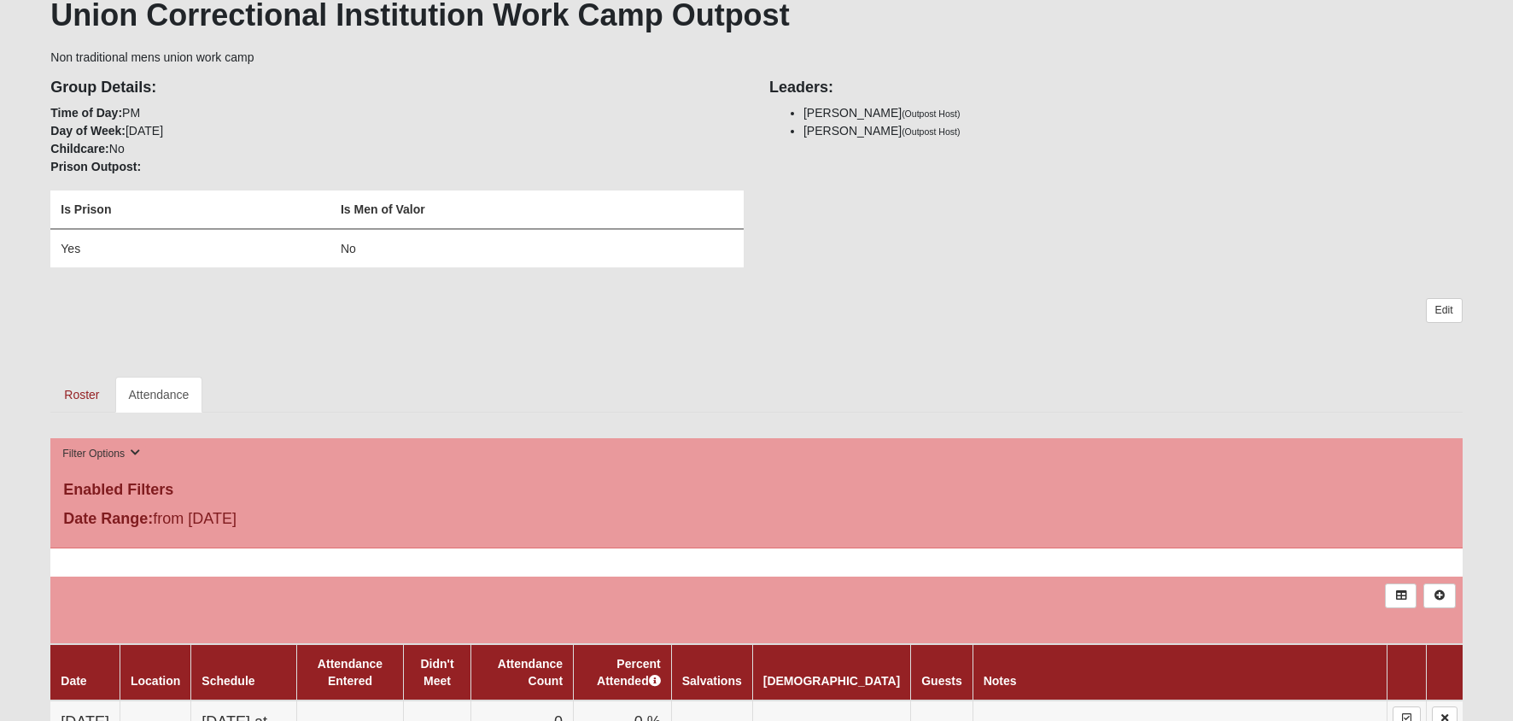
scroll to position [1633, 0]
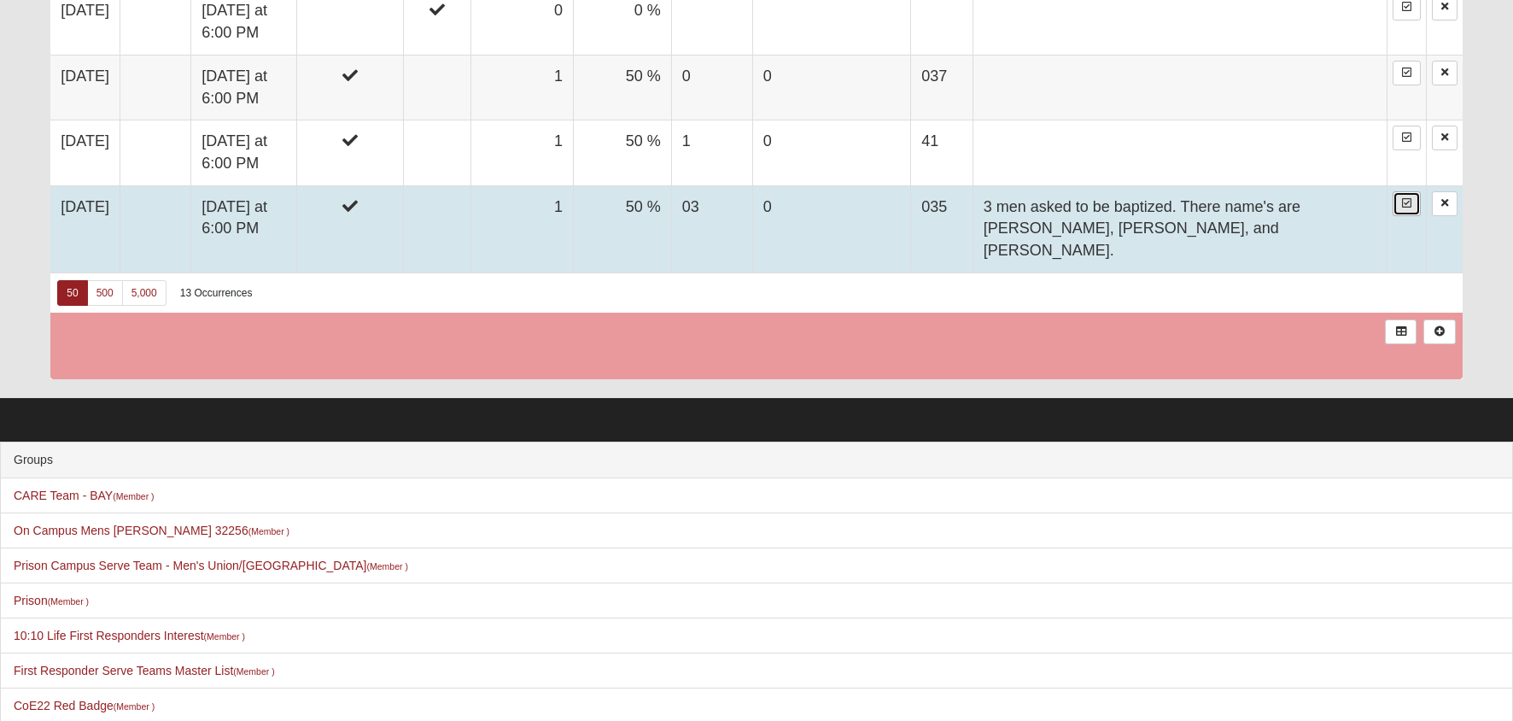
click at [1403, 204] on icon at bounding box center [1406, 203] width 9 height 10
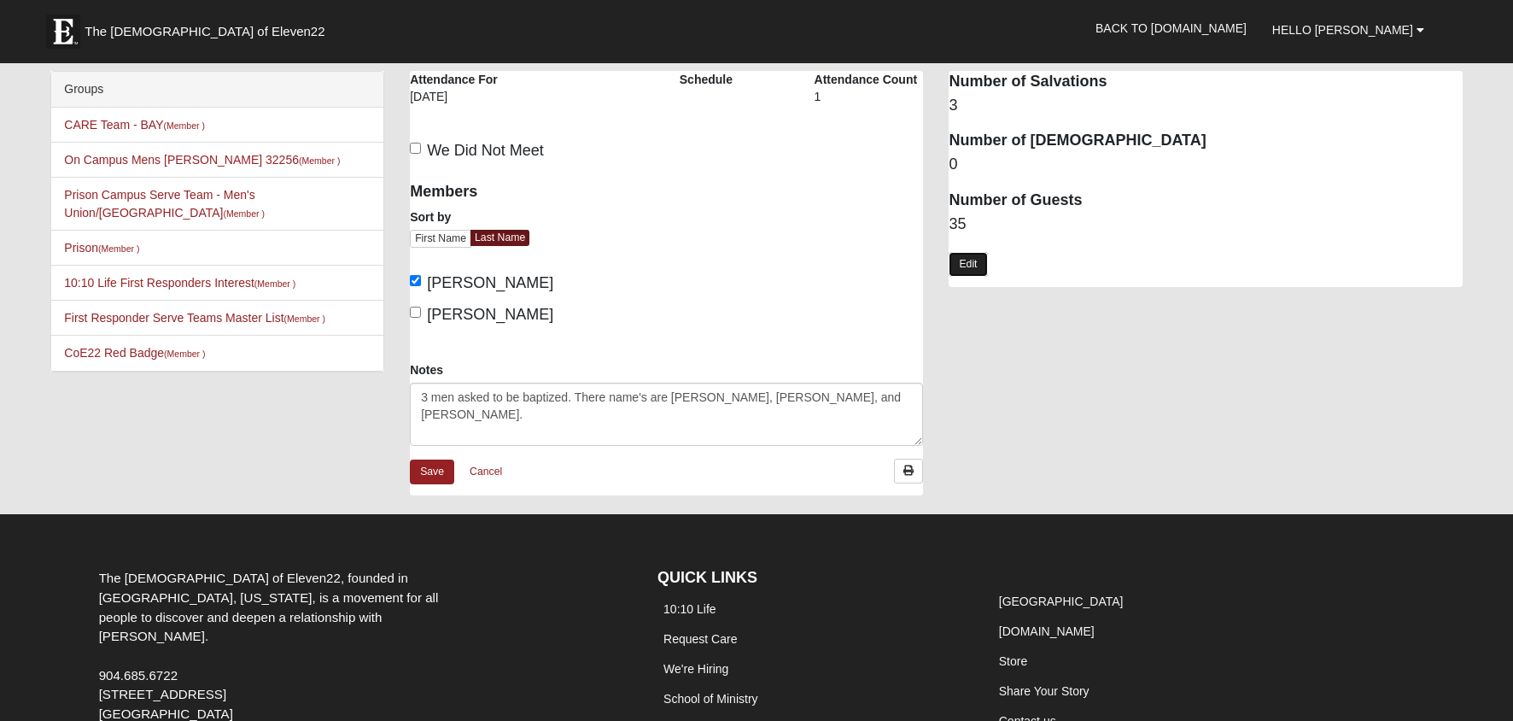
click at [975, 262] on link "Edit" at bounding box center [968, 264] width 38 height 25
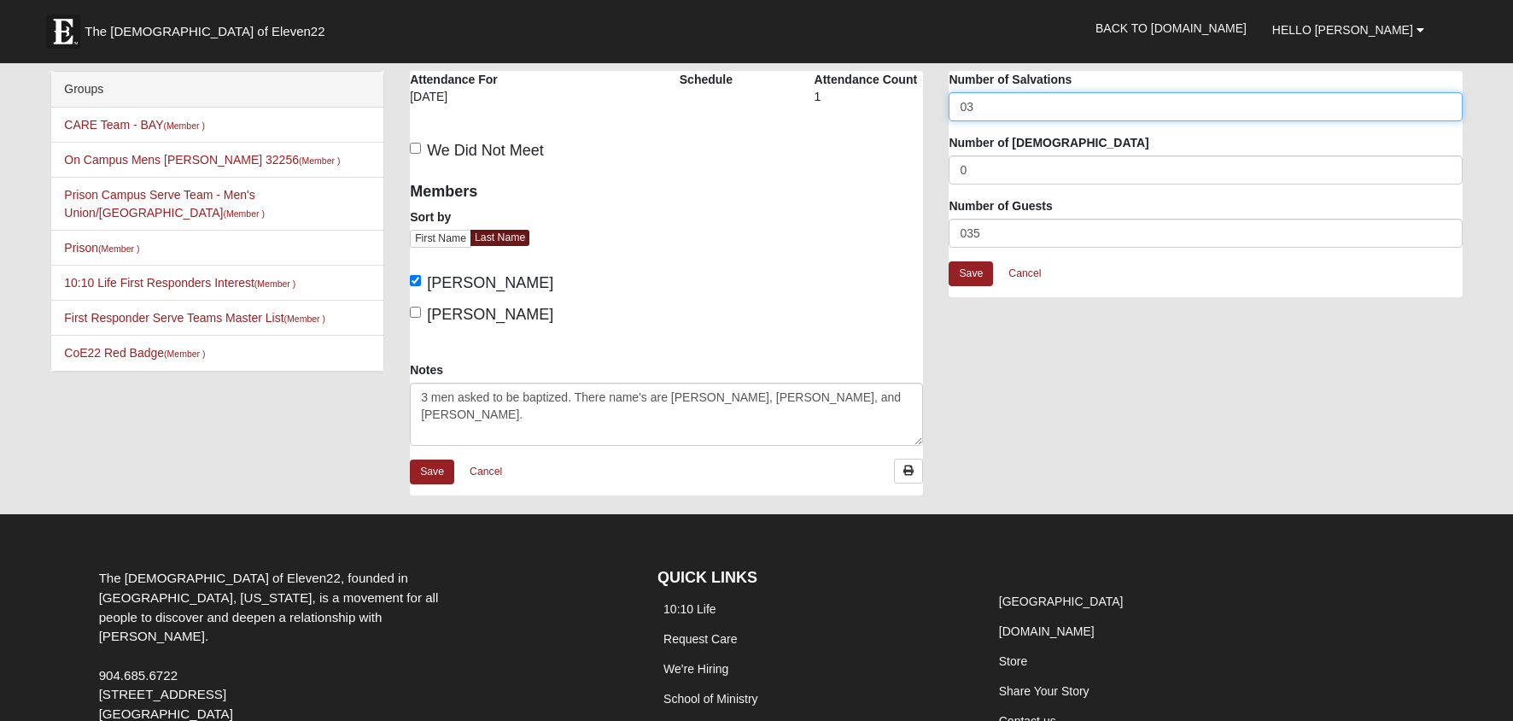
click at [968, 109] on input "03" at bounding box center [1205, 106] width 513 height 29
type input "3"
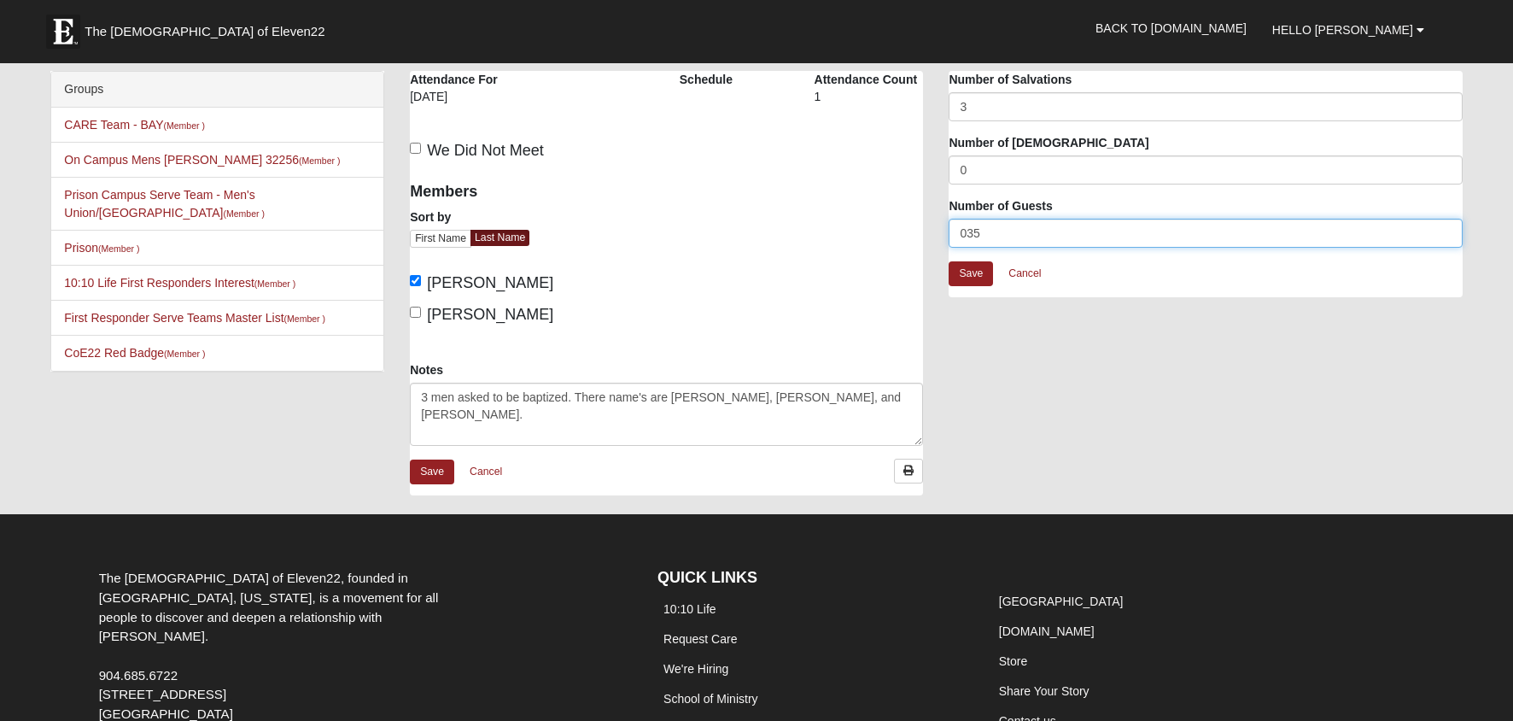
click at [967, 237] on input "035" at bounding box center [1205, 233] width 513 height 29
type input "35"
click at [978, 276] on link "Save" at bounding box center [971, 273] width 44 height 25
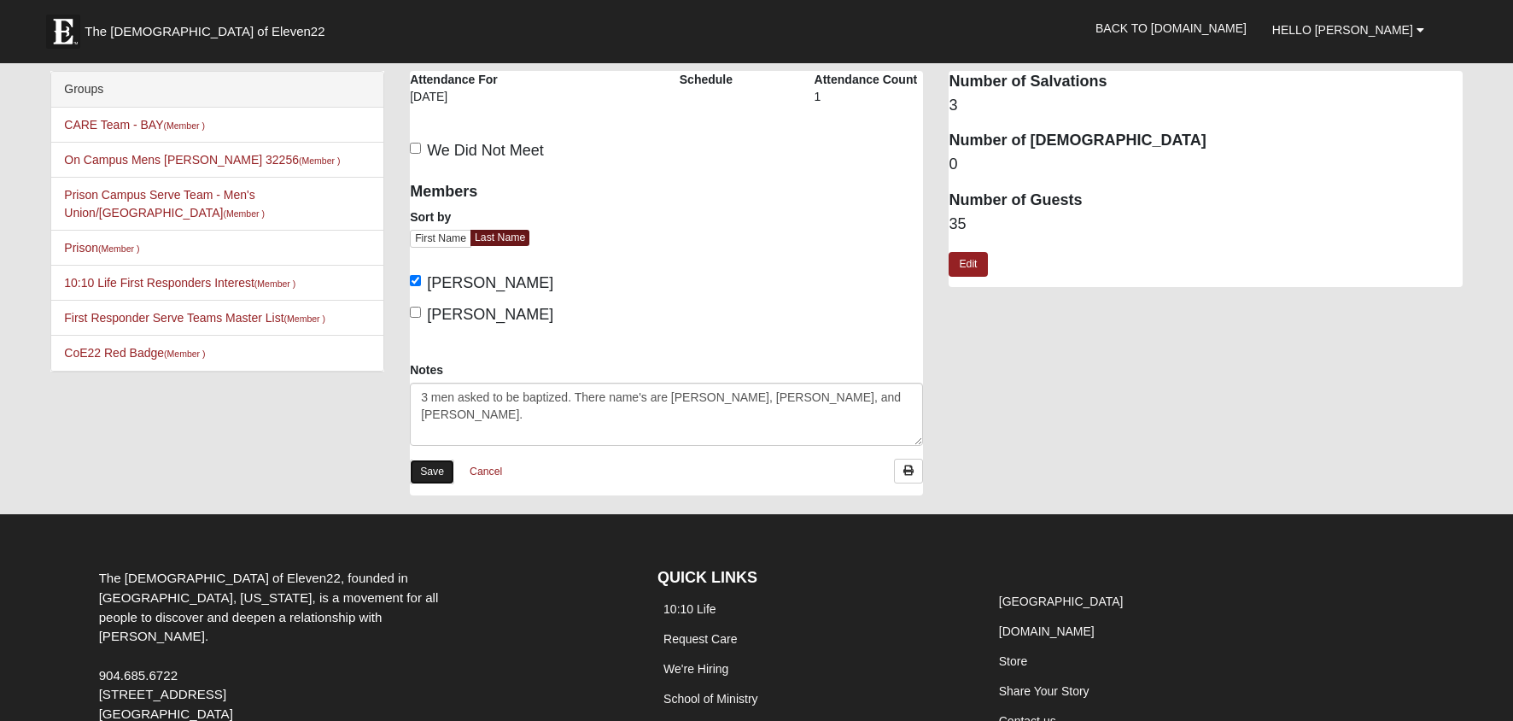
click at [434, 474] on link "Save" at bounding box center [432, 471] width 44 height 25
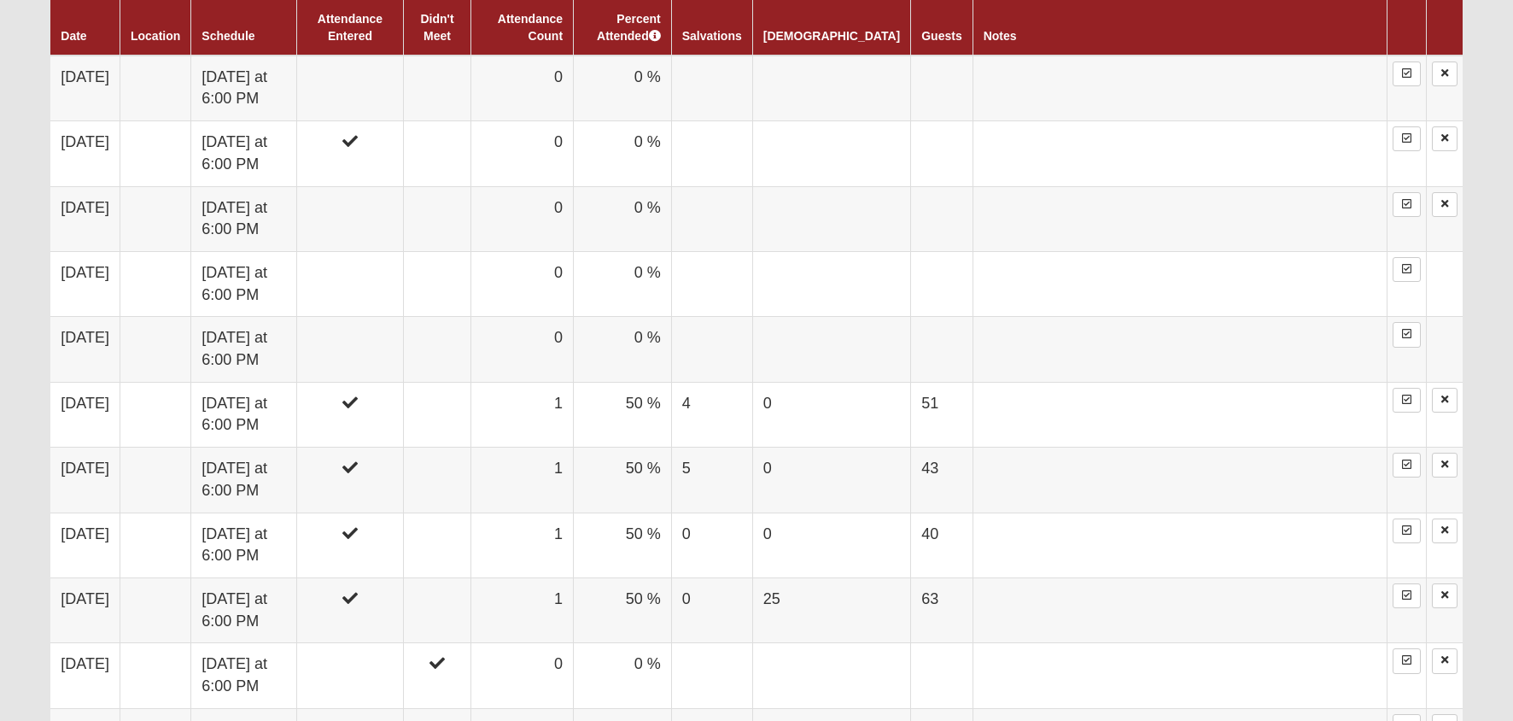
scroll to position [997, 0]
